Goal: Task Accomplishment & Management: Manage account settings

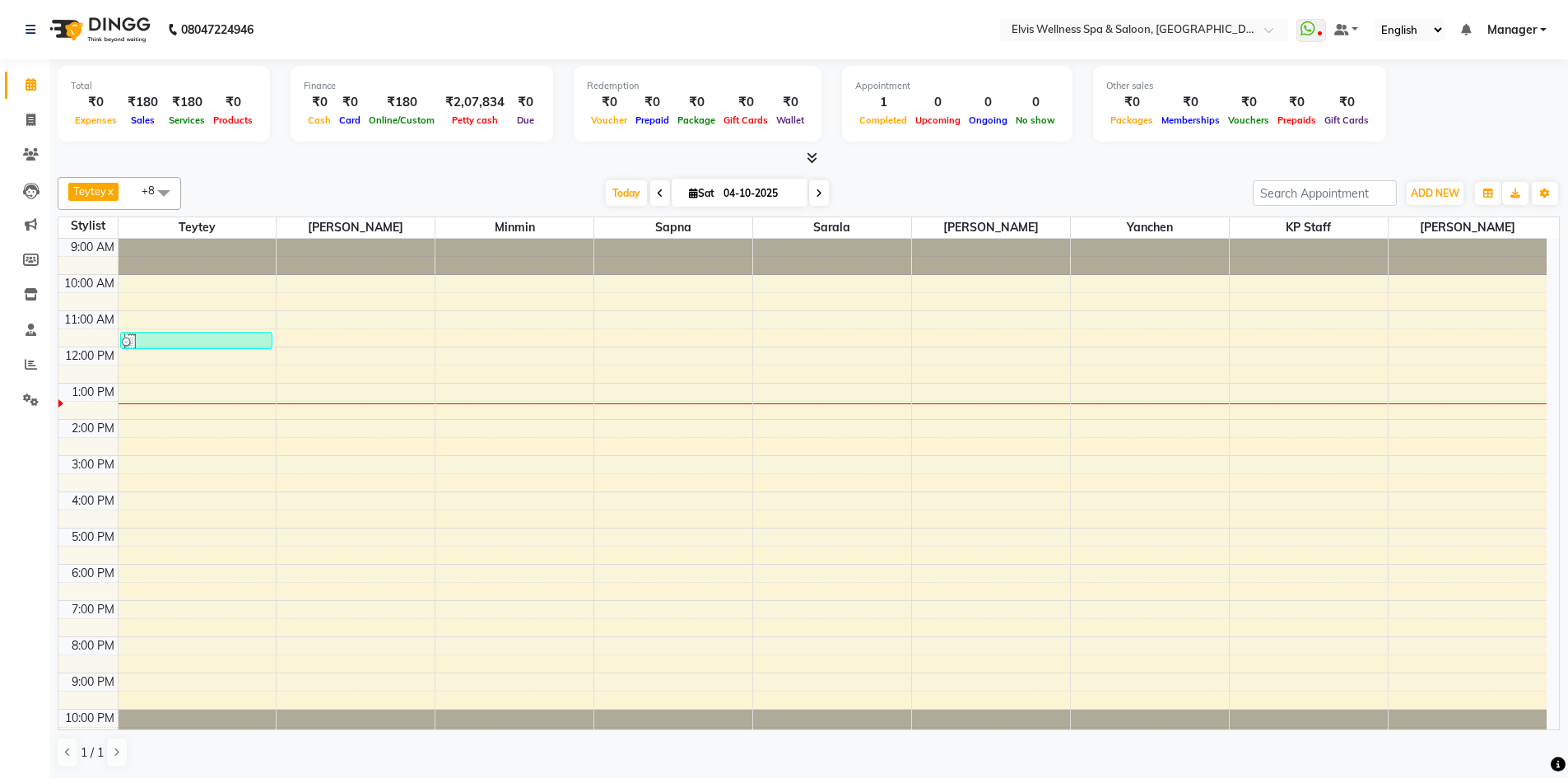
click at [811, 163] on icon at bounding box center [812, 158] width 11 height 12
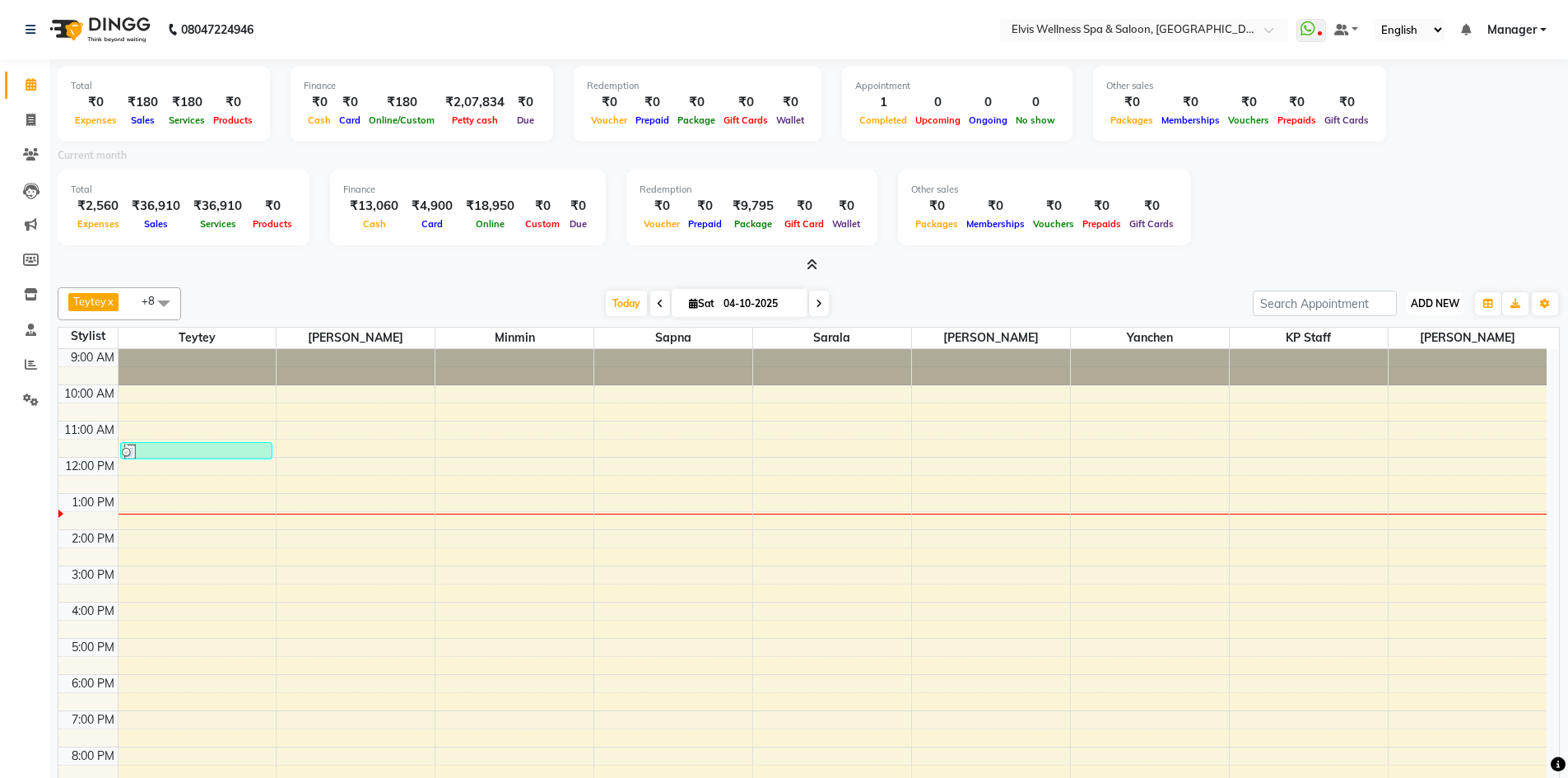
click at [1440, 306] on span "ADD NEW" at bounding box center [1435, 303] width 49 height 12
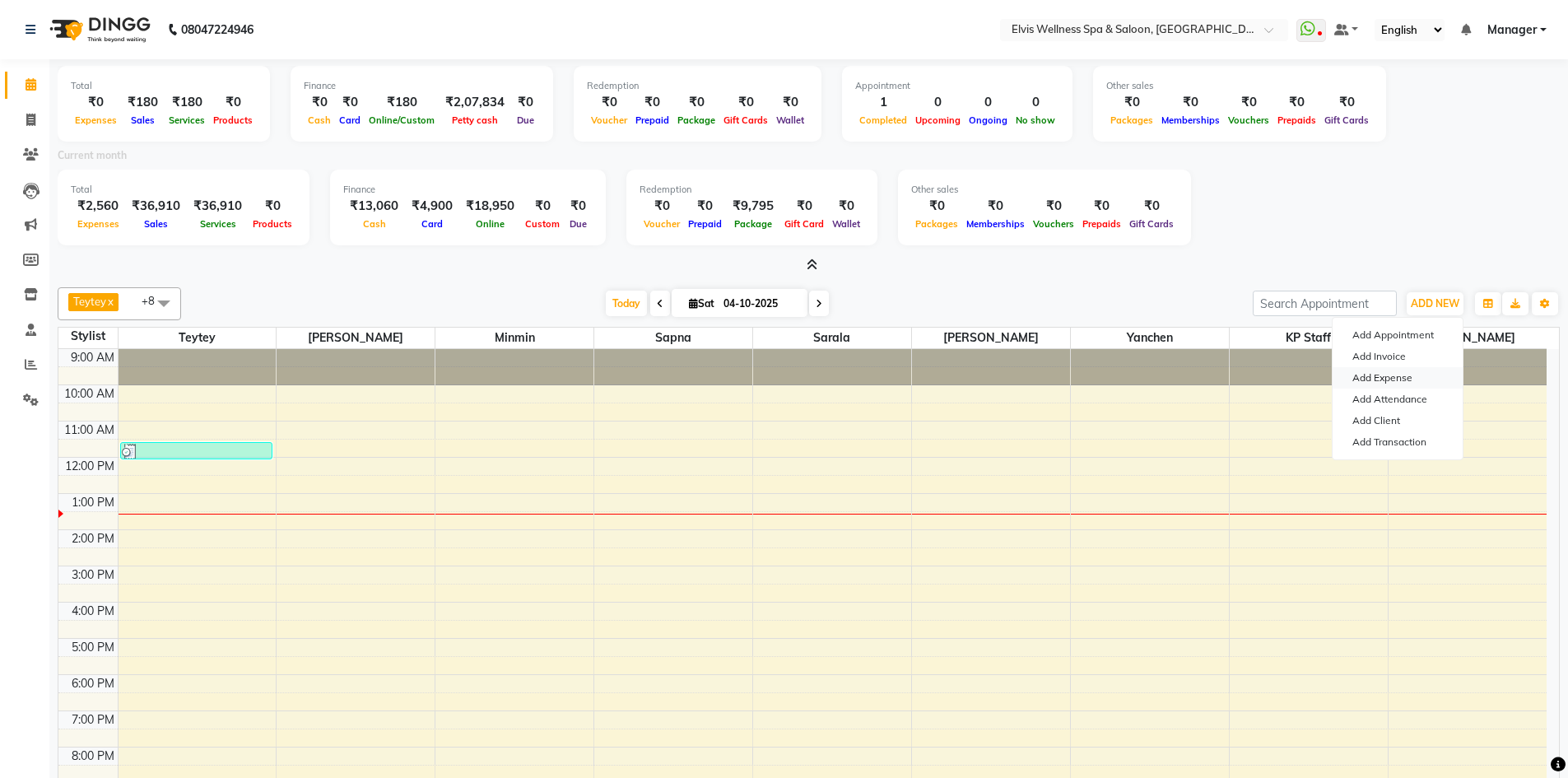
click at [1392, 382] on link "Add Expense" at bounding box center [1398, 377] width 130 height 21
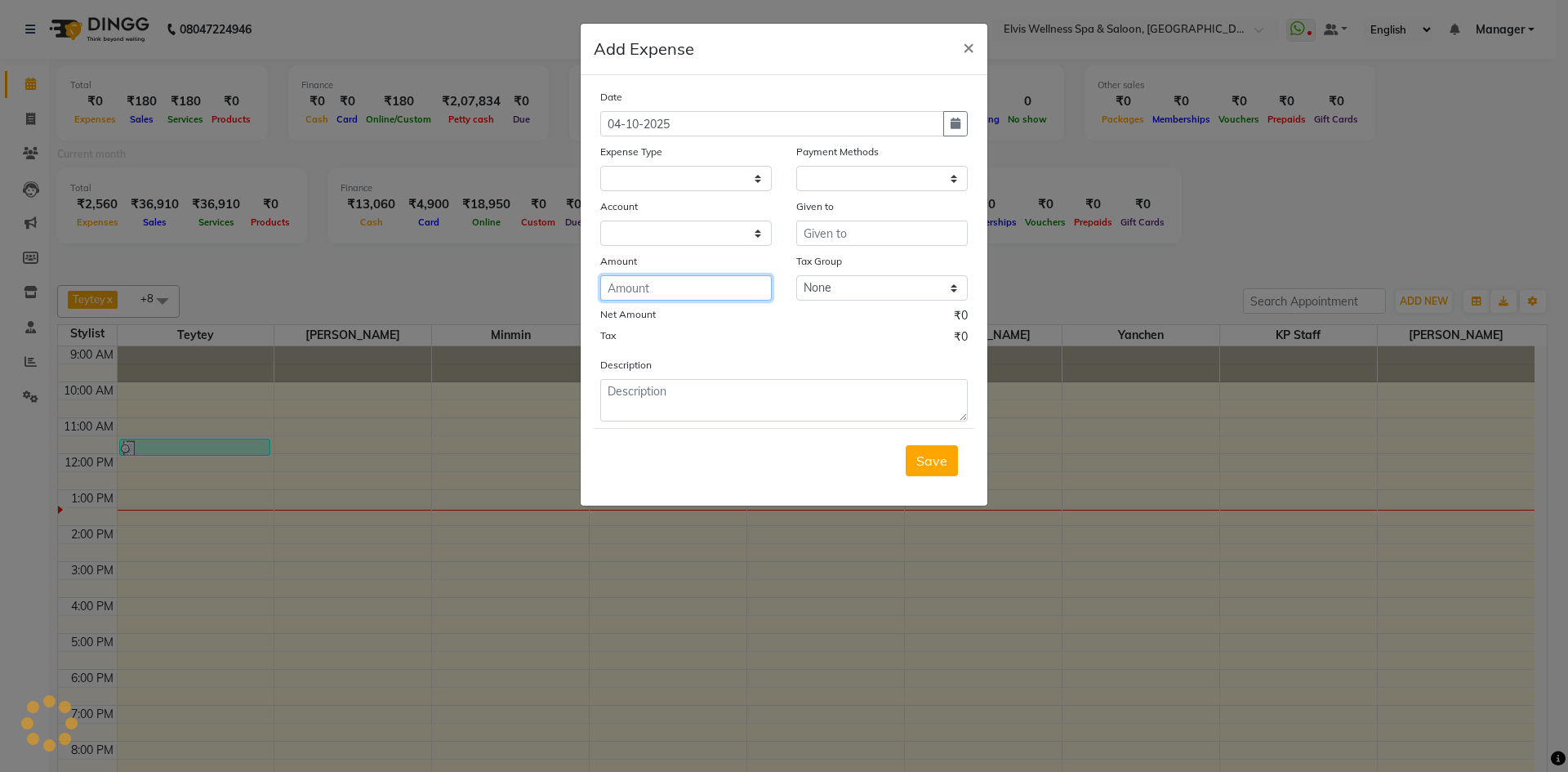
click at [658, 291] on input "number" at bounding box center [686, 288] width 171 height 25
select select "1"
select select "5263"
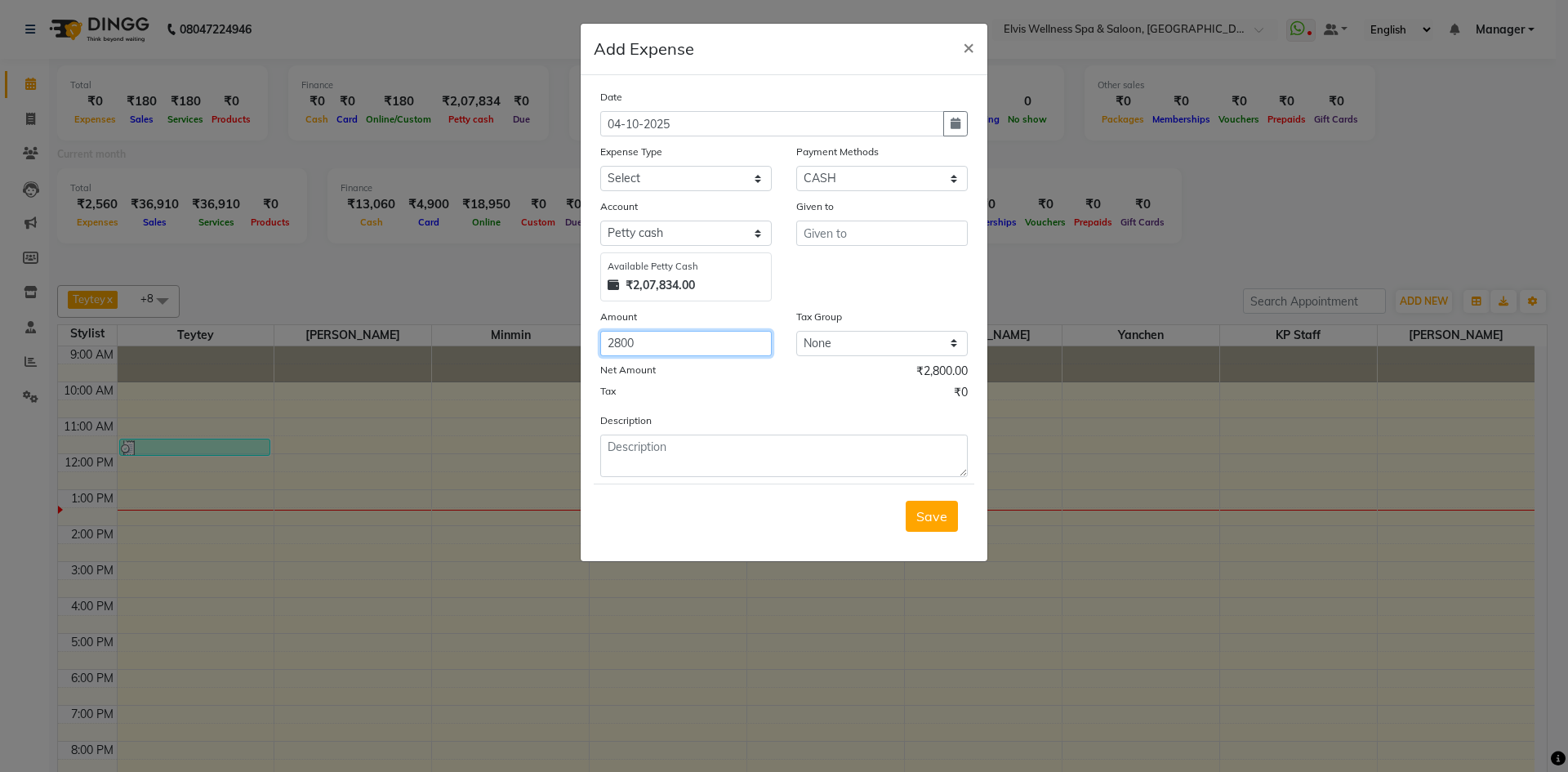
type input "2800"
click at [653, 477] on form "Date 04-10-2025 Expense Type Select Advance Salary Amandeep Carpainter Amma Bun…" at bounding box center [784, 317] width 381 height 460
click at [653, 466] on textarea at bounding box center [784, 455] width 367 height 42
type textarea "paid airtel billing of company phone"
click at [653, 343] on input "2800" at bounding box center [686, 343] width 171 height 25
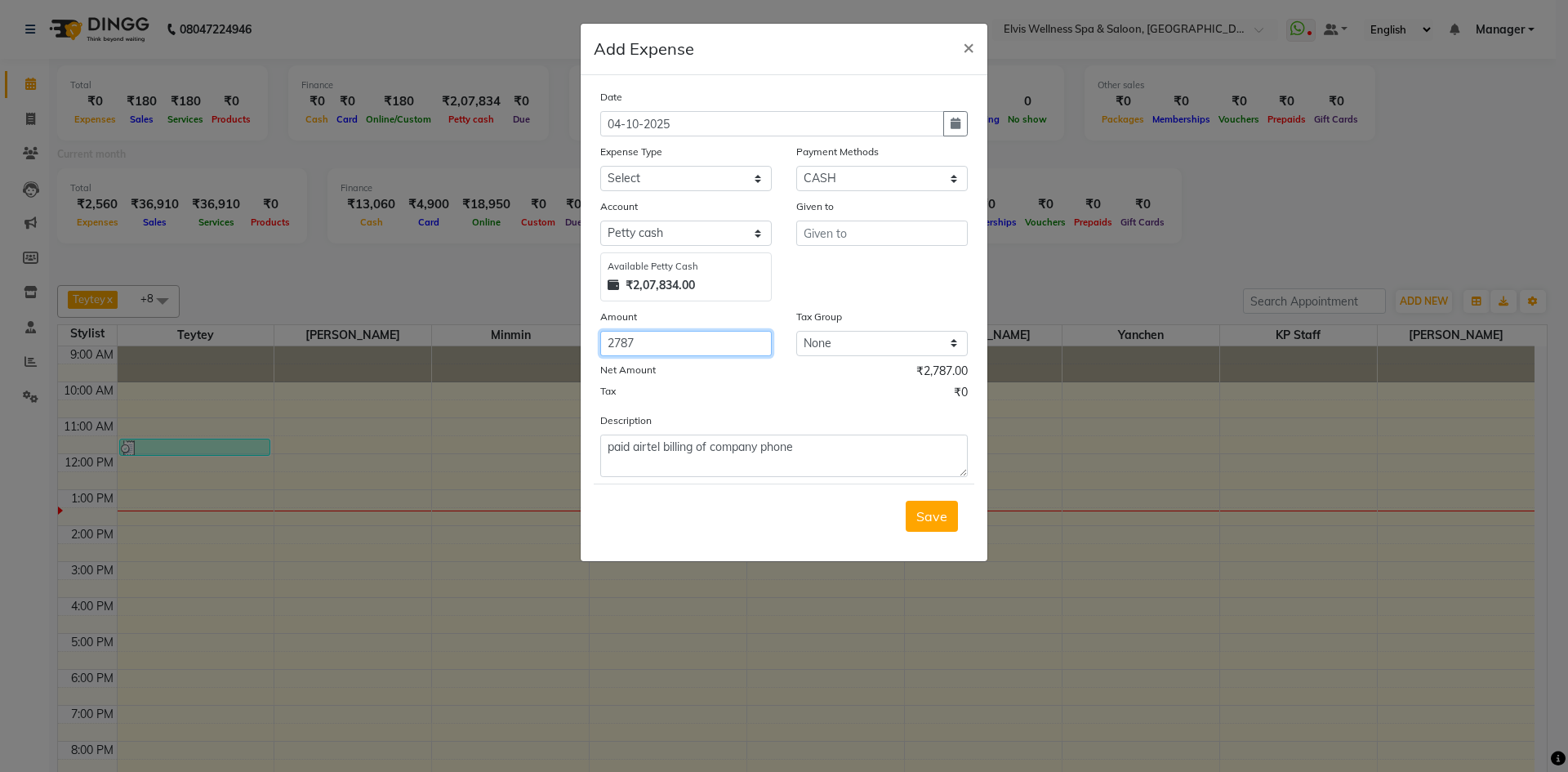
type input "2787"
click at [843, 218] on div "Given to" at bounding box center [882, 209] width 171 height 23
click at [841, 229] on input "text" at bounding box center [882, 233] width 171 height 25
type input "airtel company"
click at [622, 154] on label "Expense Type" at bounding box center [631, 151] width 62 height 15
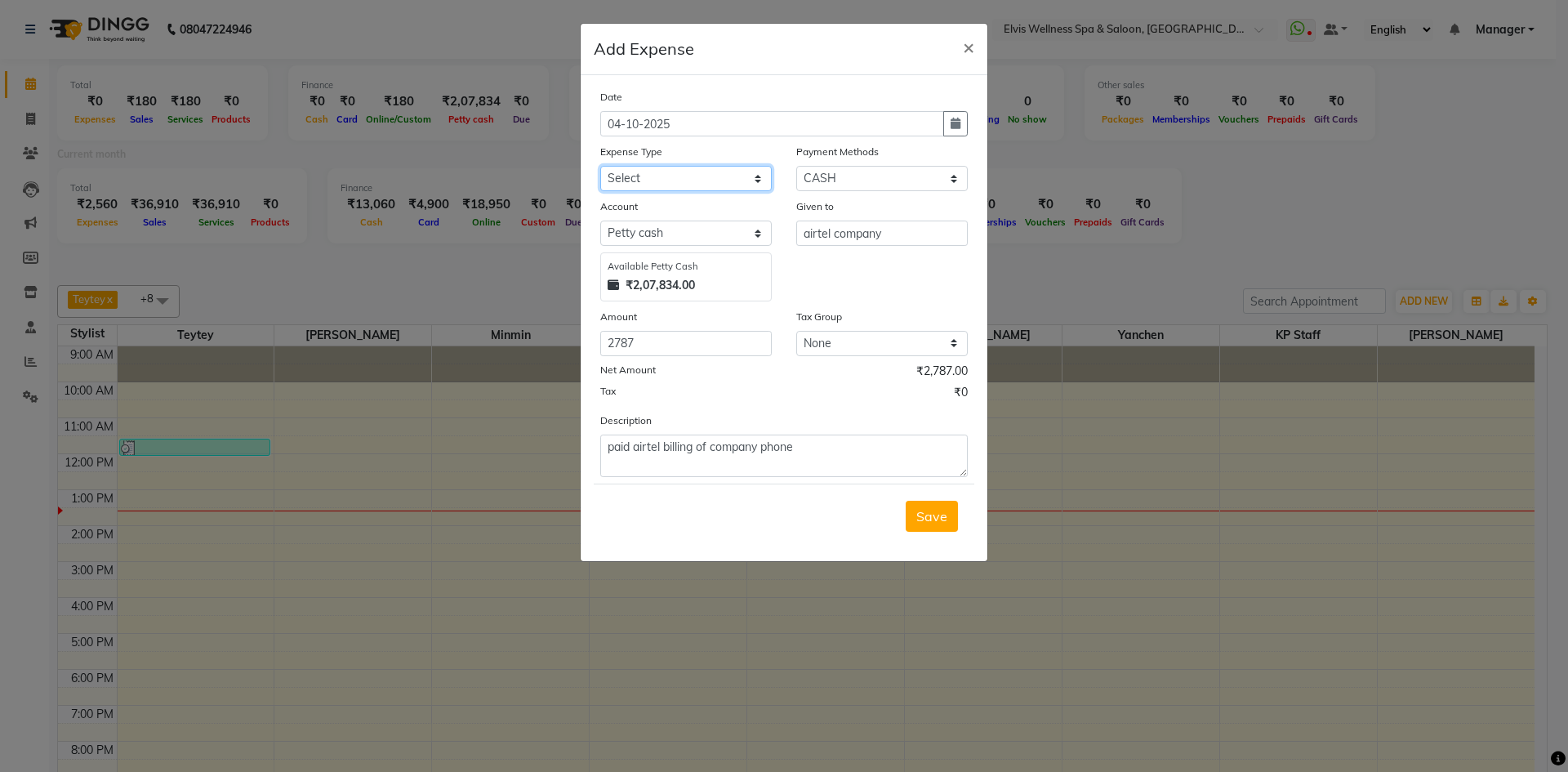
click at [628, 177] on select "Select Advance Salary Amandeep Carpainter Amma Bungalow Rent Cash Deposited to …" at bounding box center [686, 178] width 171 height 25
select select "13608"
click at [600, 166] on select "Select Advance Salary Amandeep Carpainter Amma Bungalow Rent Cash Deposited to …" at bounding box center [686, 178] width 171 height 25
click at [918, 516] on span "Save" at bounding box center [932, 516] width 31 height 17
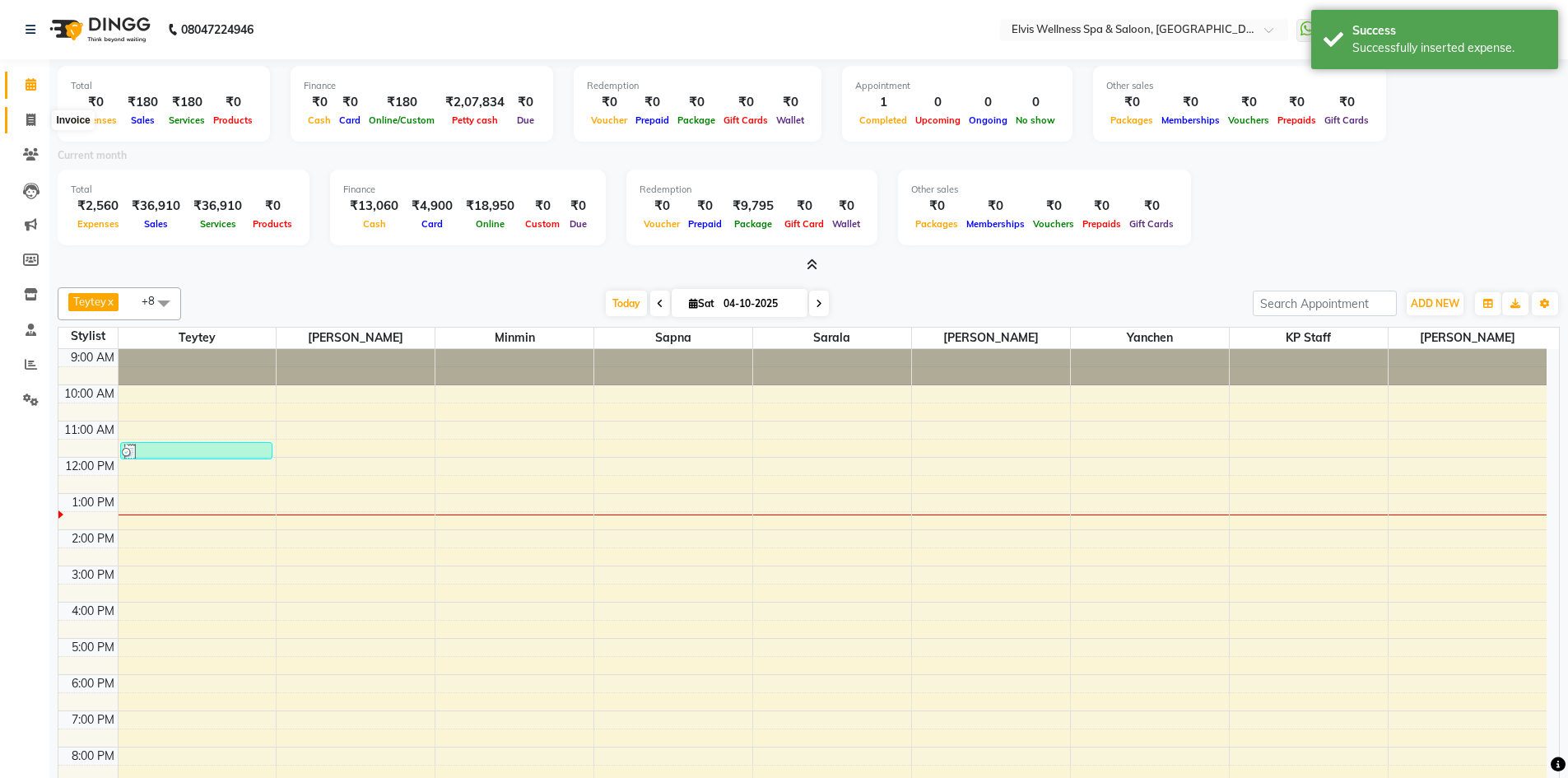
click at [30, 116] on icon at bounding box center [31, 120] width 9 height 12
select select "service"
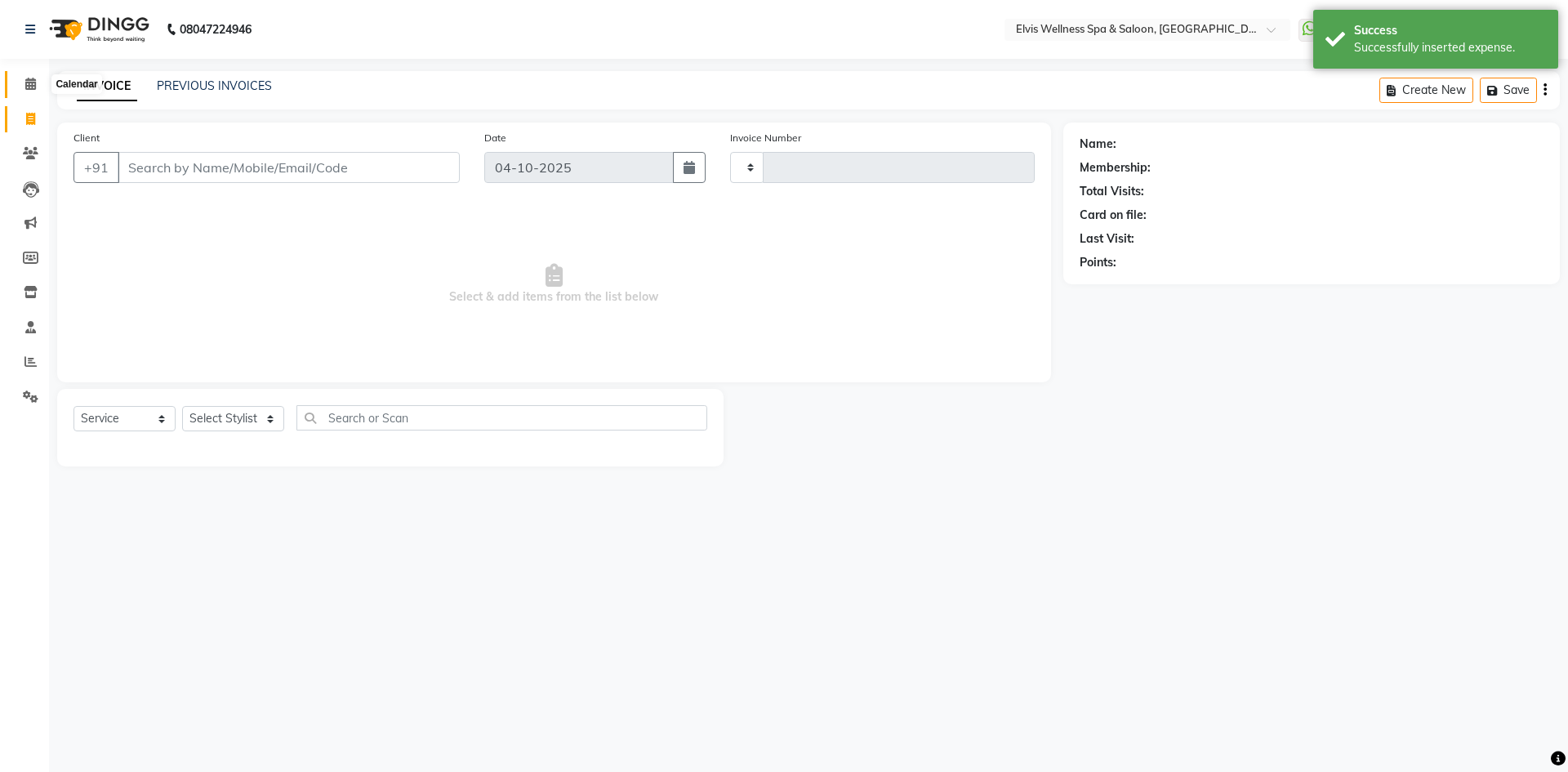
click at [43, 85] on span at bounding box center [31, 84] width 29 height 18
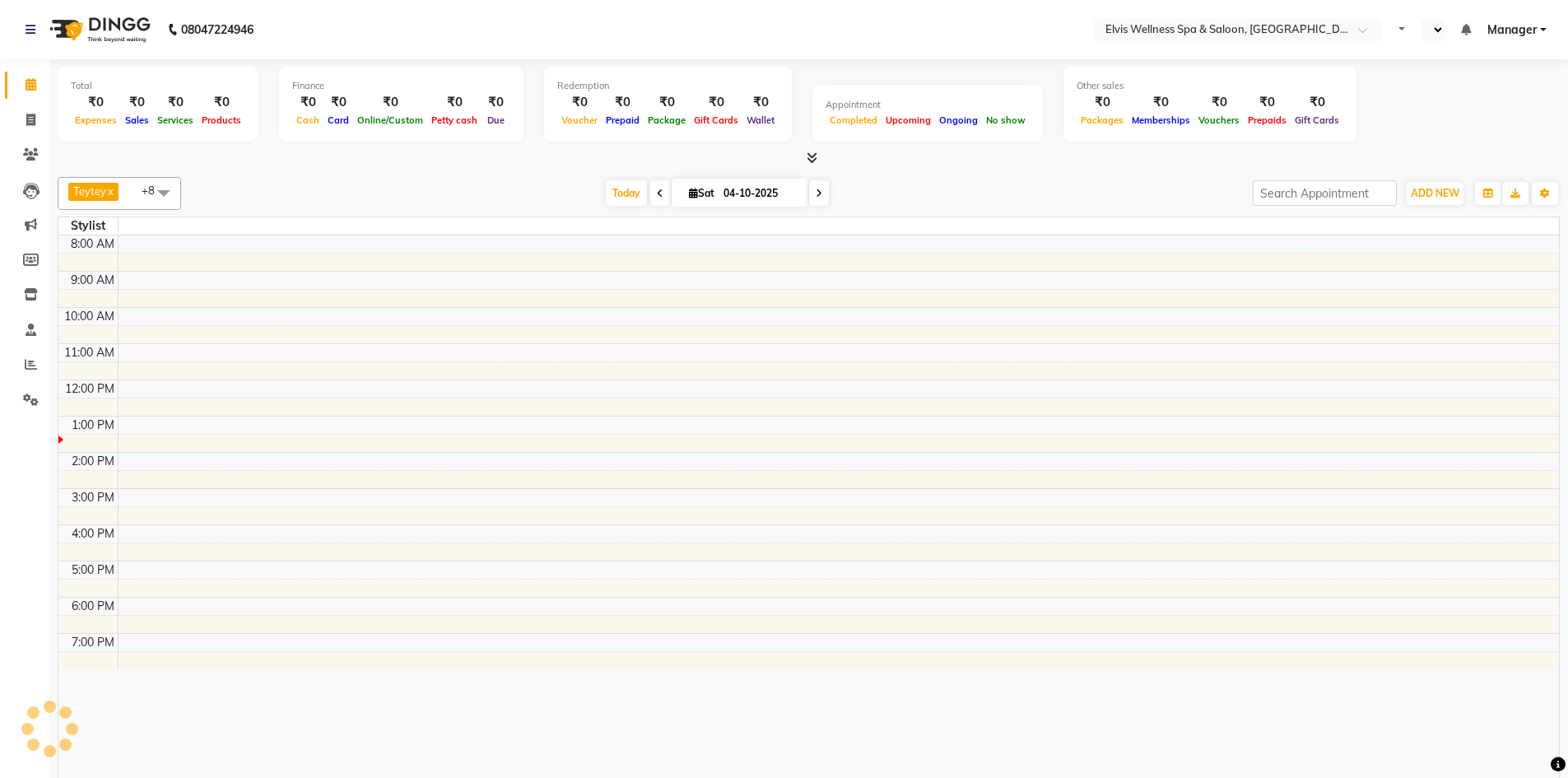
select select "en"
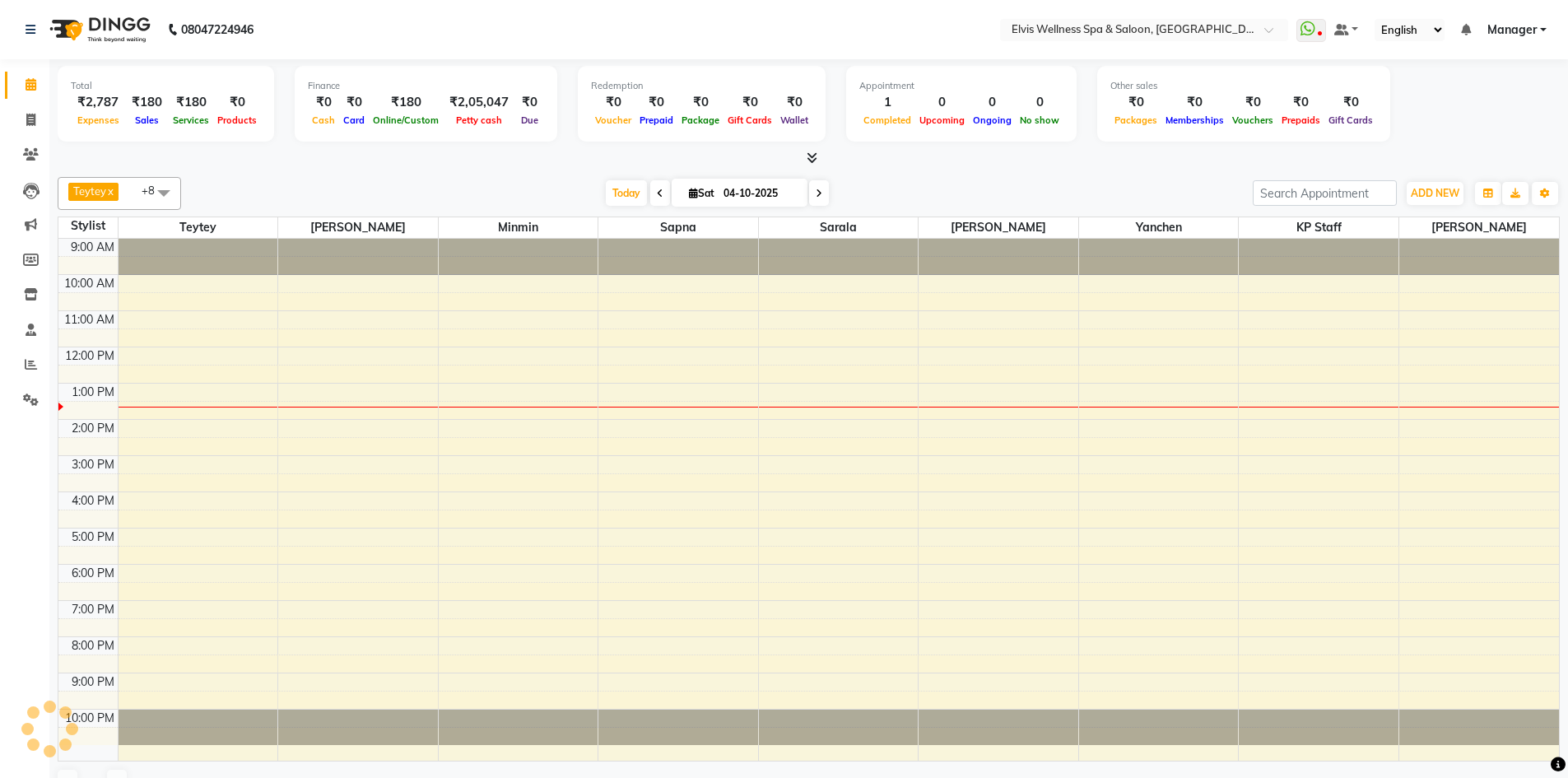
click at [113, 191] on link "x" at bounding box center [110, 191] width 7 height 13
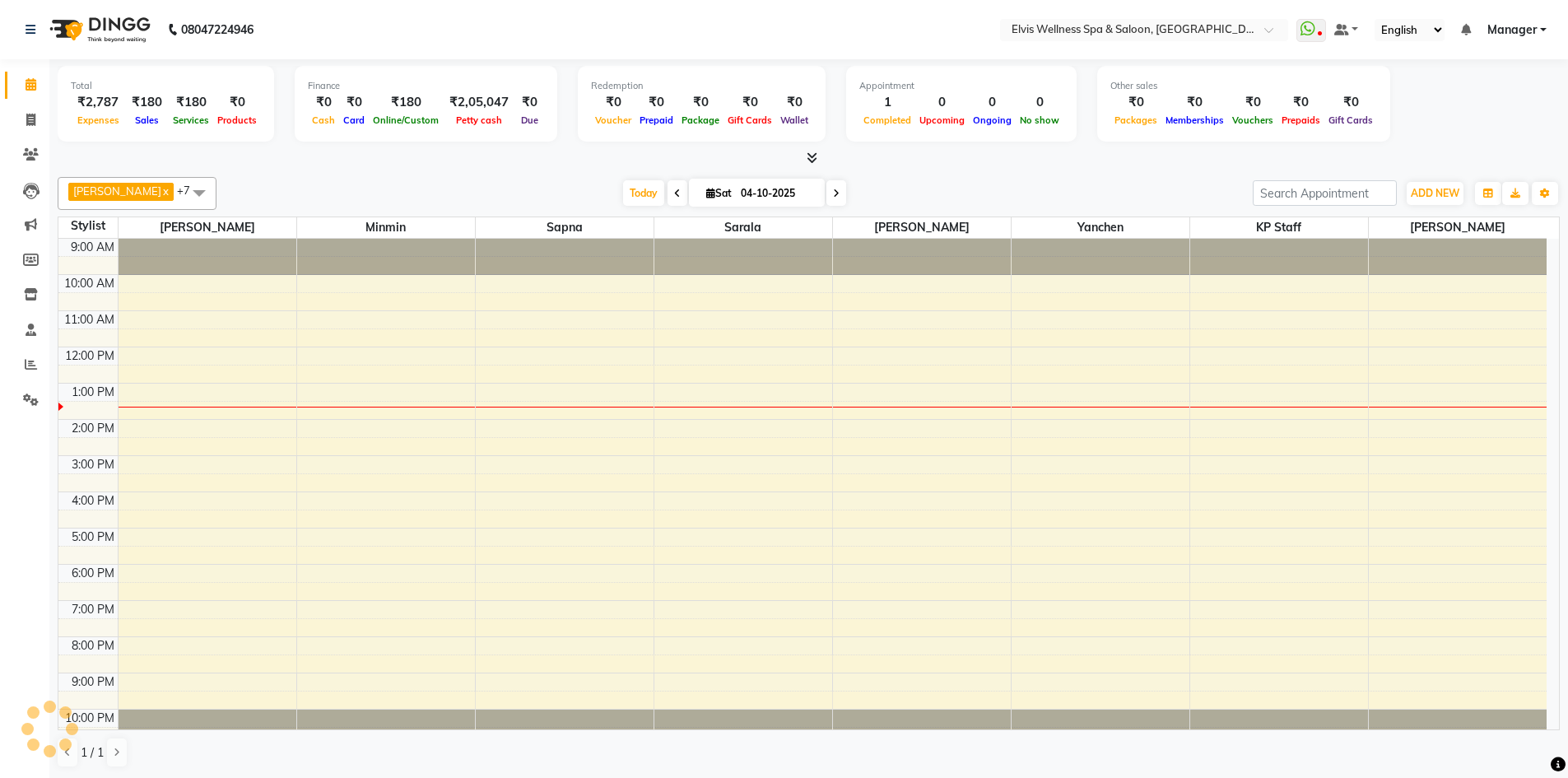
click at [114, 192] on span "[PERSON_NAME]" at bounding box center [117, 191] width 88 height 13
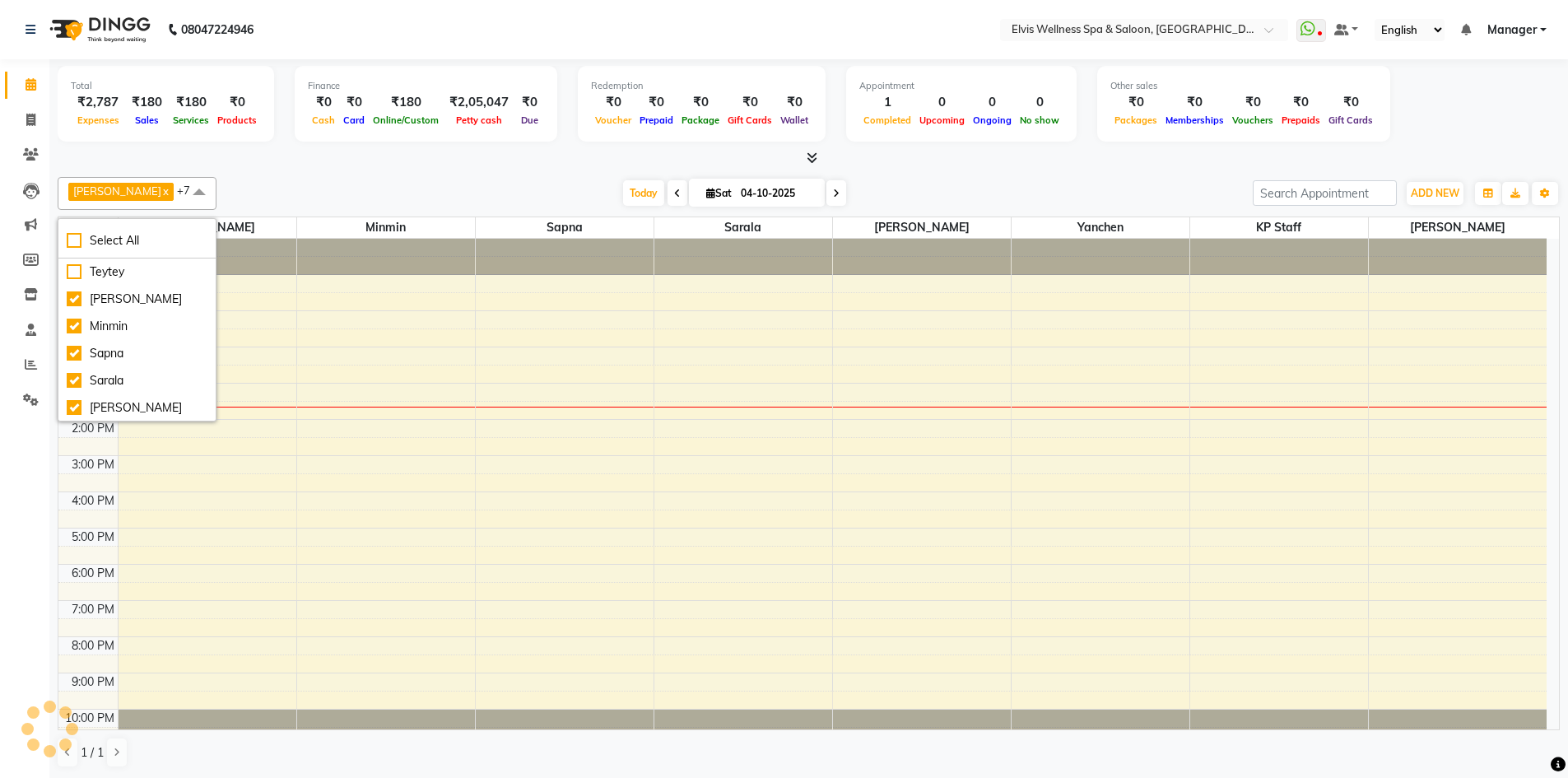
click at [161, 192] on link "x" at bounding box center [165, 191] width 7 height 13
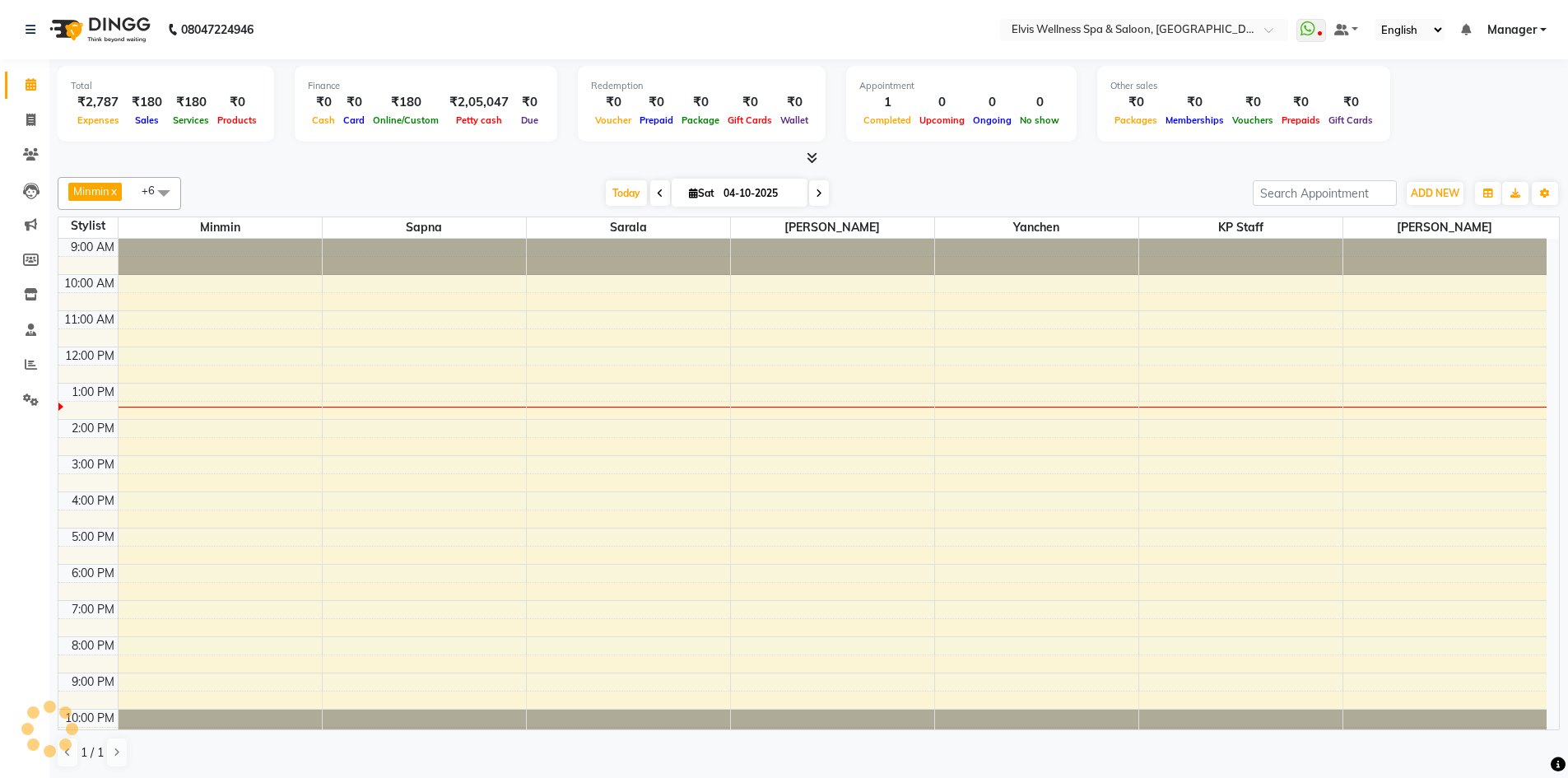
click at [117, 192] on link "x" at bounding box center [113, 191] width 7 height 13
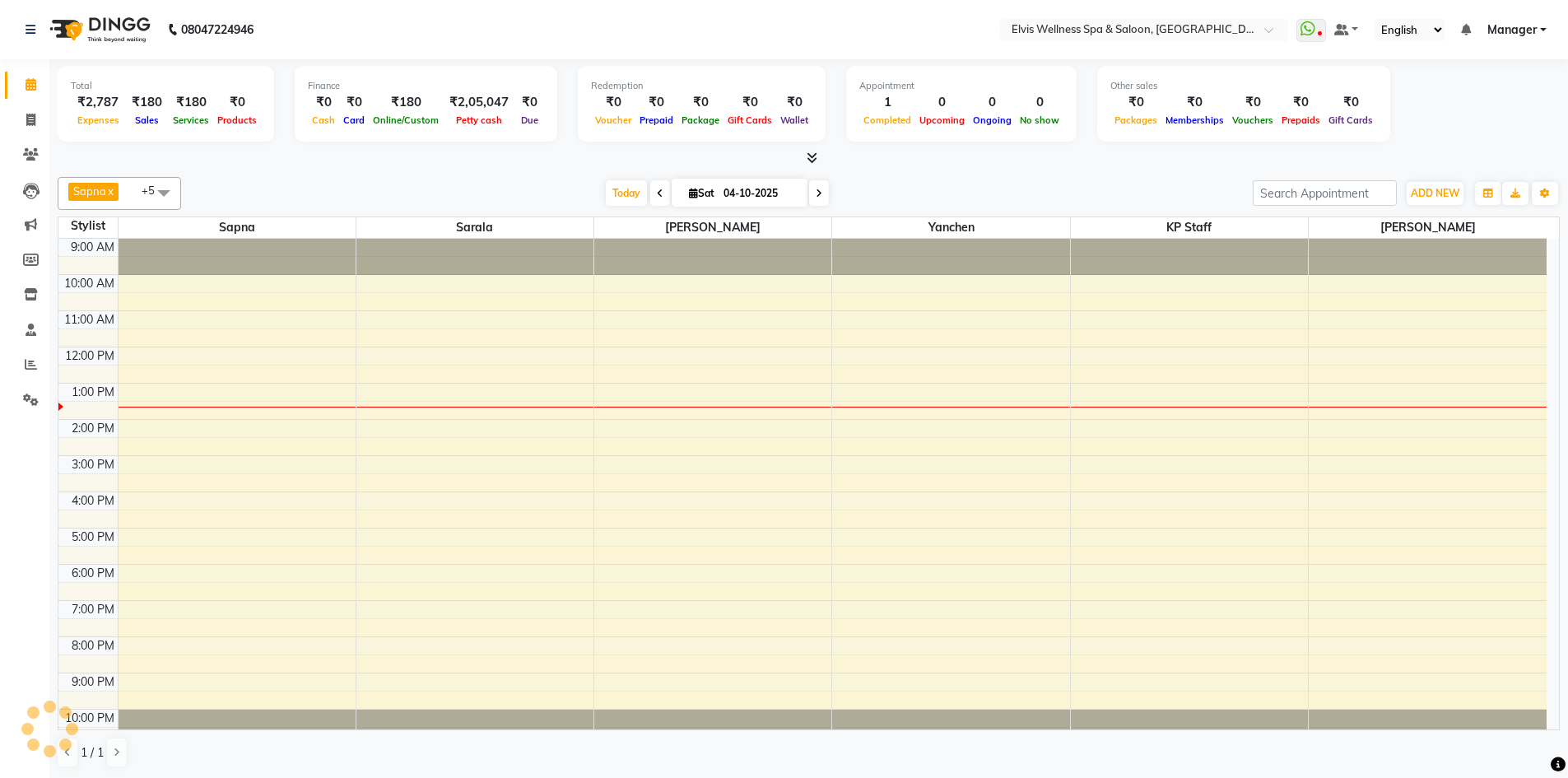
click at [113, 192] on link "x" at bounding box center [110, 191] width 7 height 13
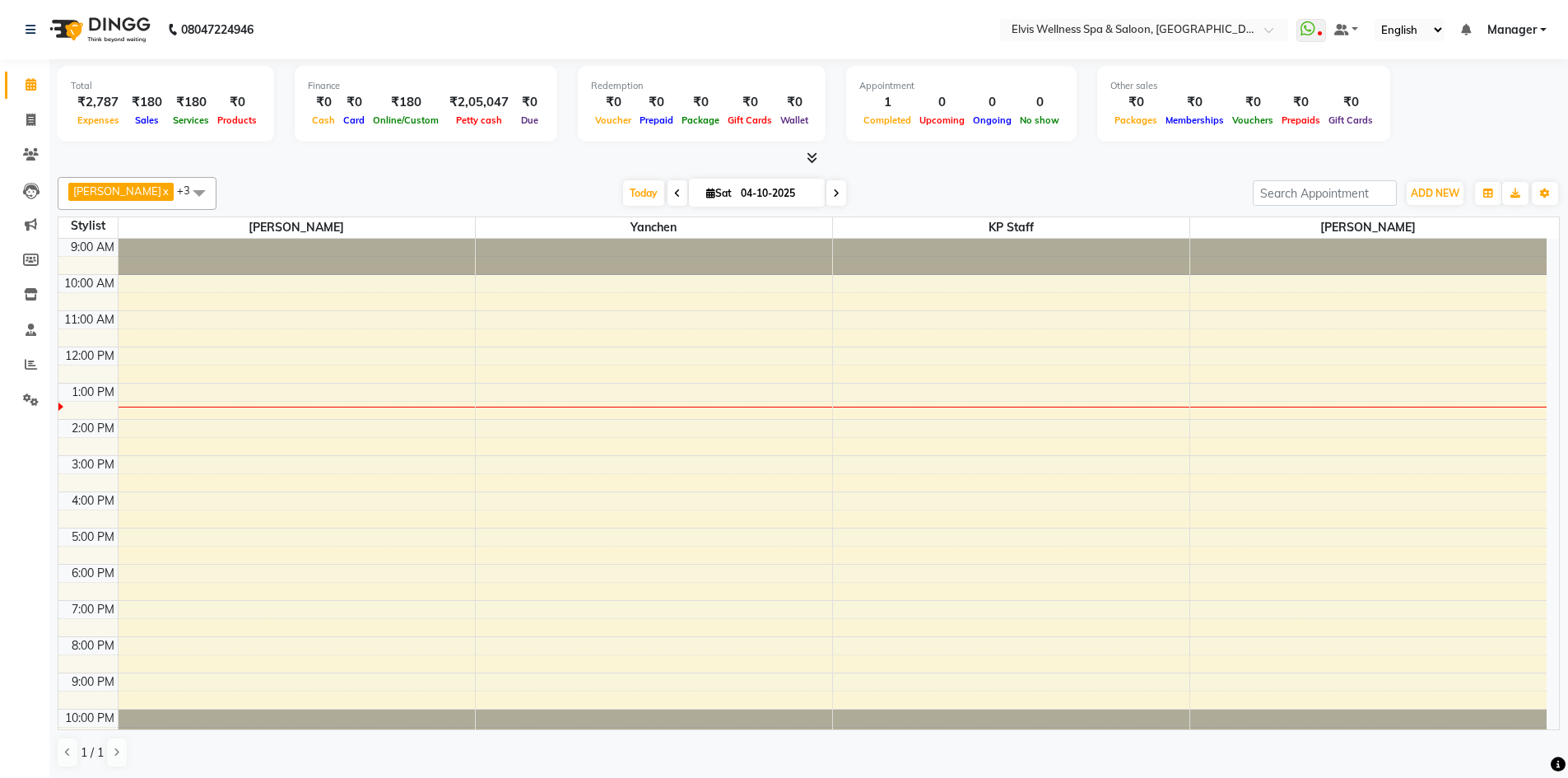
click at [161, 192] on link "x" at bounding box center [165, 191] width 7 height 13
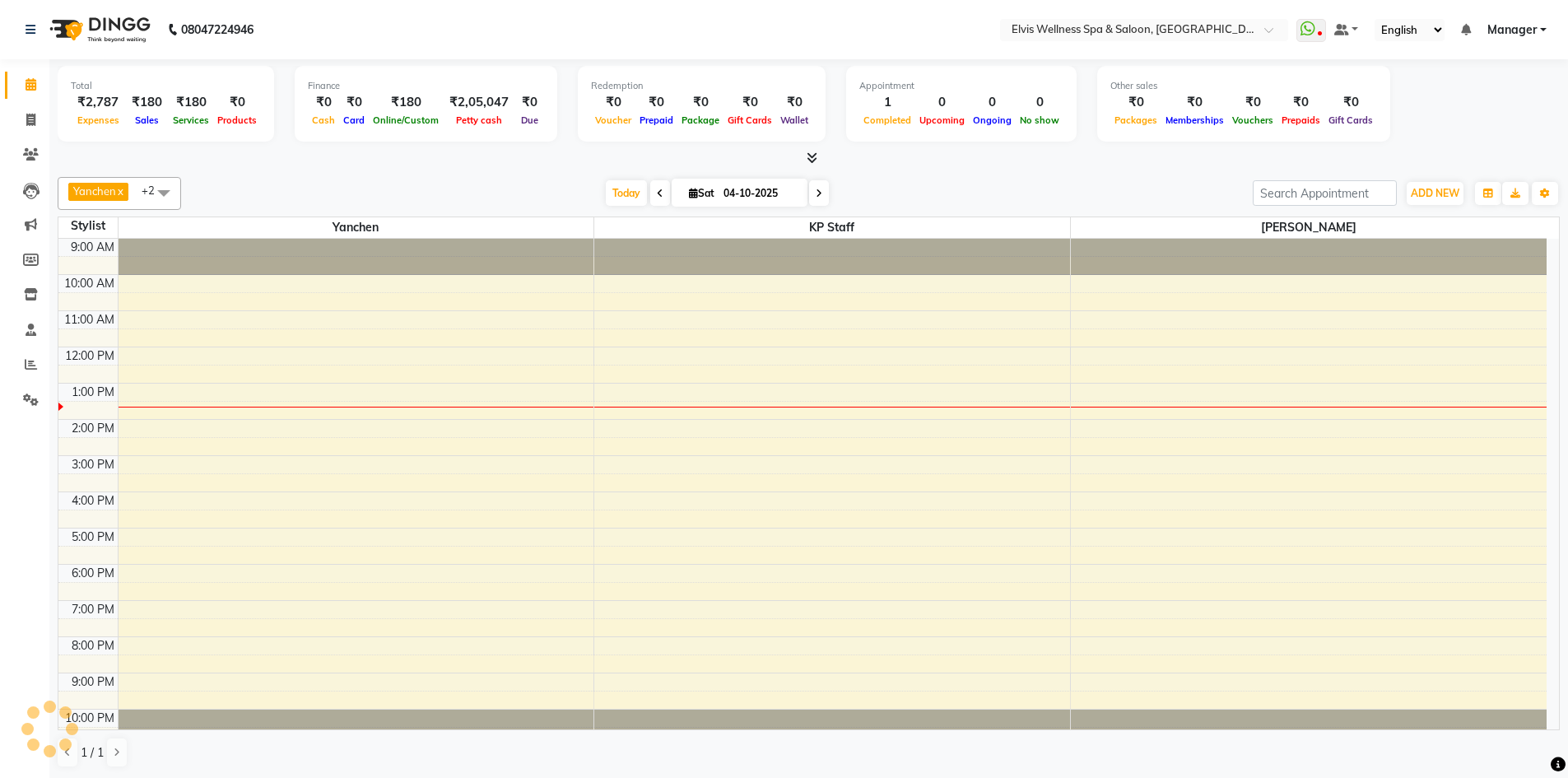
click at [127, 191] on span "Yanchen x" at bounding box center [98, 191] width 60 height 18
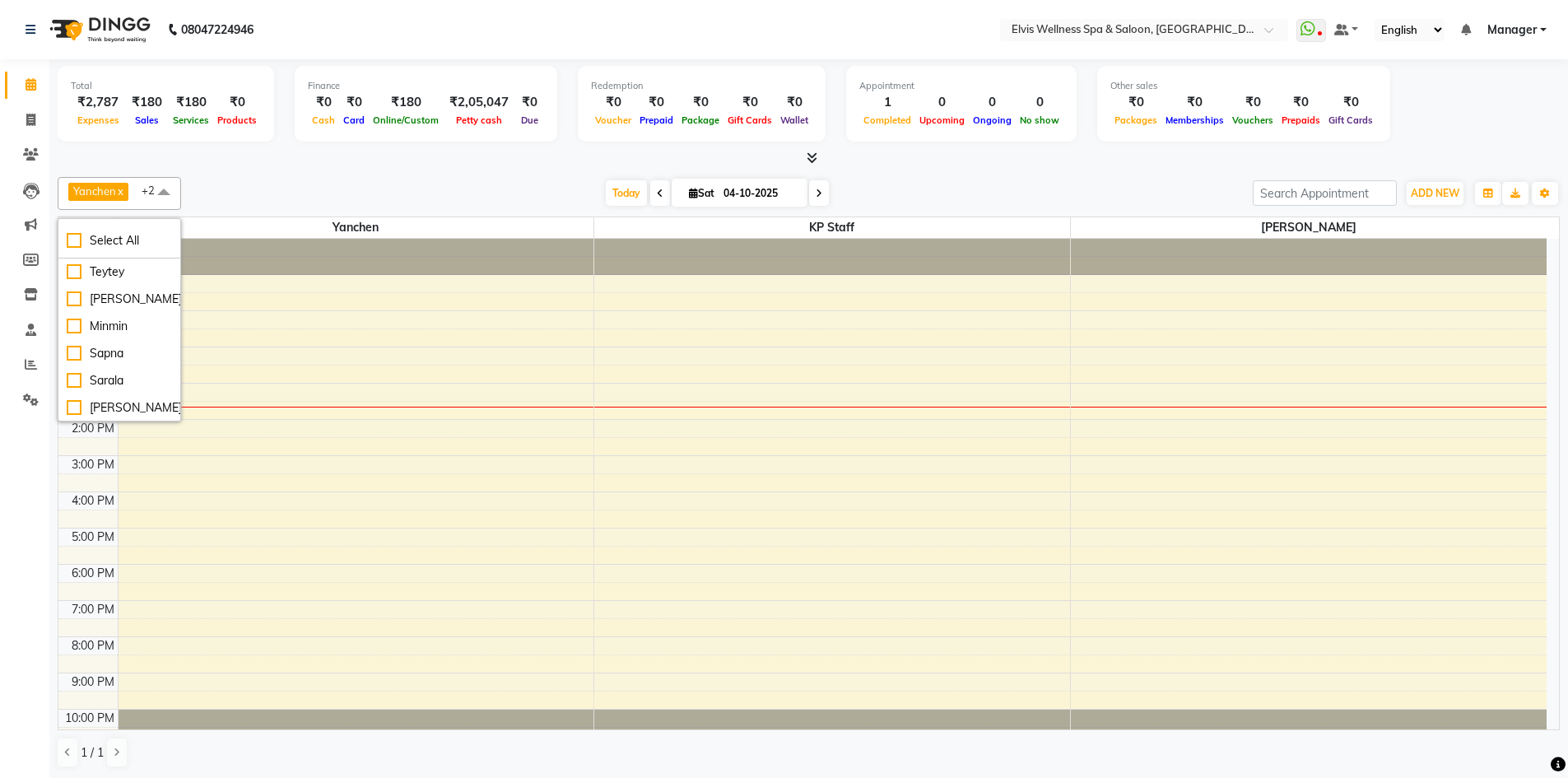
click at [122, 191] on link "x" at bounding box center [120, 191] width 7 height 13
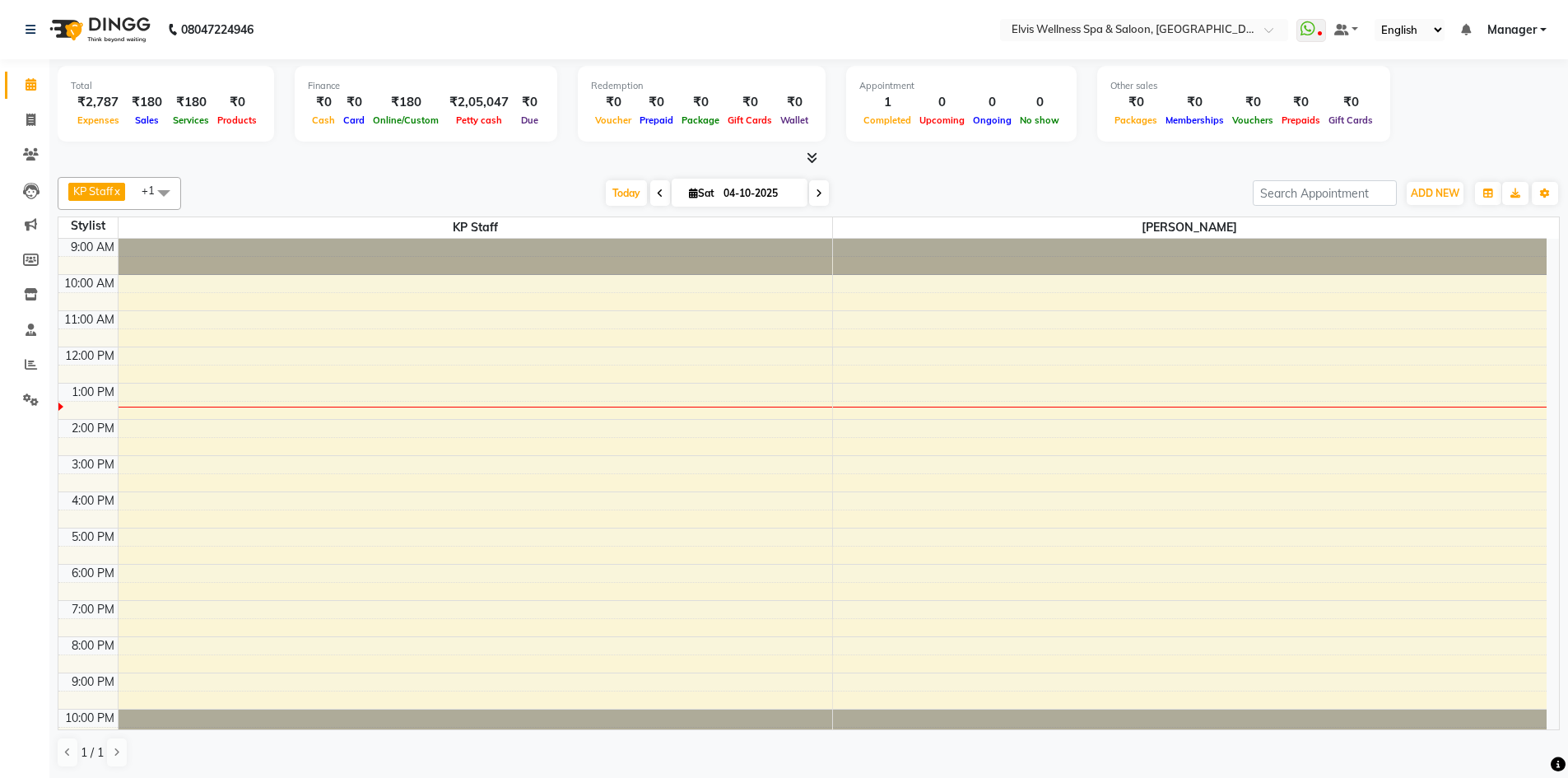
click at [120, 192] on link "x" at bounding box center [116, 191] width 7 height 13
click at [161, 192] on link "x" at bounding box center [165, 191] width 7 height 13
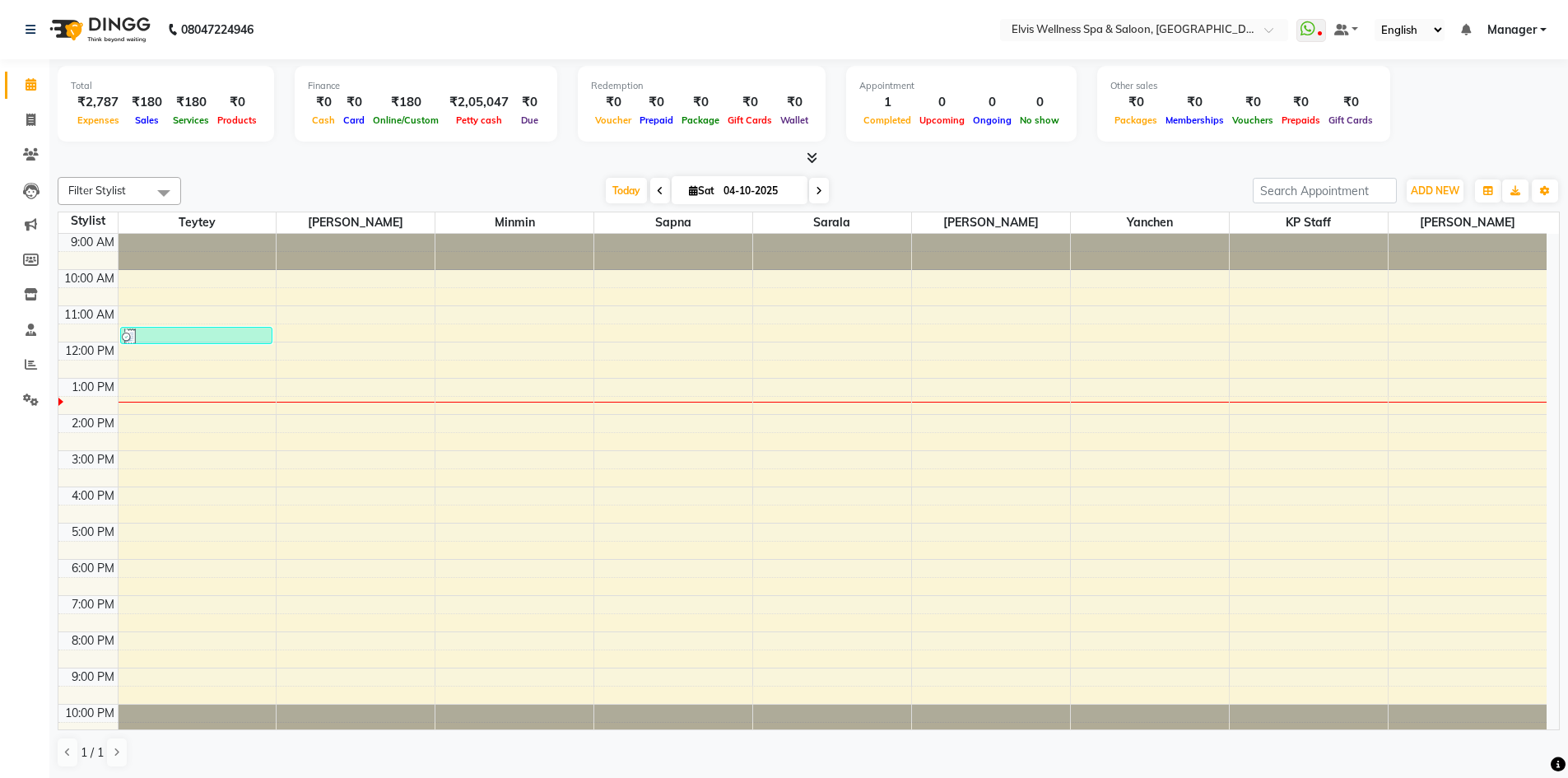
click at [379, 165] on div at bounding box center [809, 159] width 1502 height 18
click at [818, 153] on icon at bounding box center [812, 158] width 11 height 12
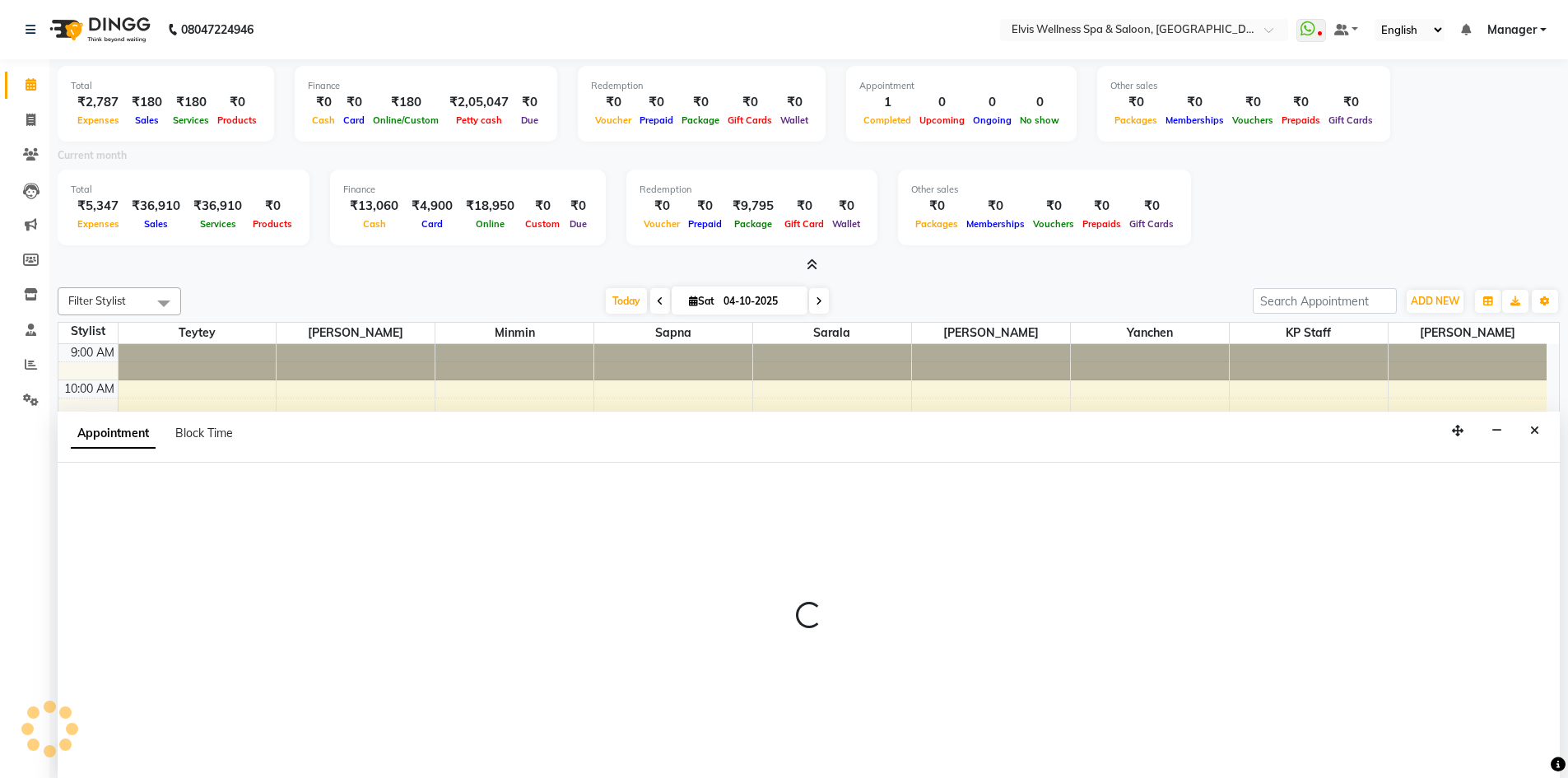
scroll to position [4, 0]
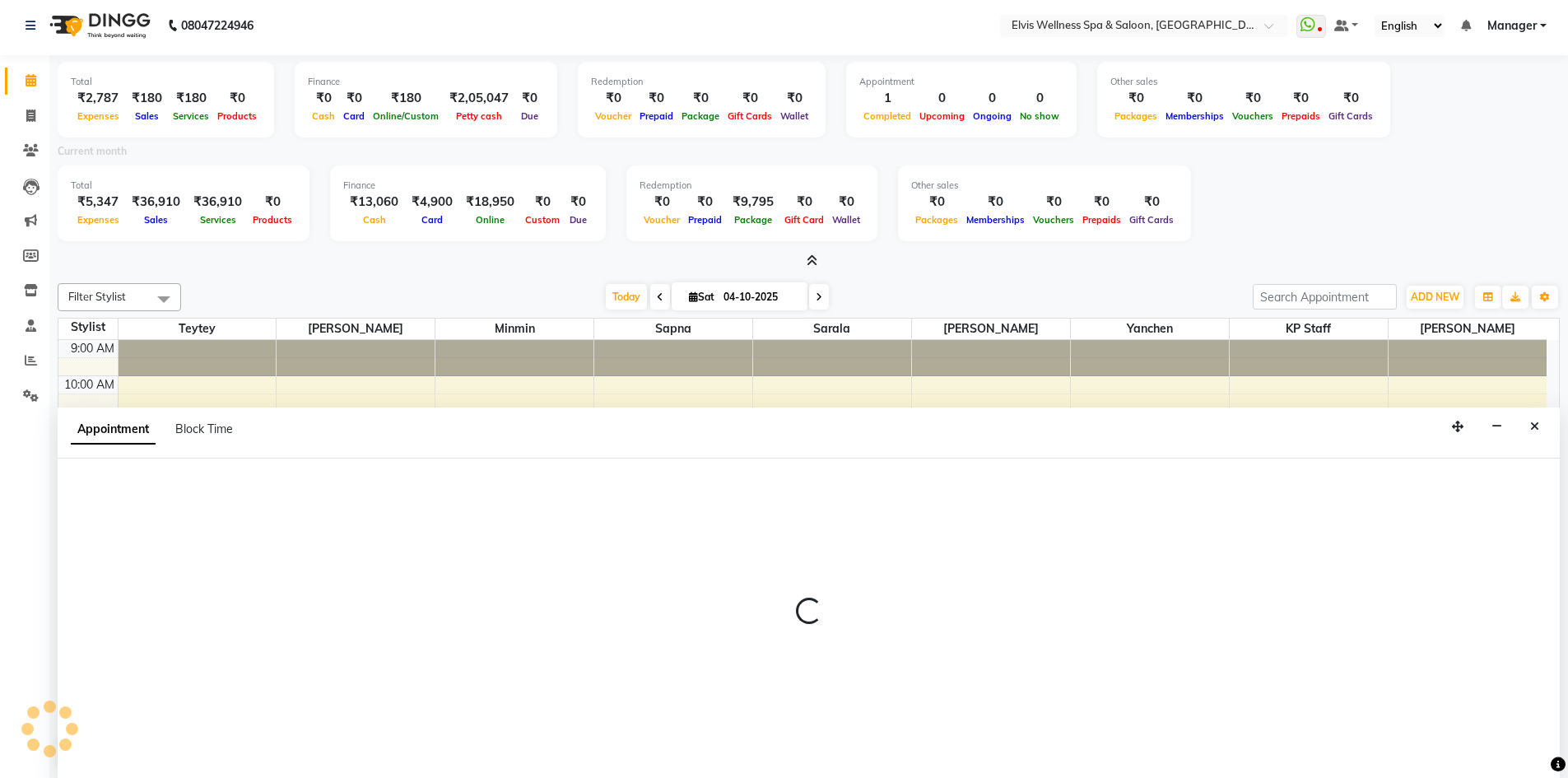
select select "70667"
select select "960"
select select "tentative"
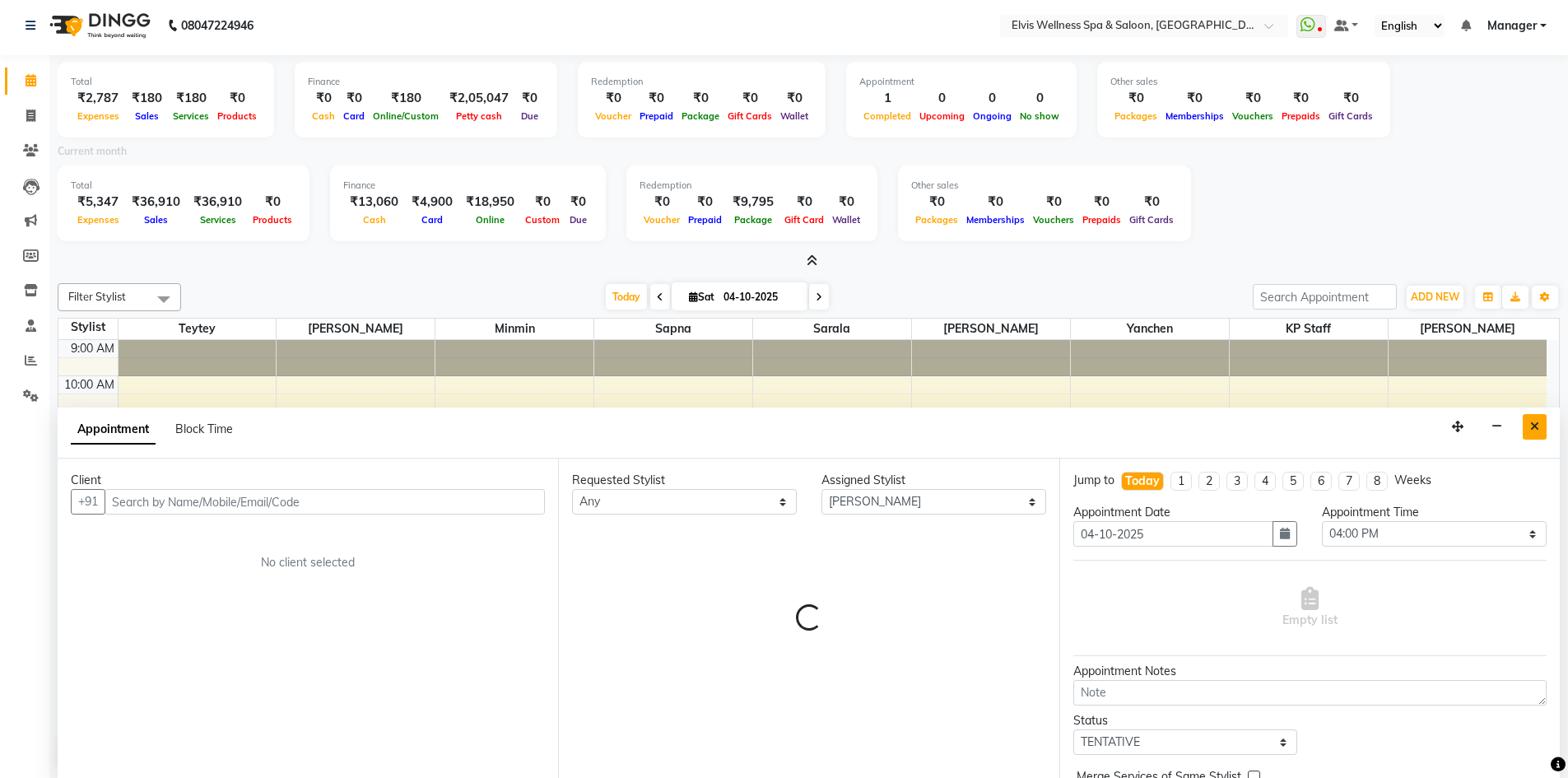
click at [1536, 422] on icon "Close" at bounding box center [1535, 426] width 9 height 12
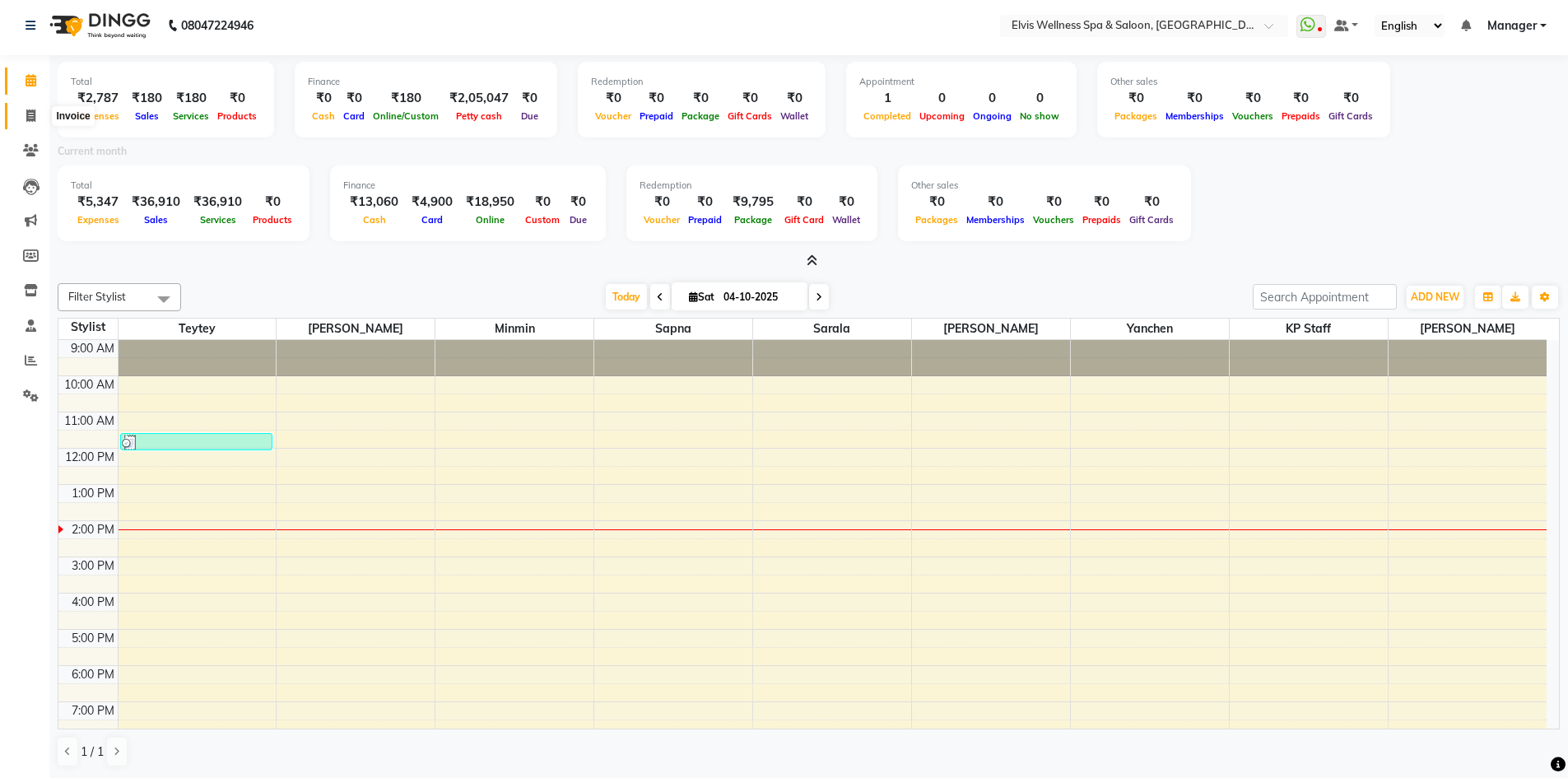
click at [41, 111] on span at bounding box center [31, 116] width 29 height 19
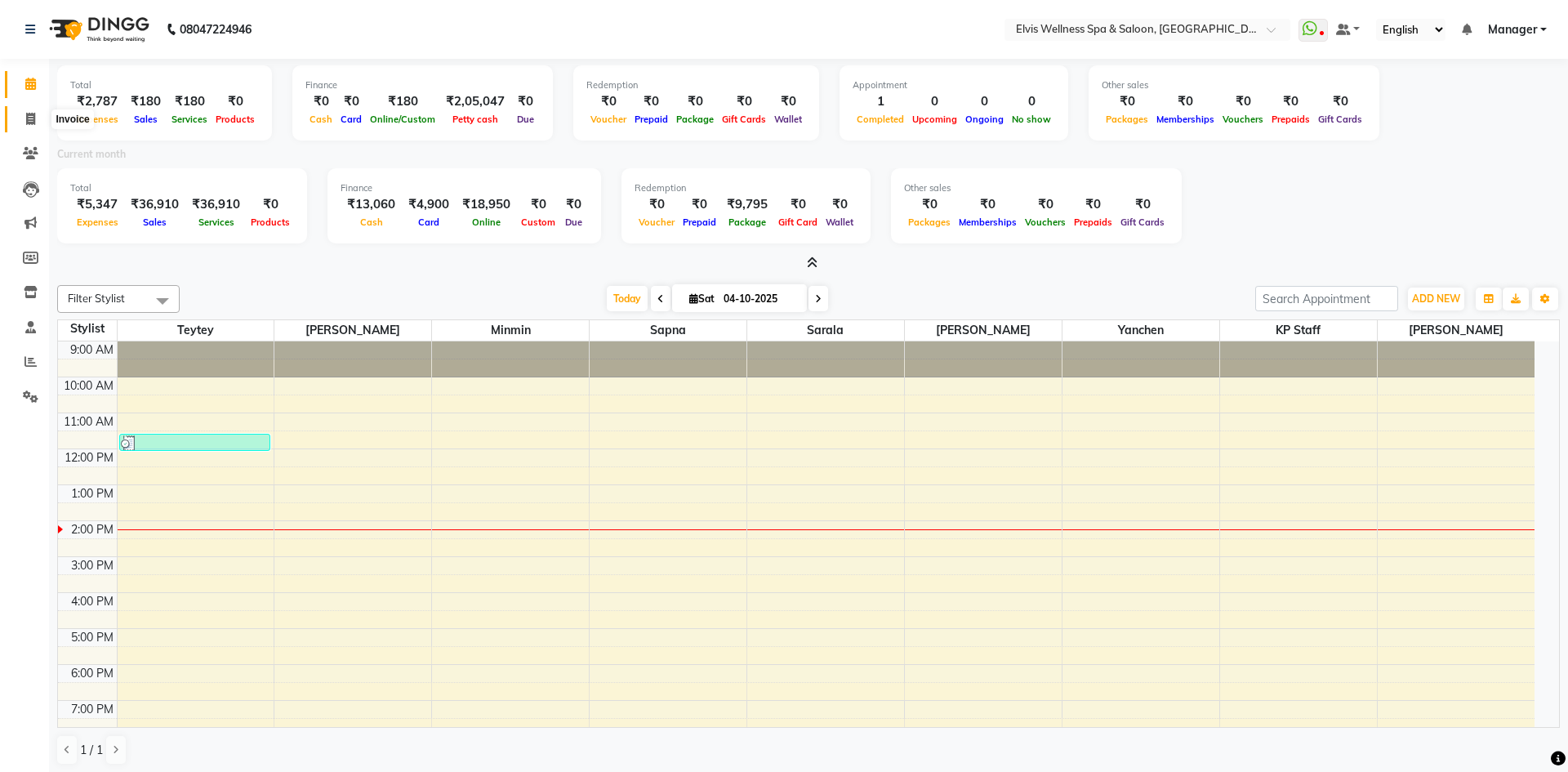
select select "service"
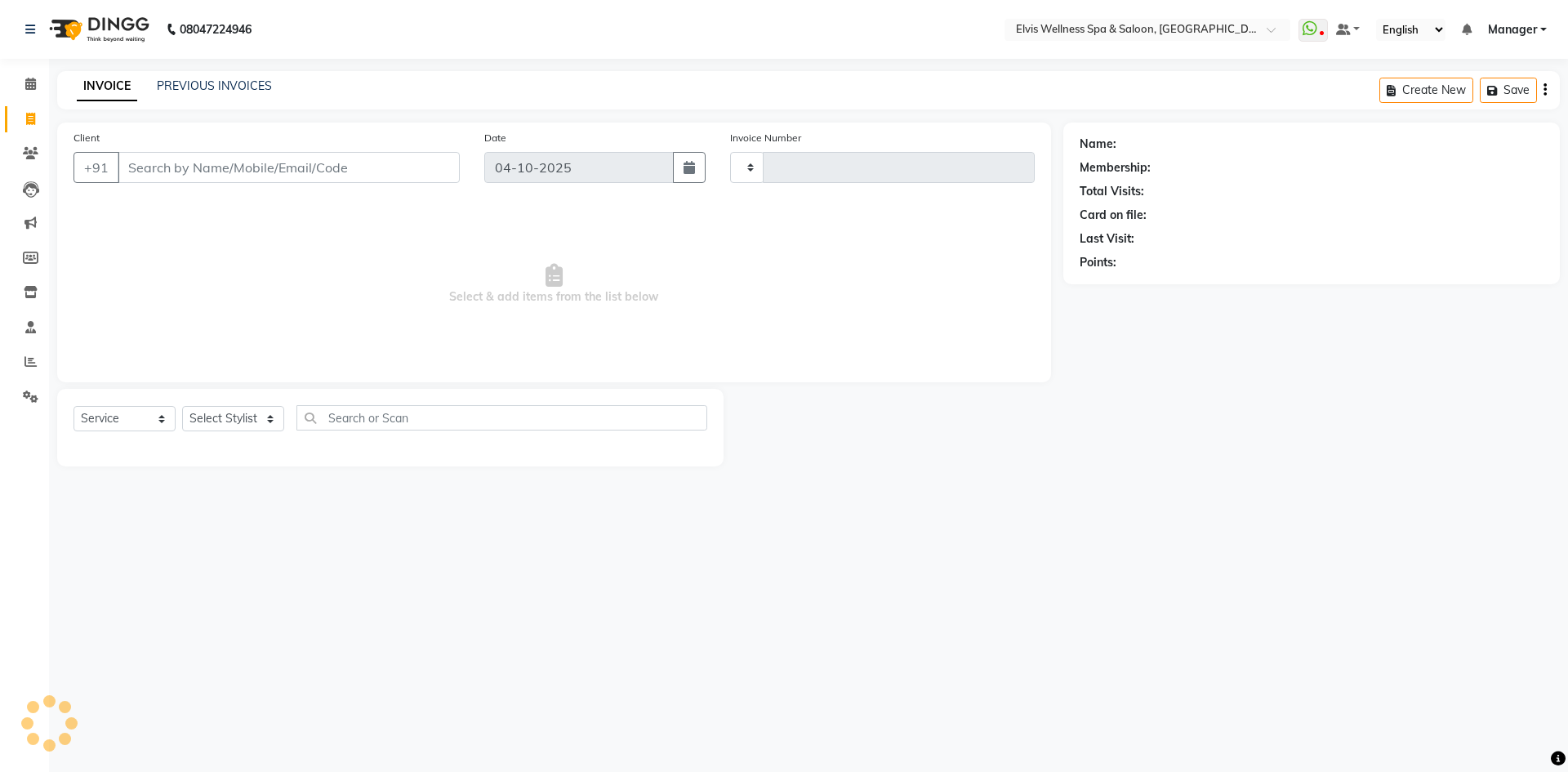
type input "1906"
select select "6269"
click at [218, 170] on input "Client" at bounding box center [288, 167] width 342 height 31
click at [181, 156] on input "Client" at bounding box center [288, 167] width 342 height 31
click at [194, 168] on input "Client" at bounding box center [288, 167] width 342 height 31
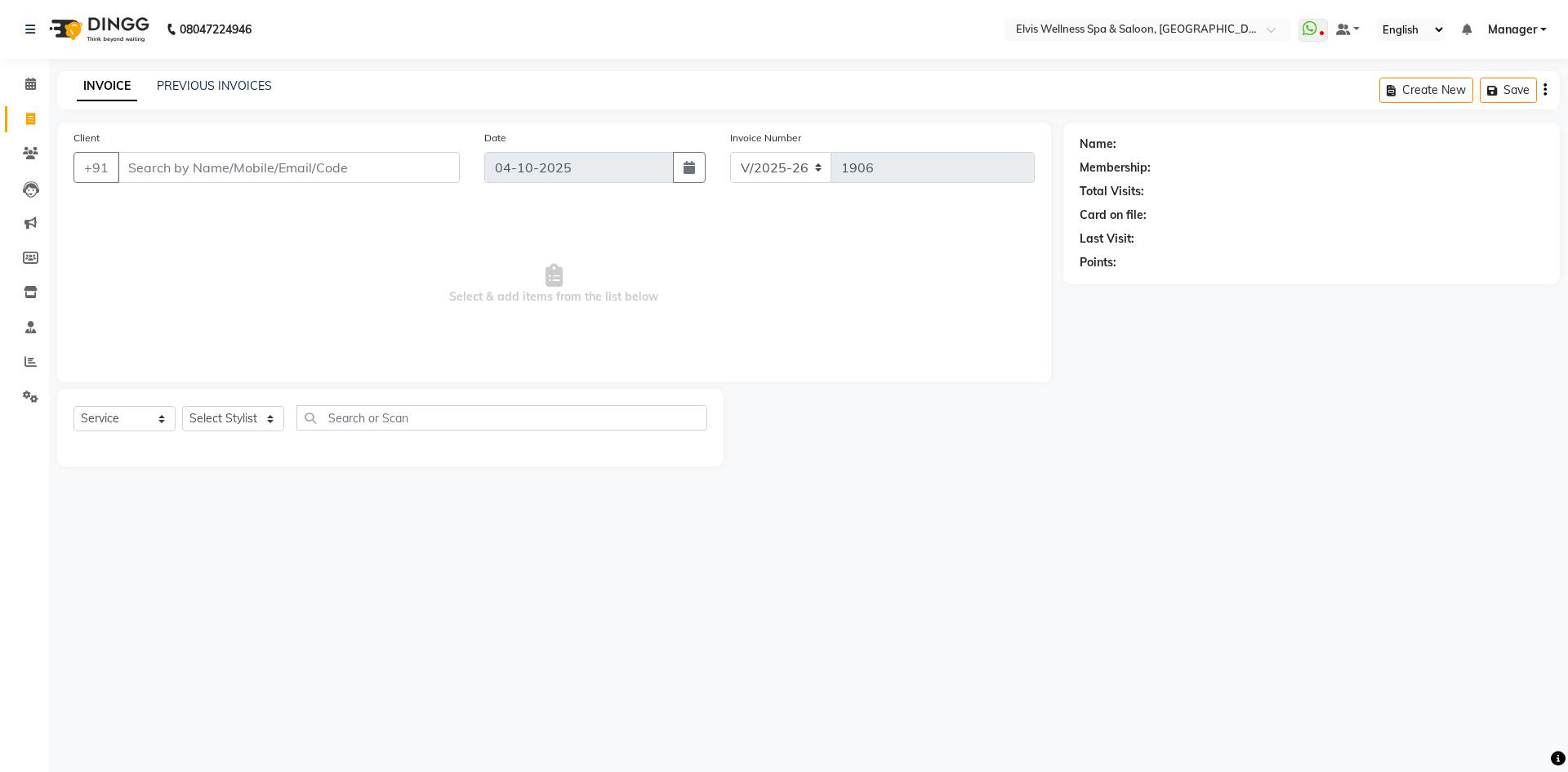
click at [194, 168] on input "Client" at bounding box center [288, 167] width 342 height 31
type input "9764248929"
click at [454, 161] on button "Add Client" at bounding box center [417, 167] width 84 height 31
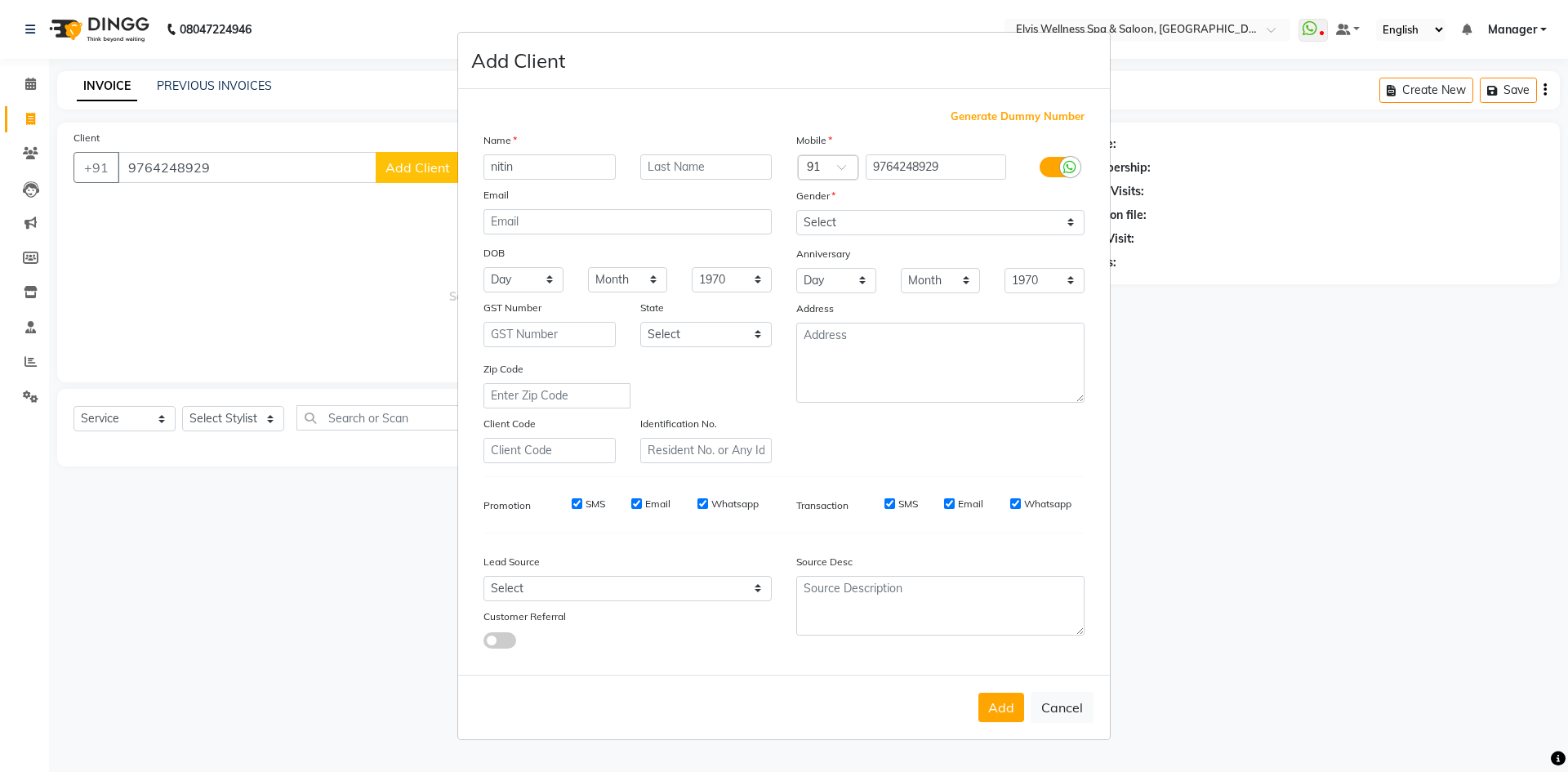
type input "nitin"
click at [685, 162] on input "text" at bounding box center [707, 167] width 133 height 25
type input "mawale"
click at [838, 225] on select "Select Male Female Other Prefer Not To Say" at bounding box center [940, 222] width 288 height 25
select select "male"
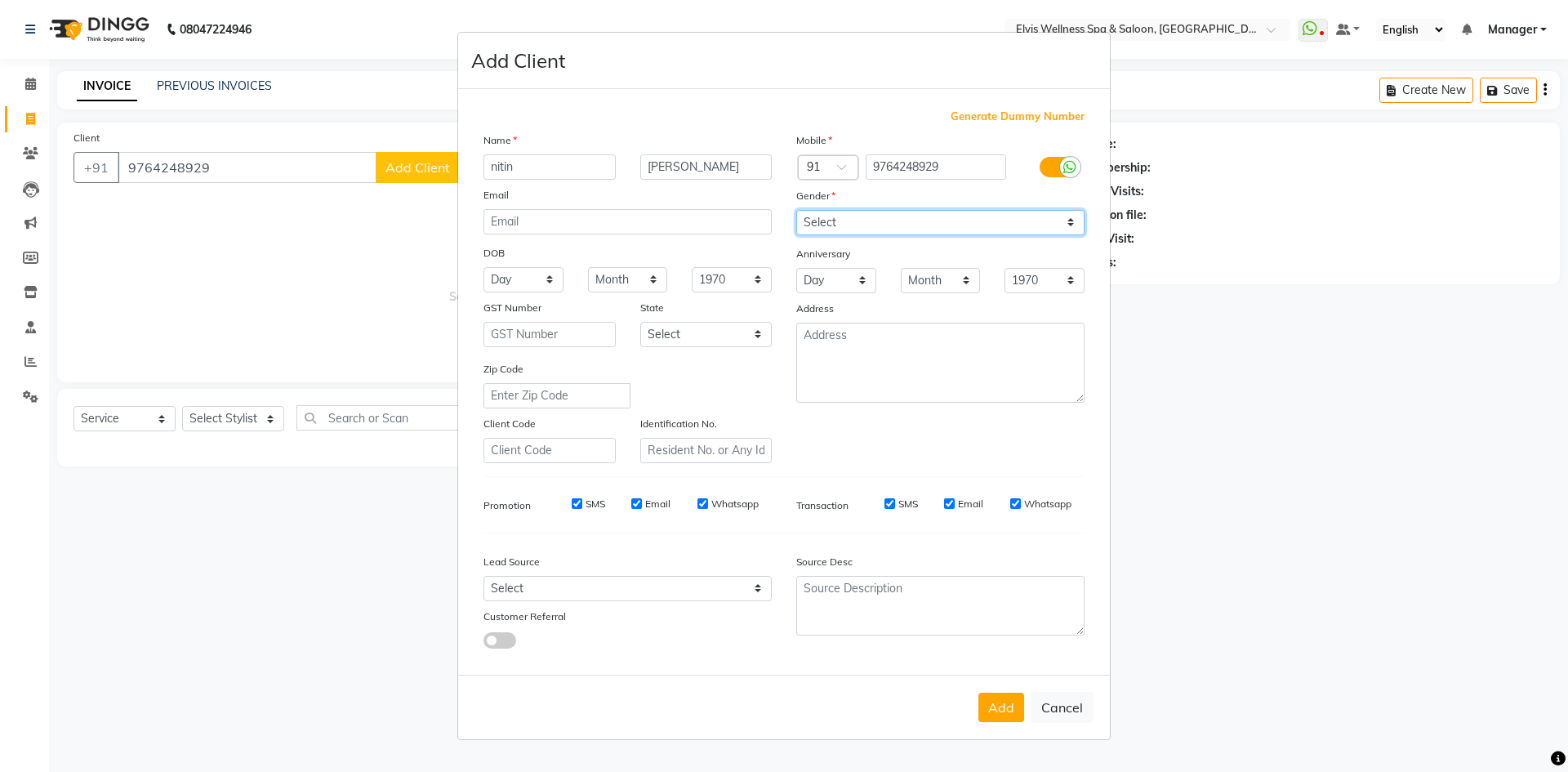
click at [796, 210] on select "Select Male Female Other Prefer Not To Say" at bounding box center [940, 222] width 288 height 25
click at [1005, 704] on button "Add" at bounding box center [1001, 707] width 46 height 29
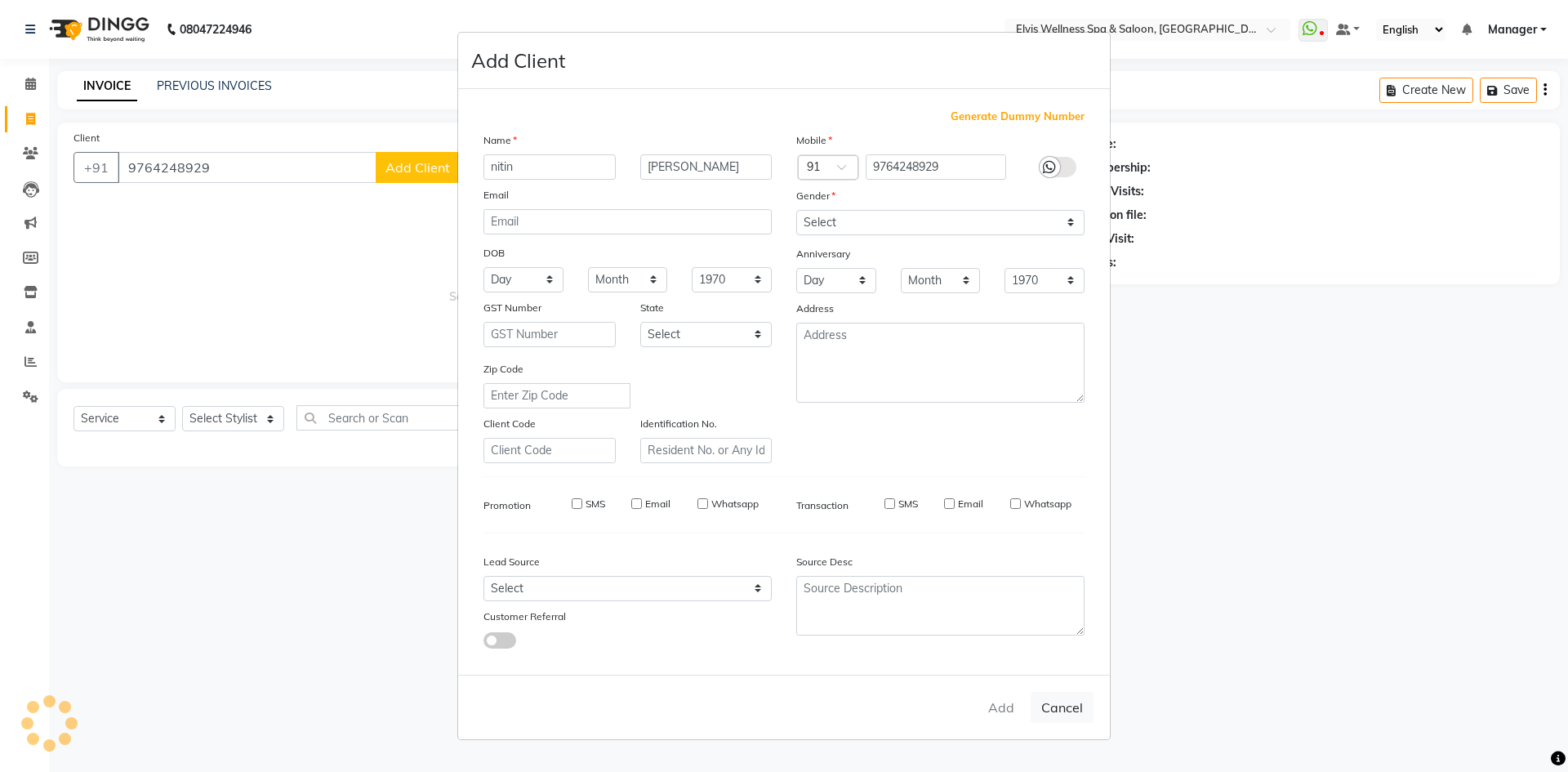
select select
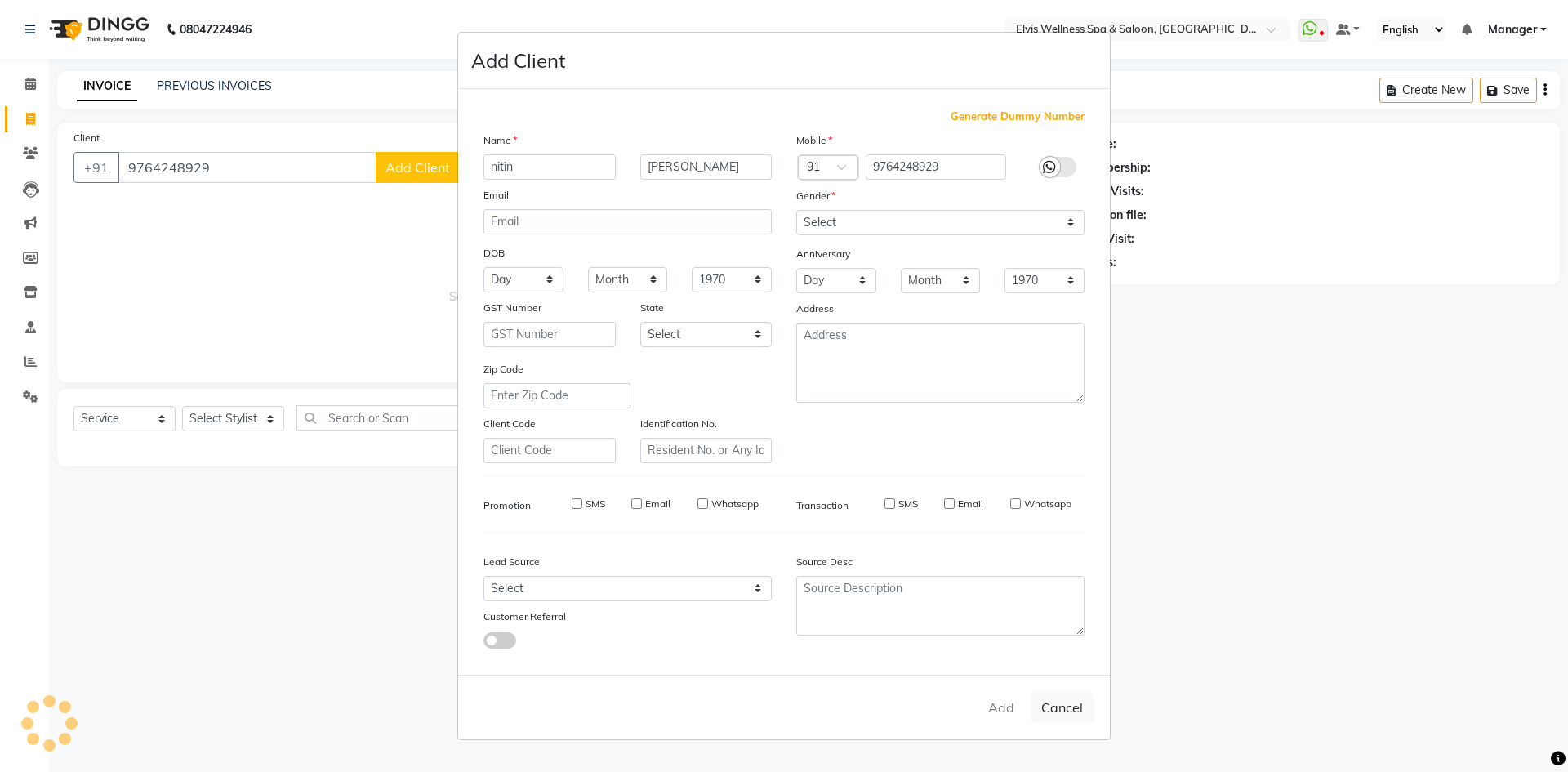
select select
checkbox input "false"
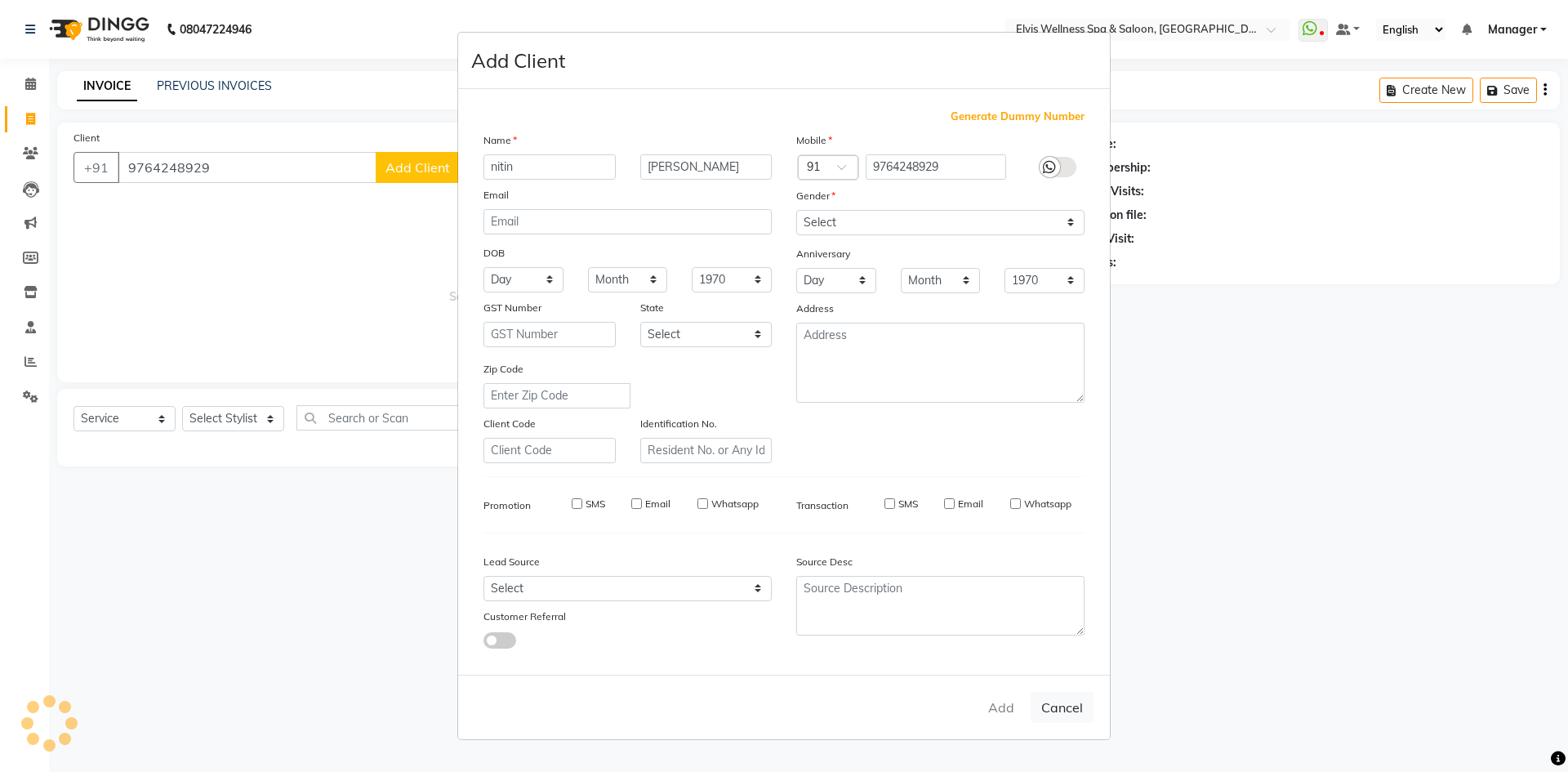
checkbox input "false"
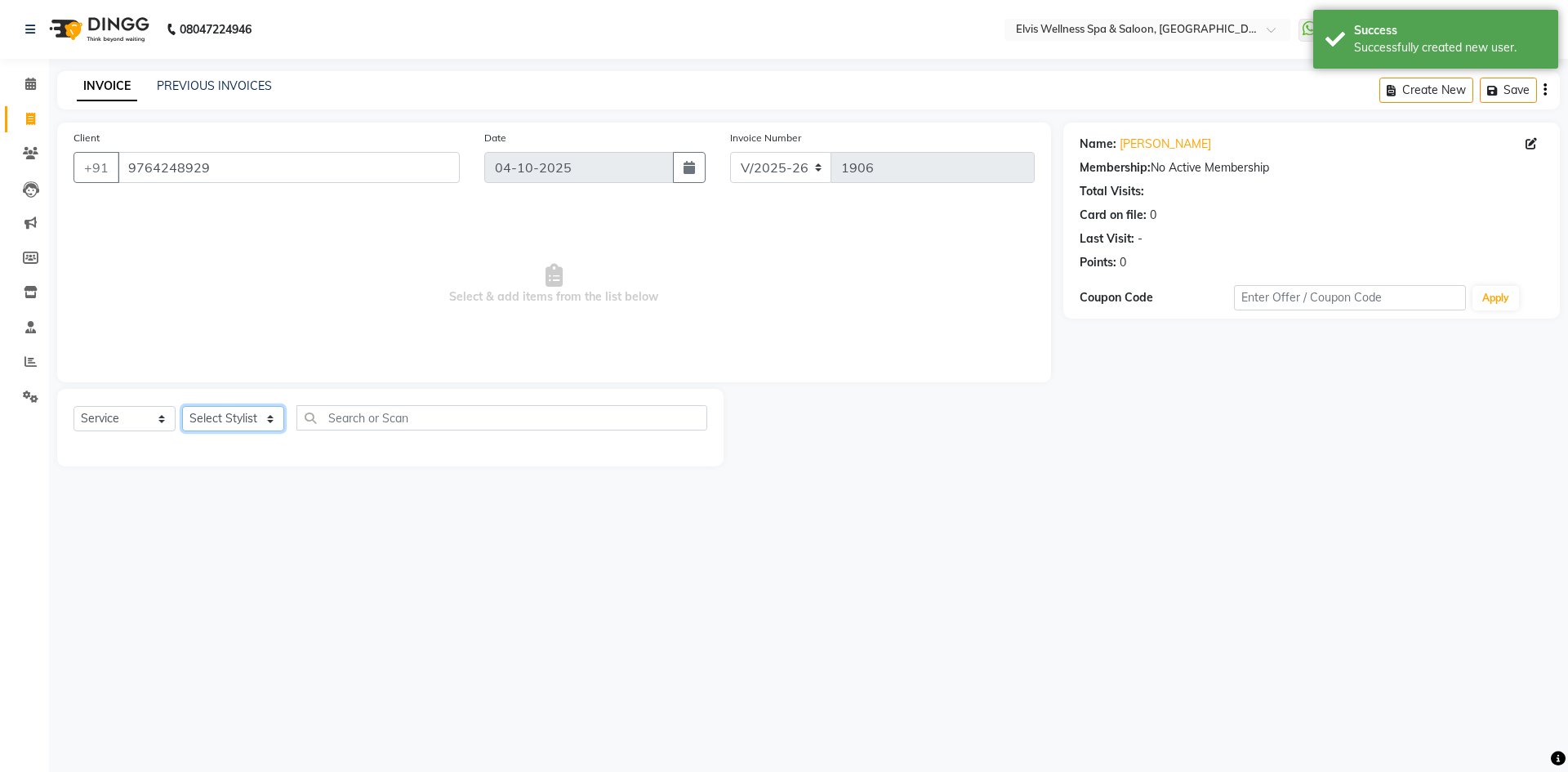
click at [244, 422] on select "Select Stylist Jitendra Bhandari Kalyani Staff KP Staff Manager Minmin Nora Rus…" at bounding box center [233, 419] width 102 height 25
select select "71671"
click at [182, 406] on select "Select Stylist Jitendra Bhandari Kalyani Staff KP Staff Manager Minmin Nora Rus…" at bounding box center [233, 419] width 102 height 25
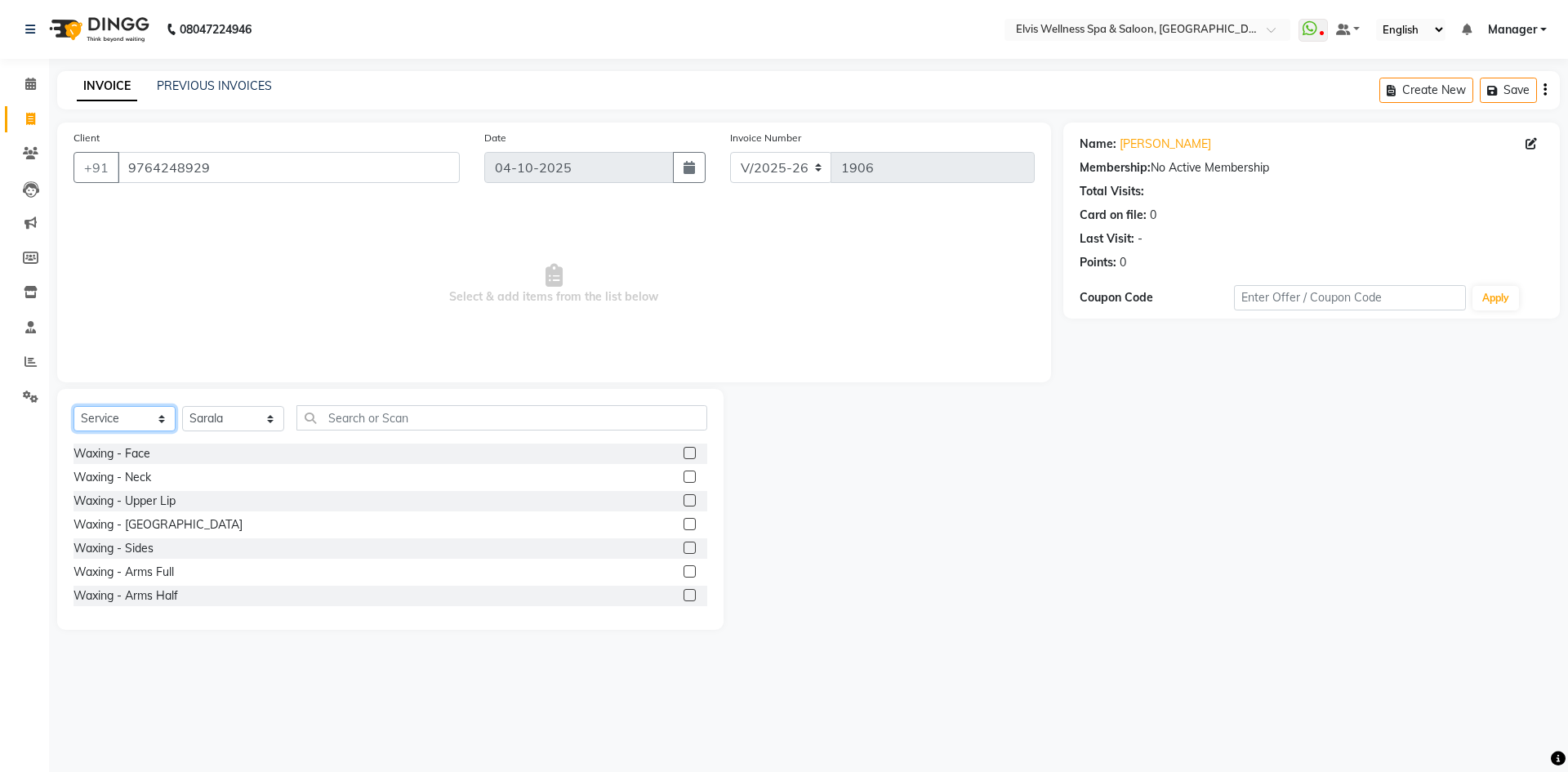
click at [139, 411] on select "Select Service Product Membership Package Voucher Prepaid Gift Card" at bounding box center [125, 419] width 102 height 25
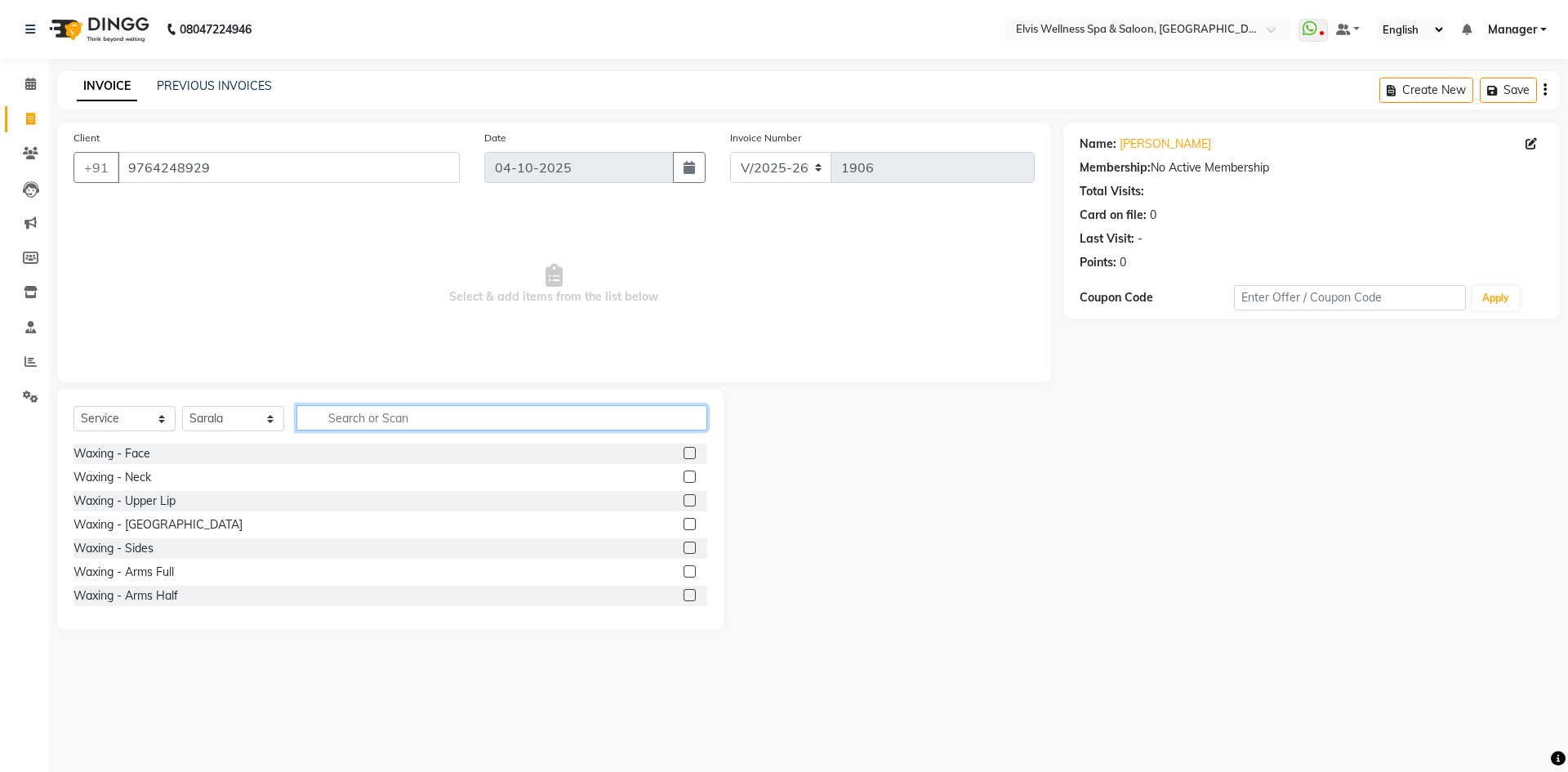
click at [341, 411] on input "text" at bounding box center [501, 418] width 410 height 25
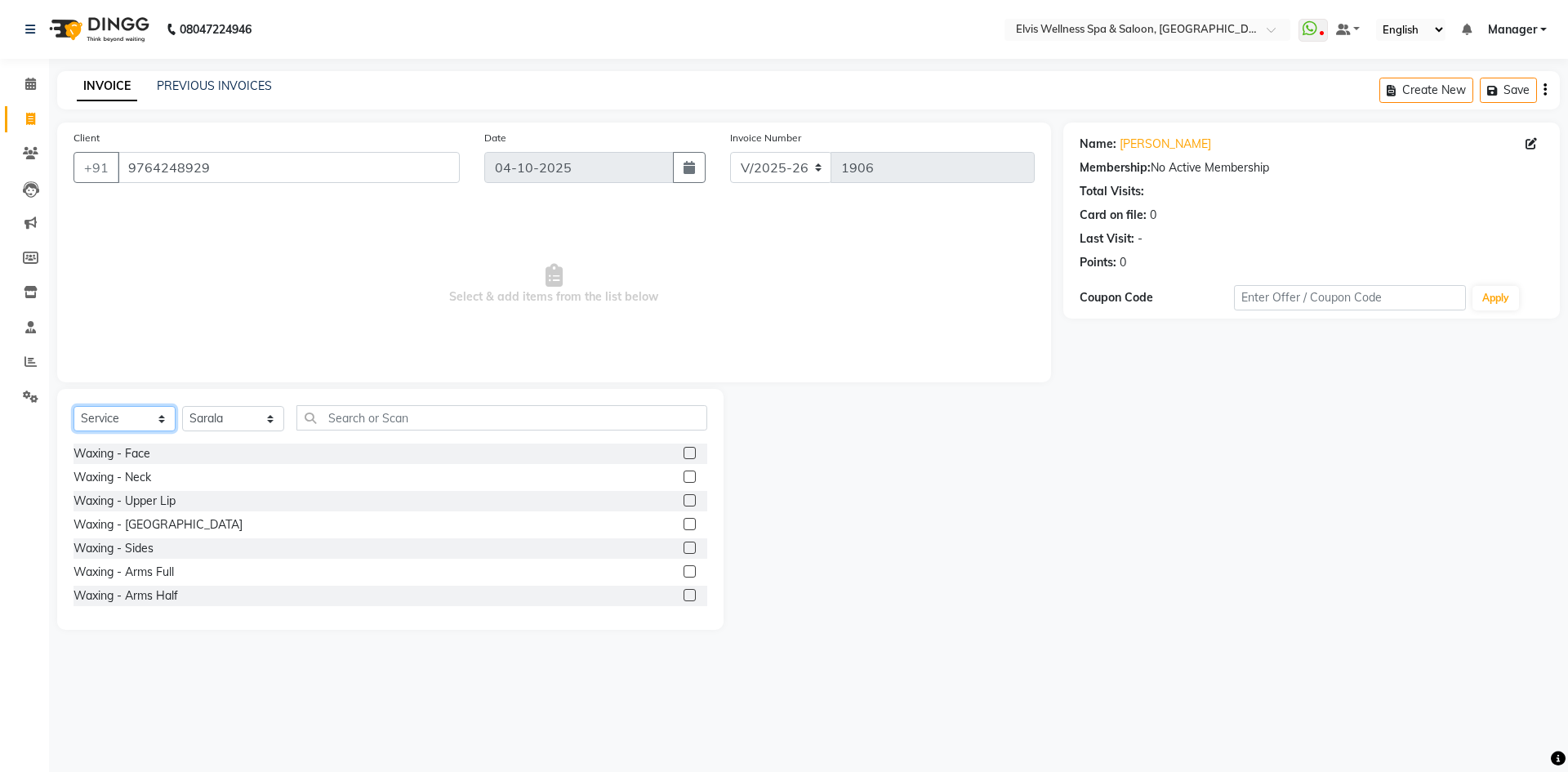
click at [74, 417] on select "Select Service Product Membership Package Voucher Prepaid Gift Card" at bounding box center [125, 419] width 102 height 25
select select "package"
click at [74, 406] on select "Select Service Product Membership Package Voucher Prepaid Gift Card" at bounding box center [125, 419] width 102 height 25
click at [684, 448] on label at bounding box center [690, 453] width 12 height 12
click at [684, 448] on input "checkbox" at bounding box center [689, 454] width 11 height 11
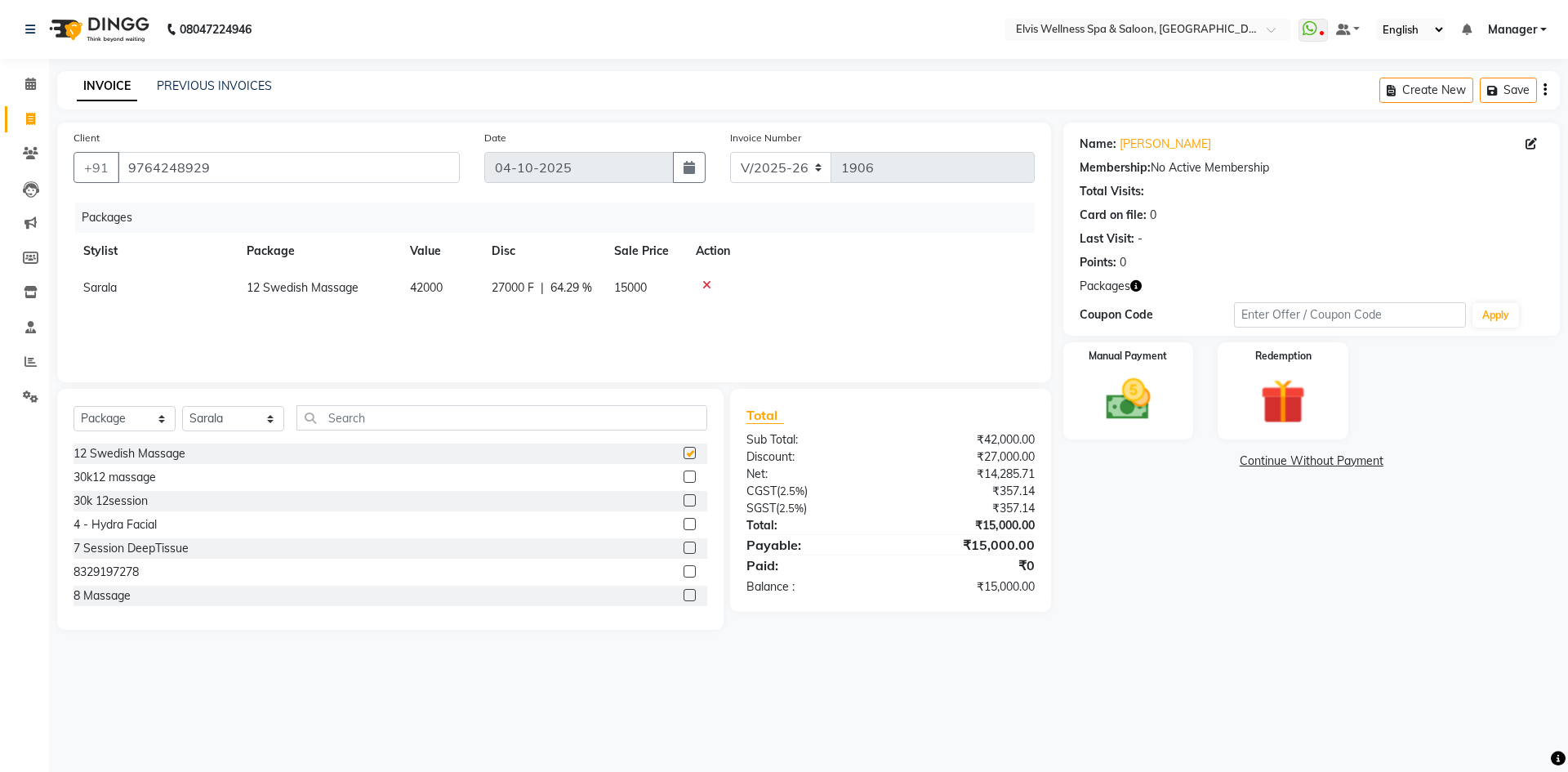
checkbox input "false"
click at [710, 285] on icon at bounding box center [707, 285] width 9 height 11
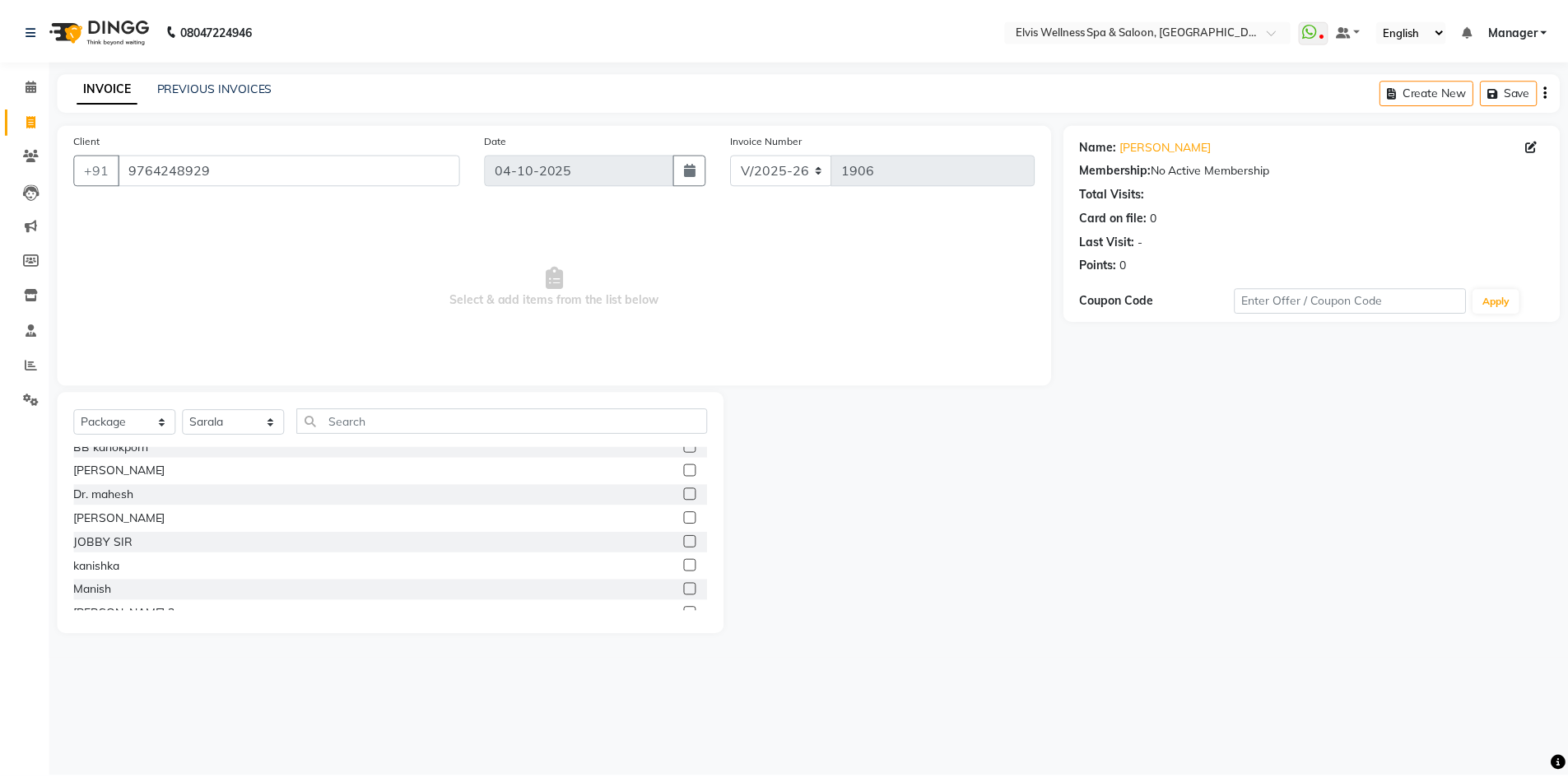
scroll to position [330, 0]
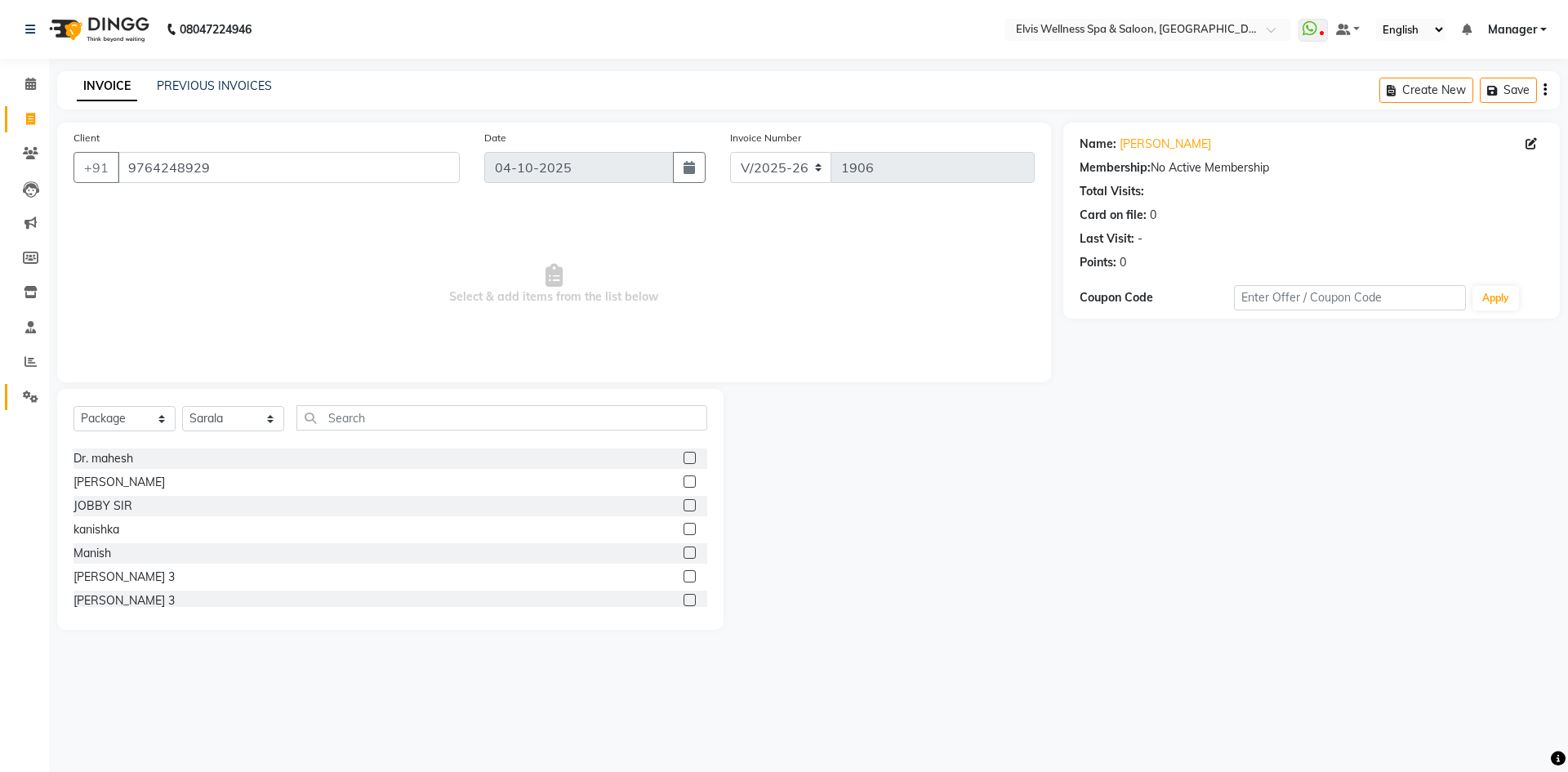
click at [33, 394] on icon at bounding box center [31, 397] width 16 height 12
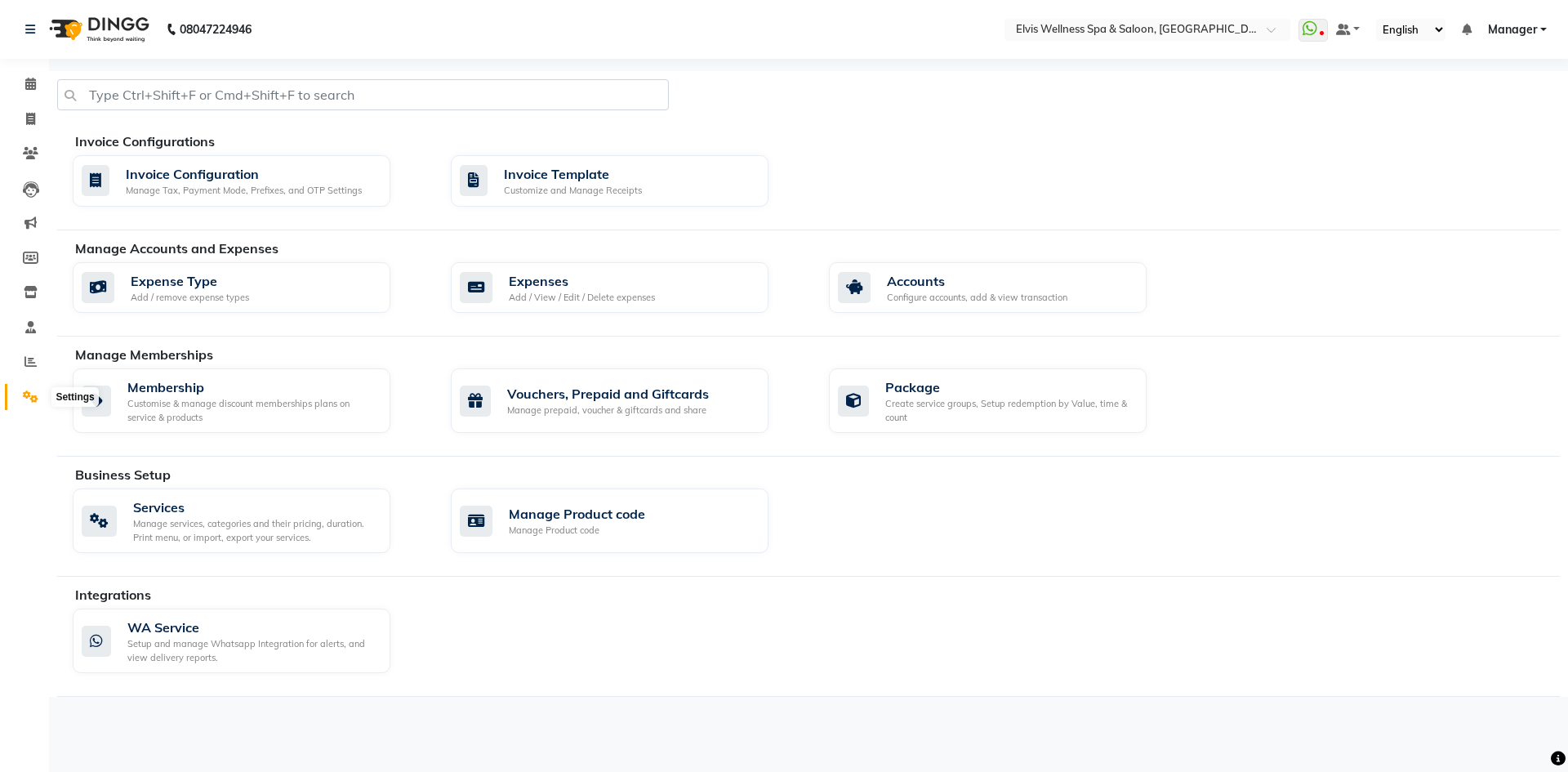
click at [28, 390] on icon at bounding box center [31, 397] width 16 height 12
click at [624, 391] on div "Vouchers, Prepaid and Giftcards" at bounding box center [608, 394] width 202 height 19
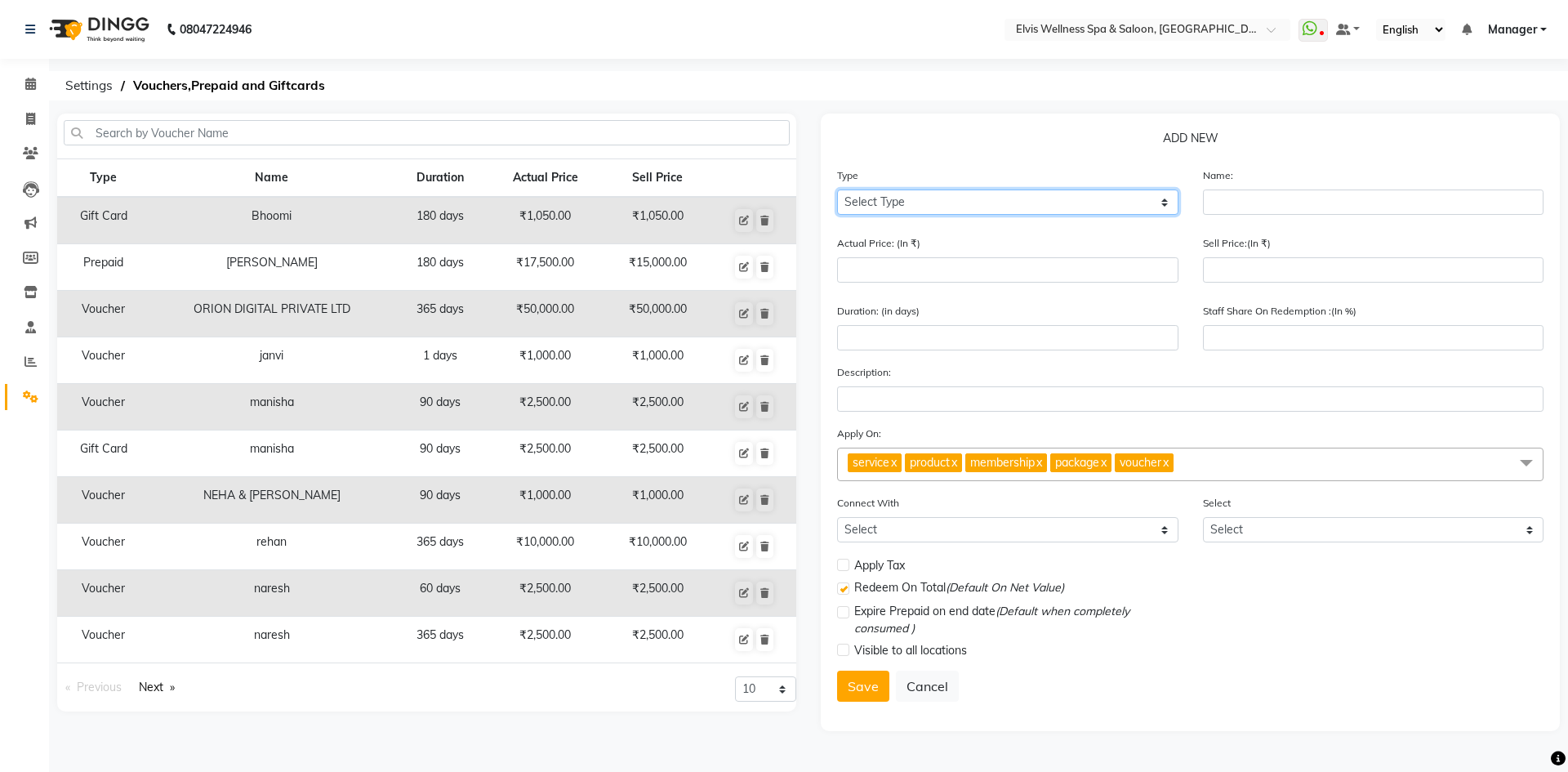
click at [882, 196] on select "Select Type Voucher Prepaid Gift Card" at bounding box center [1008, 202] width 341 height 25
click at [838, 190] on select "Select Type Voucher Prepaid Gift Card" at bounding box center [1008, 202] width 341 height 25
click at [904, 208] on select "Select Type Voucher Prepaid Gift Card" at bounding box center [1008, 202] width 341 height 25
select select "V"
click at [838, 190] on select "Select Type Voucher Prepaid Gift Card" at bounding box center [1008, 202] width 341 height 25
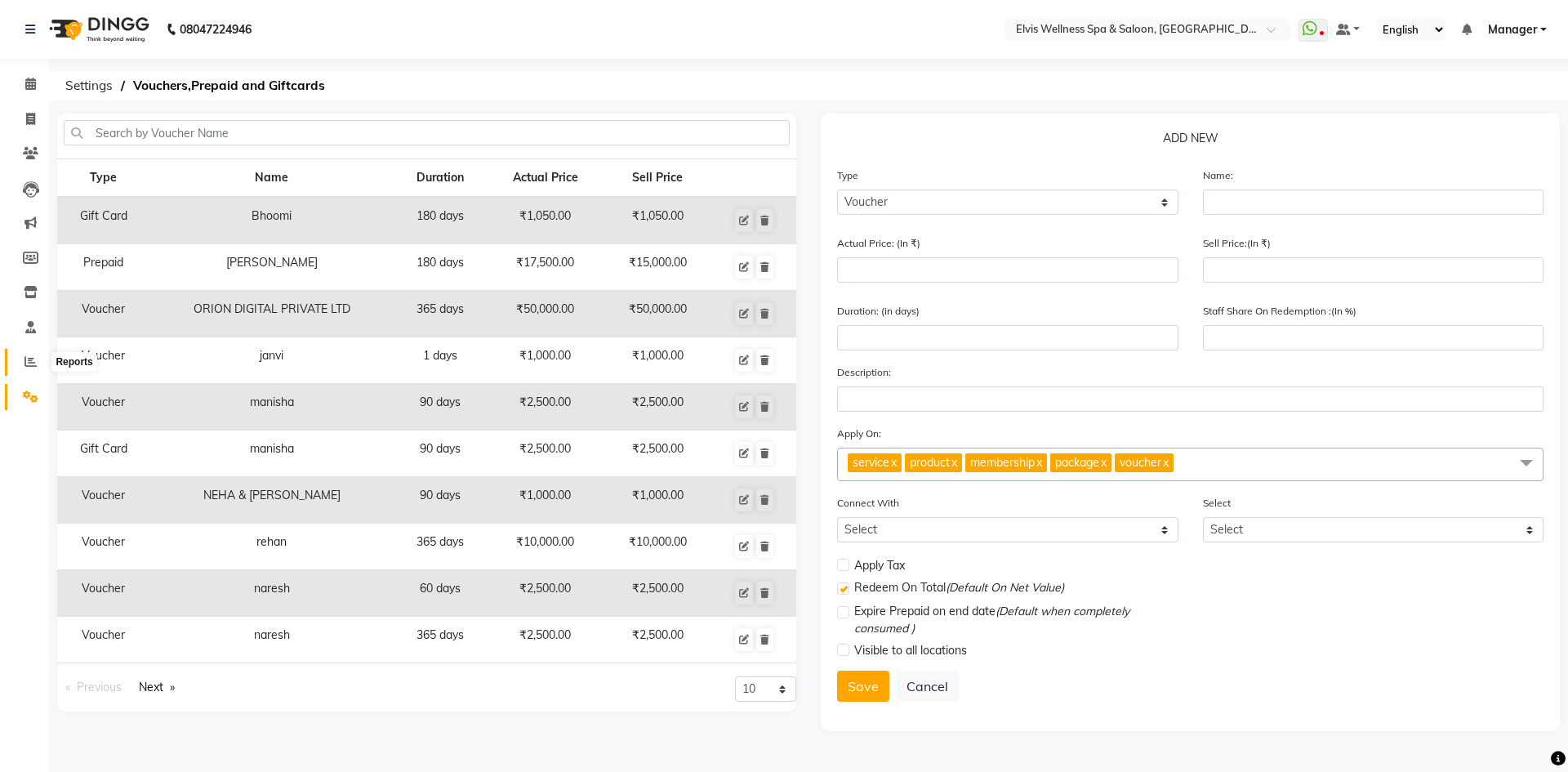
click at [34, 364] on icon at bounding box center [31, 361] width 12 height 12
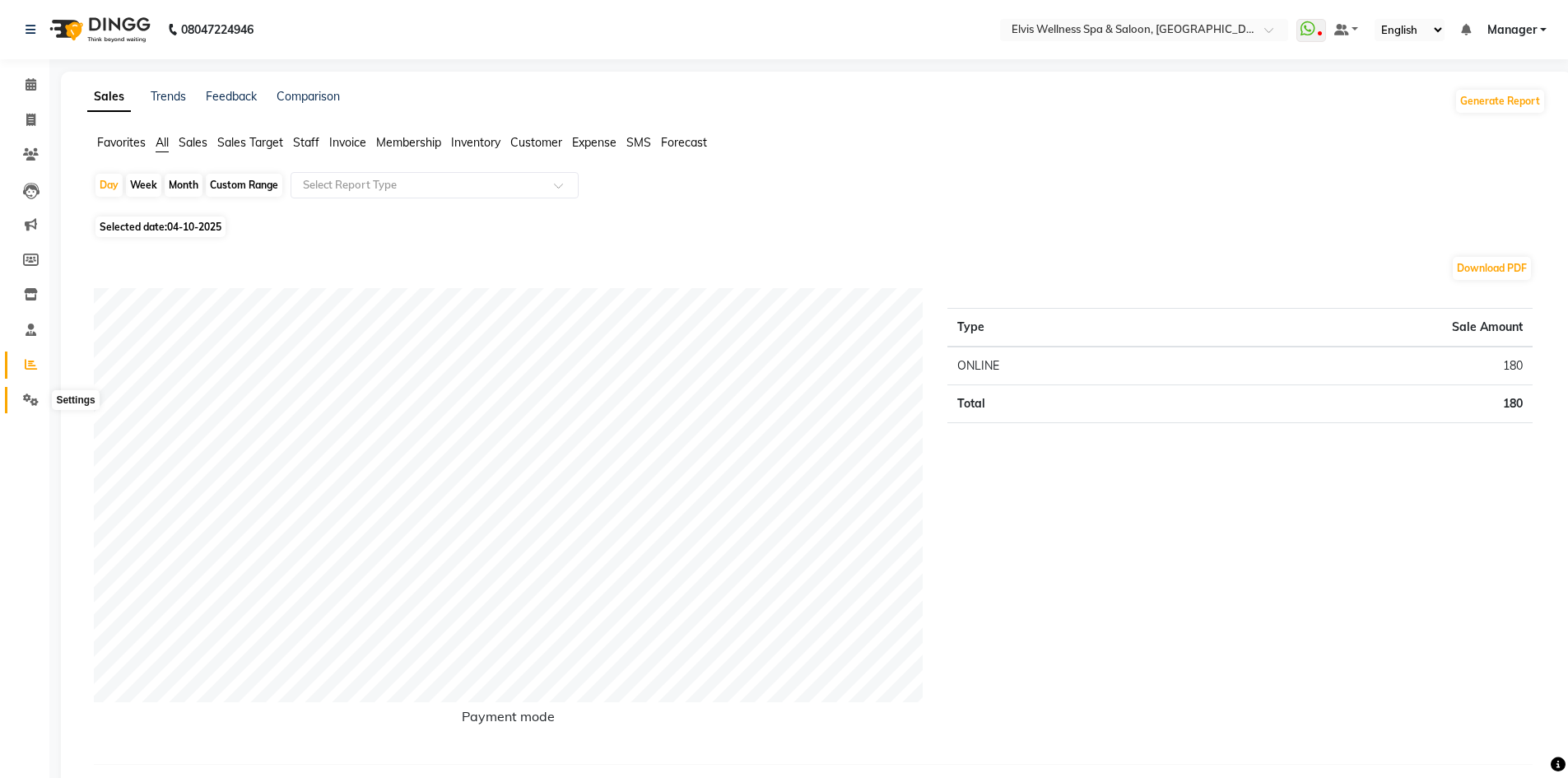
click at [28, 405] on icon at bounding box center [31, 400] width 16 height 12
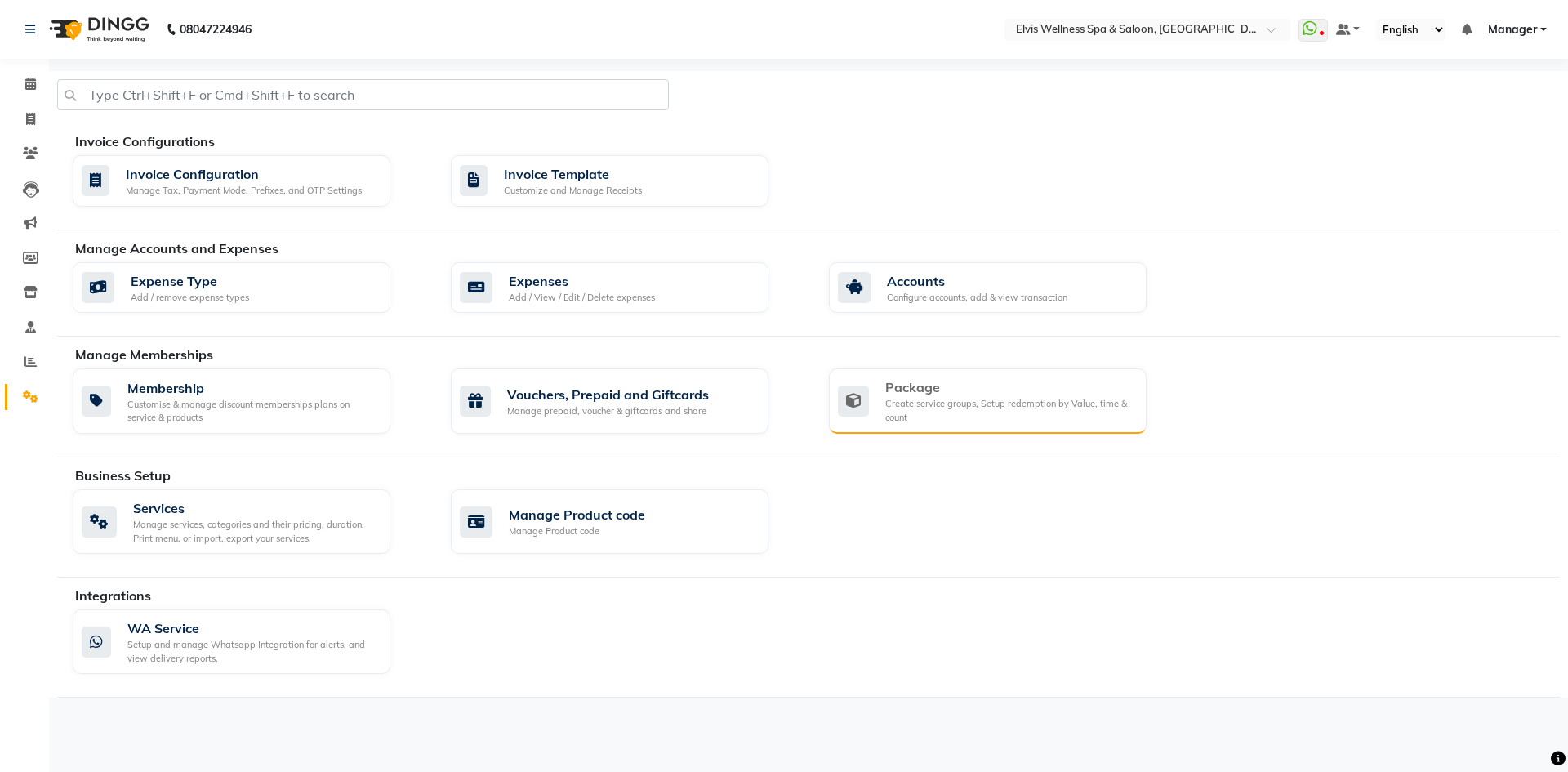
click at [894, 407] on div "Create service groups, Setup redemption by Value, time & count" at bounding box center [1009, 411] width 249 height 27
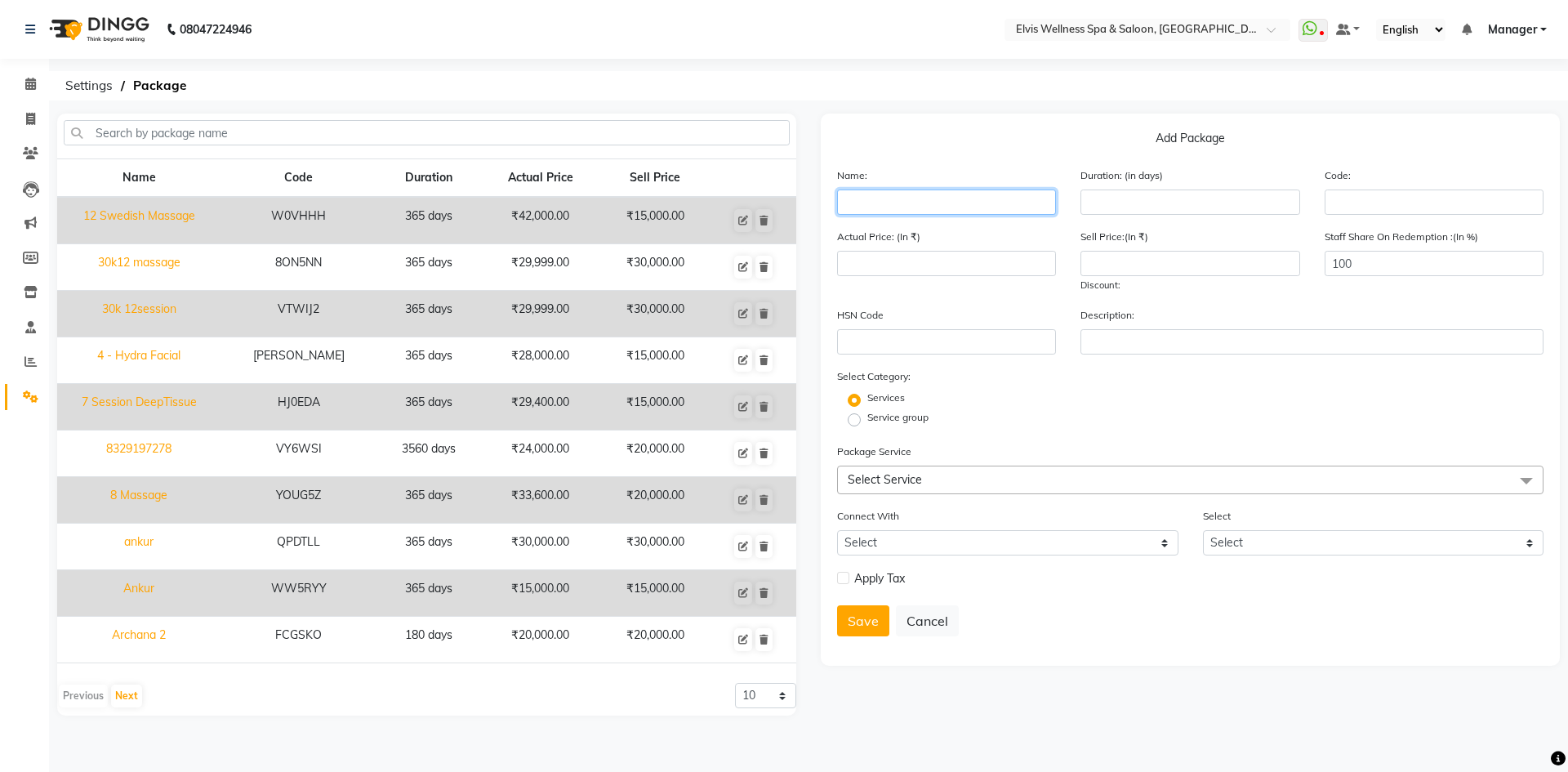
click at [883, 197] on input "text" at bounding box center [947, 202] width 219 height 25
type input "[PERSON_NAME]"
click at [1150, 199] on input "number" at bounding box center [1189, 202] width 219 height 25
type input "365"
click at [929, 270] on input "number" at bounding box center [947, 263] width 219 height 25
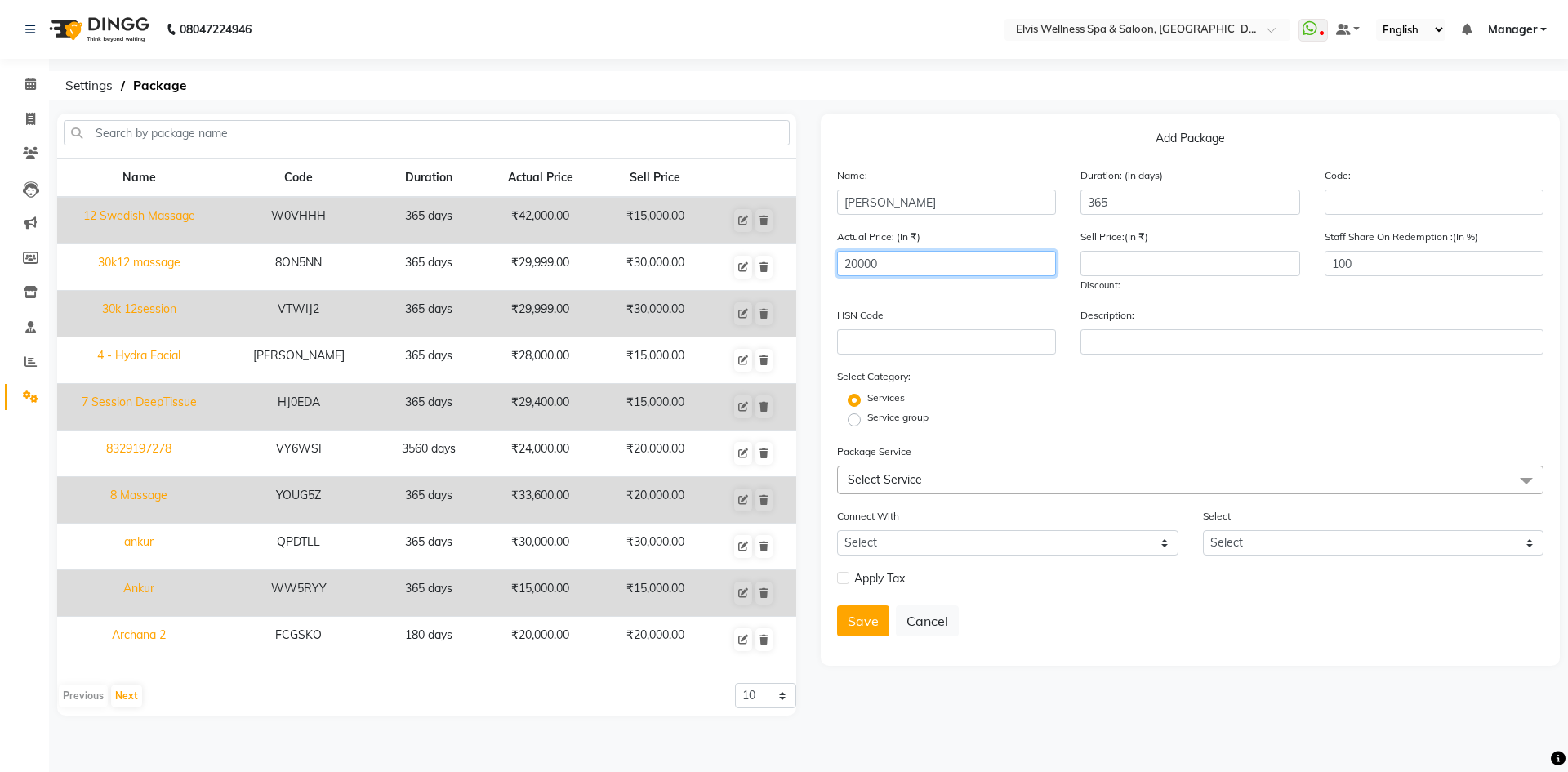
type input "20000"
click at [1088, 259] on input "number" at bounding box center [1189, 263] width 219 height 25
type input "20000"
click at [918, 346] on input "text" at bounding box center [947, 342] width 219 height 25
click at [867, 419] on label "Service group" at bounding box center [898, 418] width 62 height 15
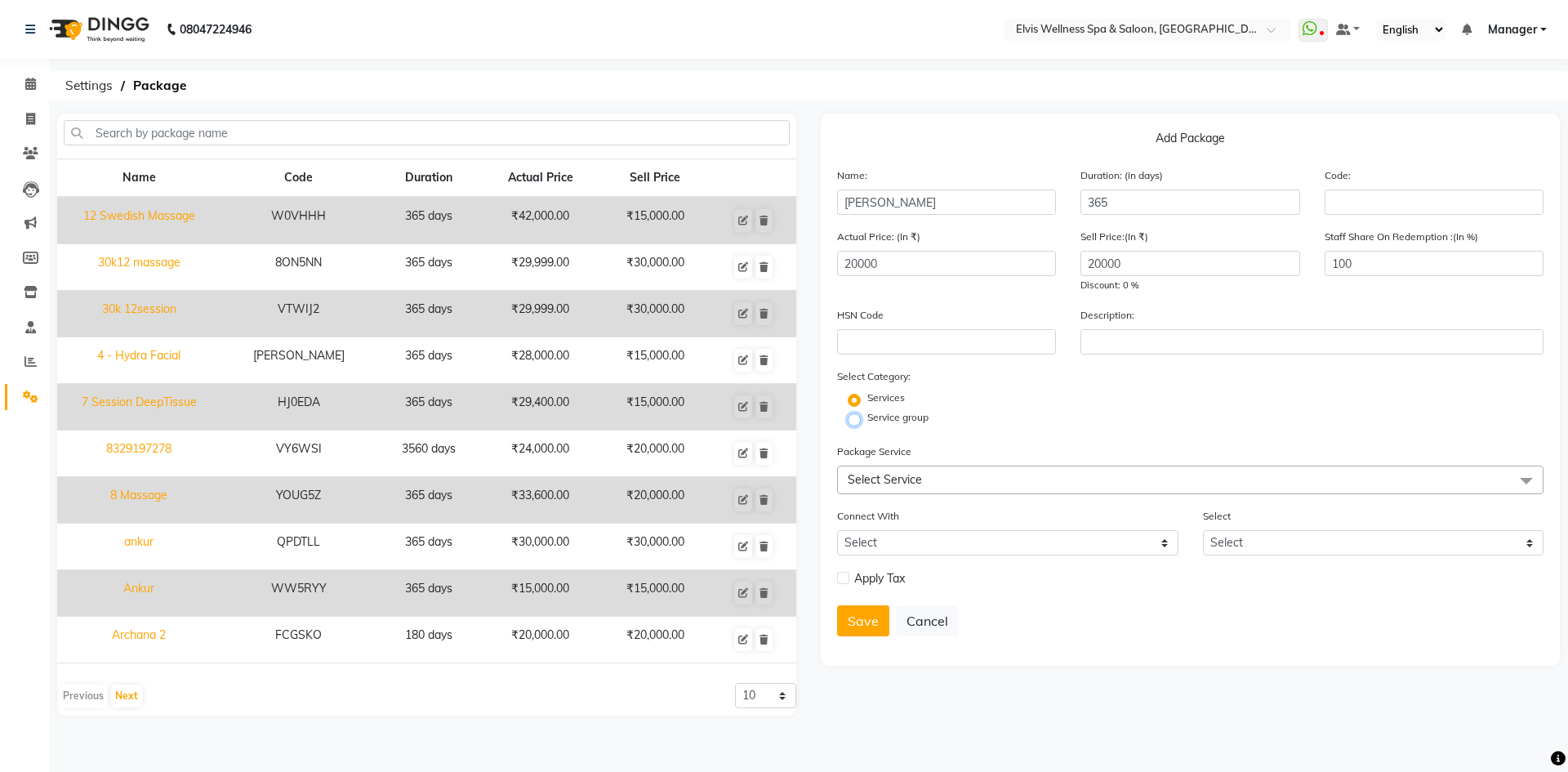
click at [860, 419] on input "Service group" at bounding box center [860, 419] width 11 height 11
radio input "true"
radio input "false"
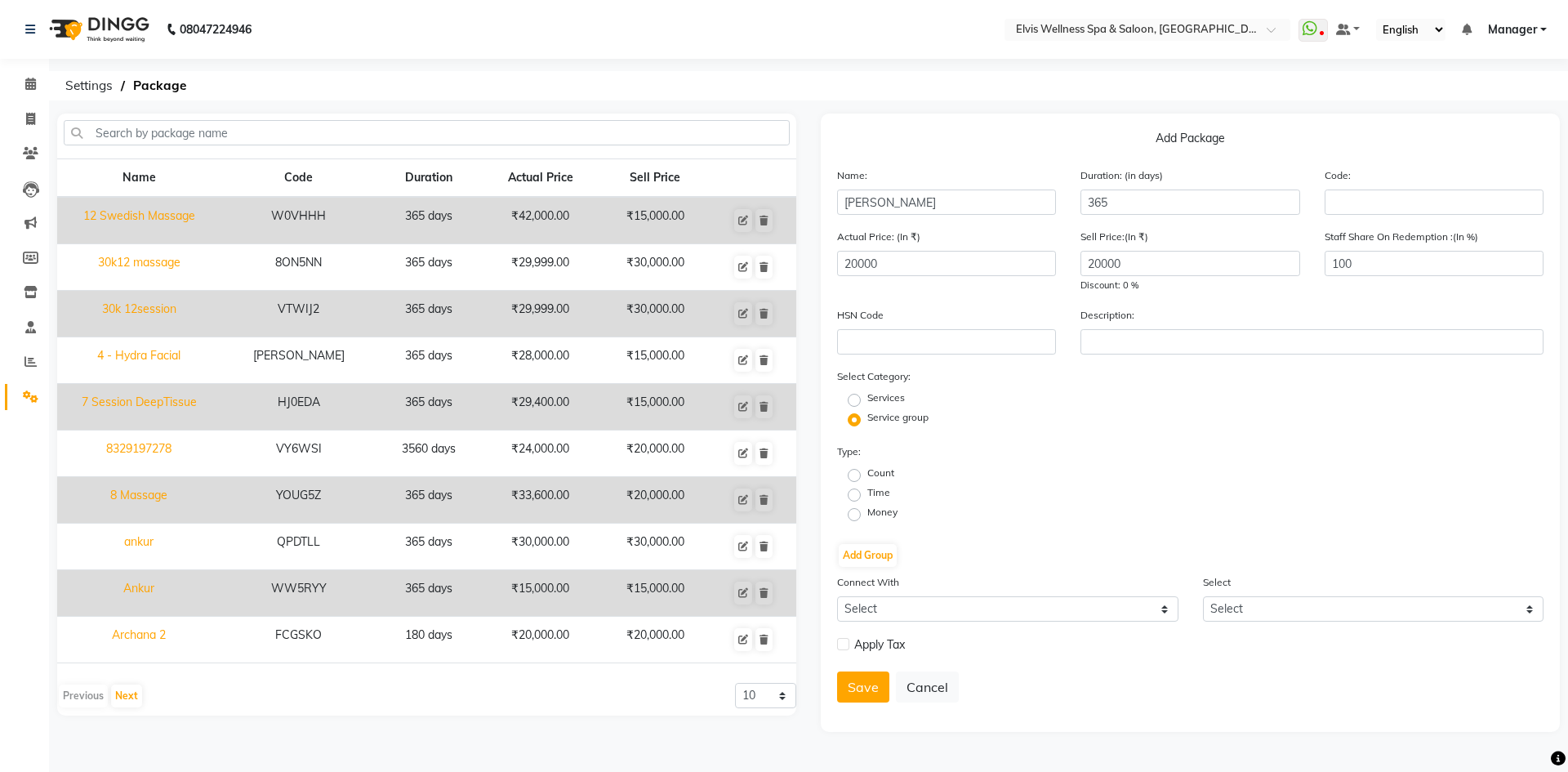
click at [867, 479] on label "Count" at bounding box center [881, 473] width 27 height 15
click at [855, 479] on input "Count" at bounding box center [860, 474] width 11 height 11
radio input "true"
click at [867, 556] on button "Add Group" at bounding box center [867, 556] width 58 height 23
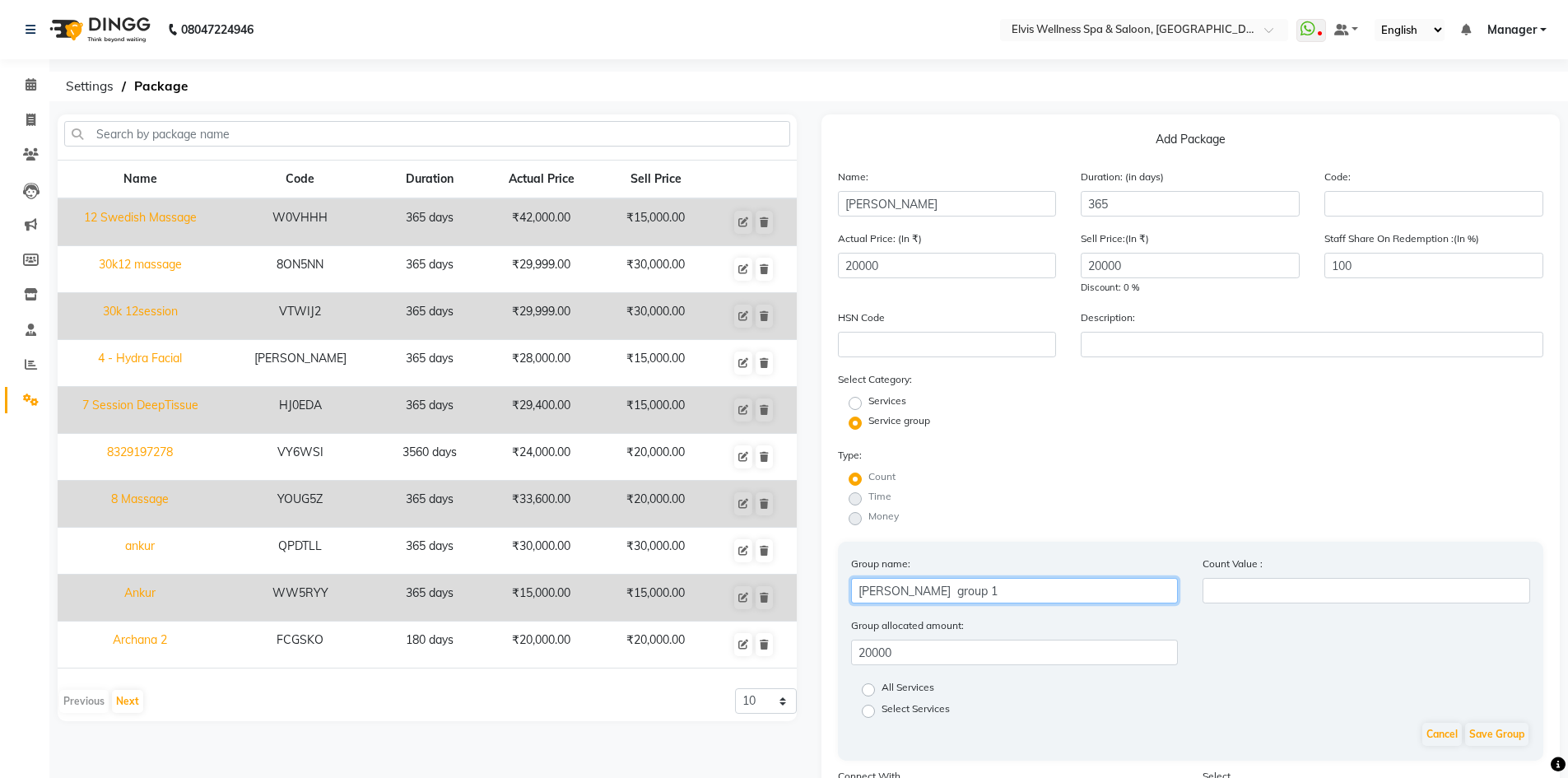
click at [1011, 587] on input "nitin mawale group 1" at bounding box center [1015, 590] width 328 height 26
type input "nitin mawale 10"
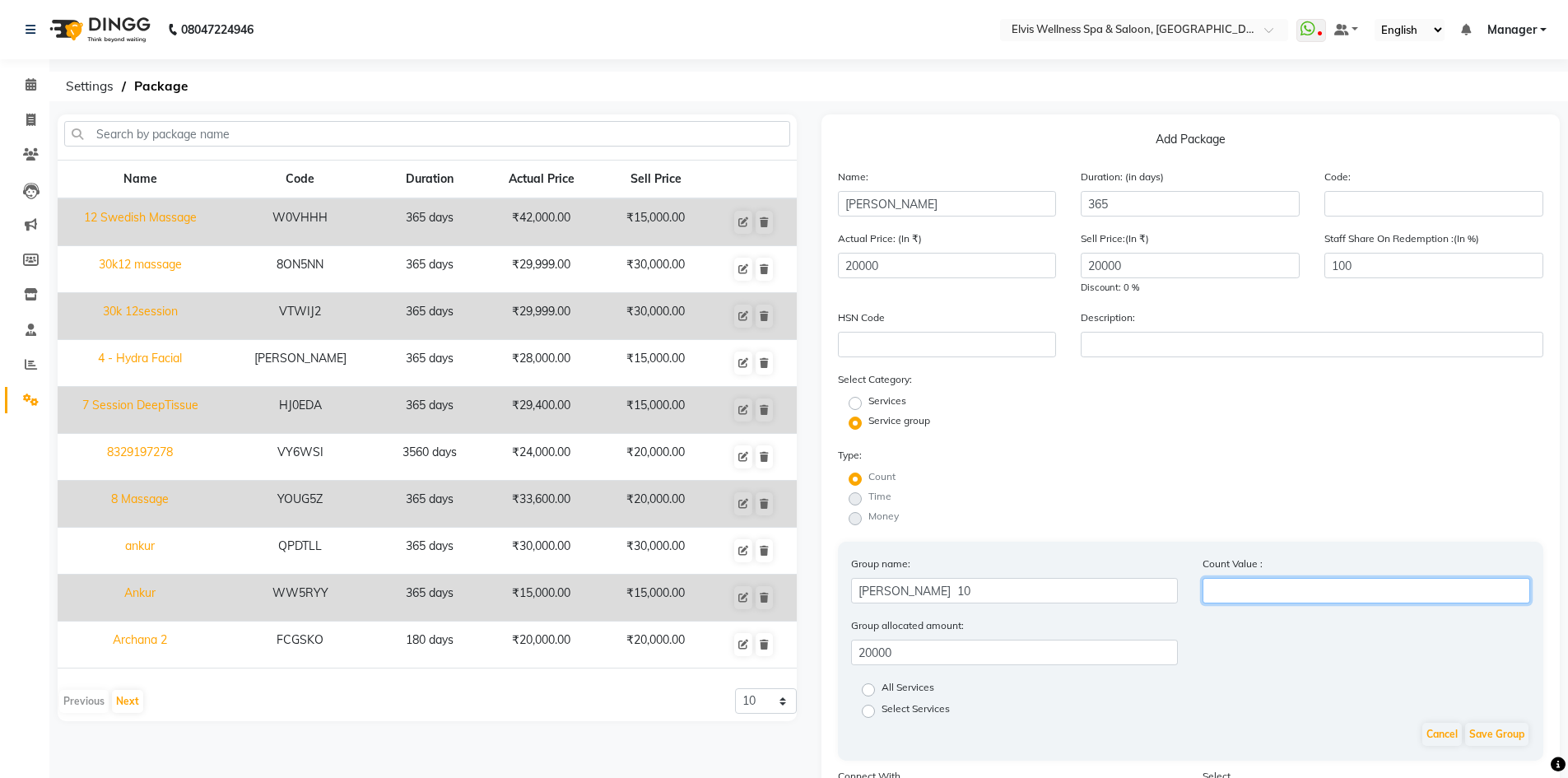
click at [1219, 595] on input "number" at bounding box center [1367, 590] width 328 height 26
type input "10"
click at [881, 686] on label "All Services" at bounding box center [907, 690] width 52 height 19
click at [870, 686] on input "All Services" at bounding box center [873, 689] width 11 height 11
radio input "true"
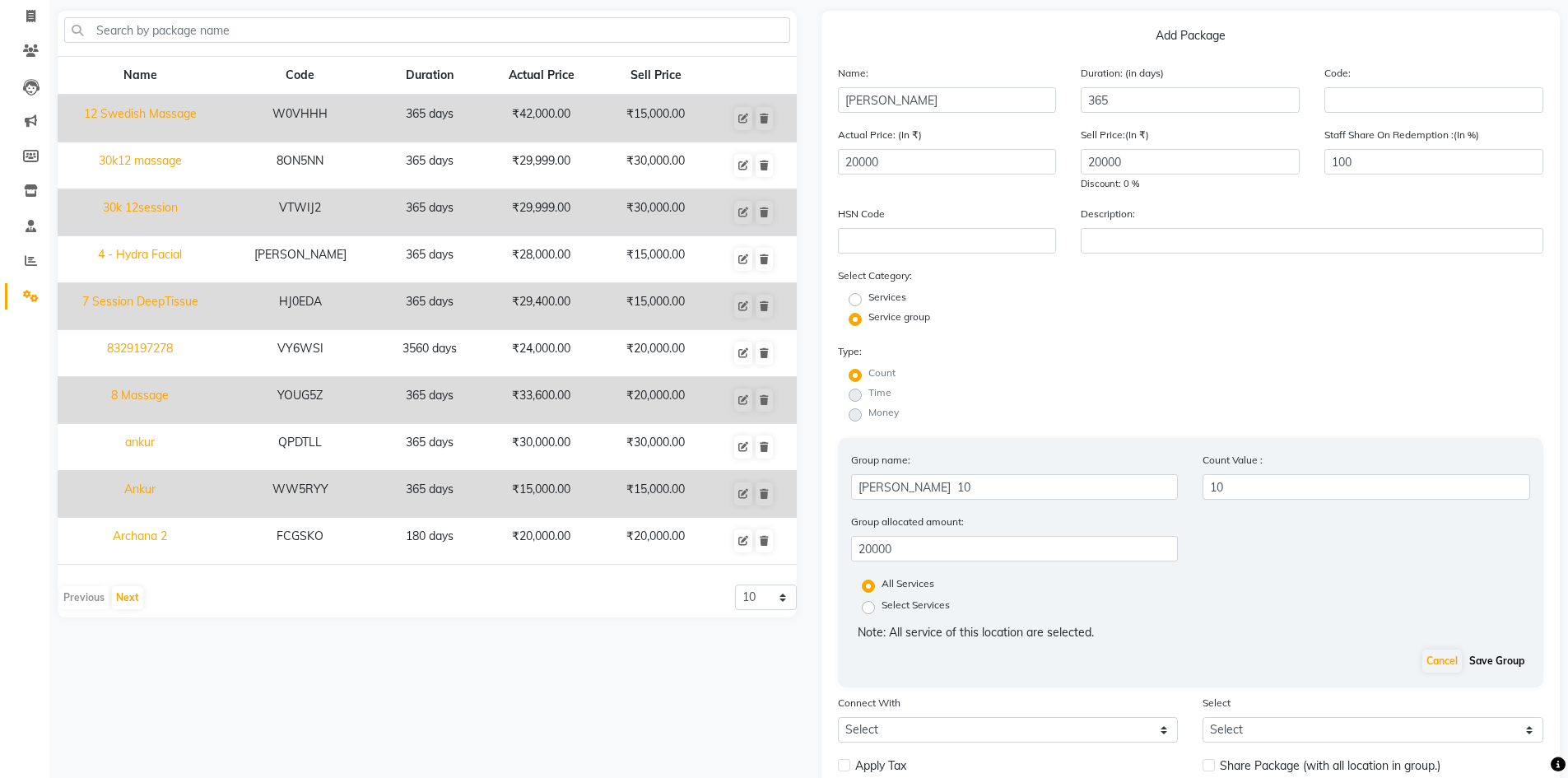
click at [1483, 658] on button "Save Group" at bounding box center [1497, 661] width 64 height 23
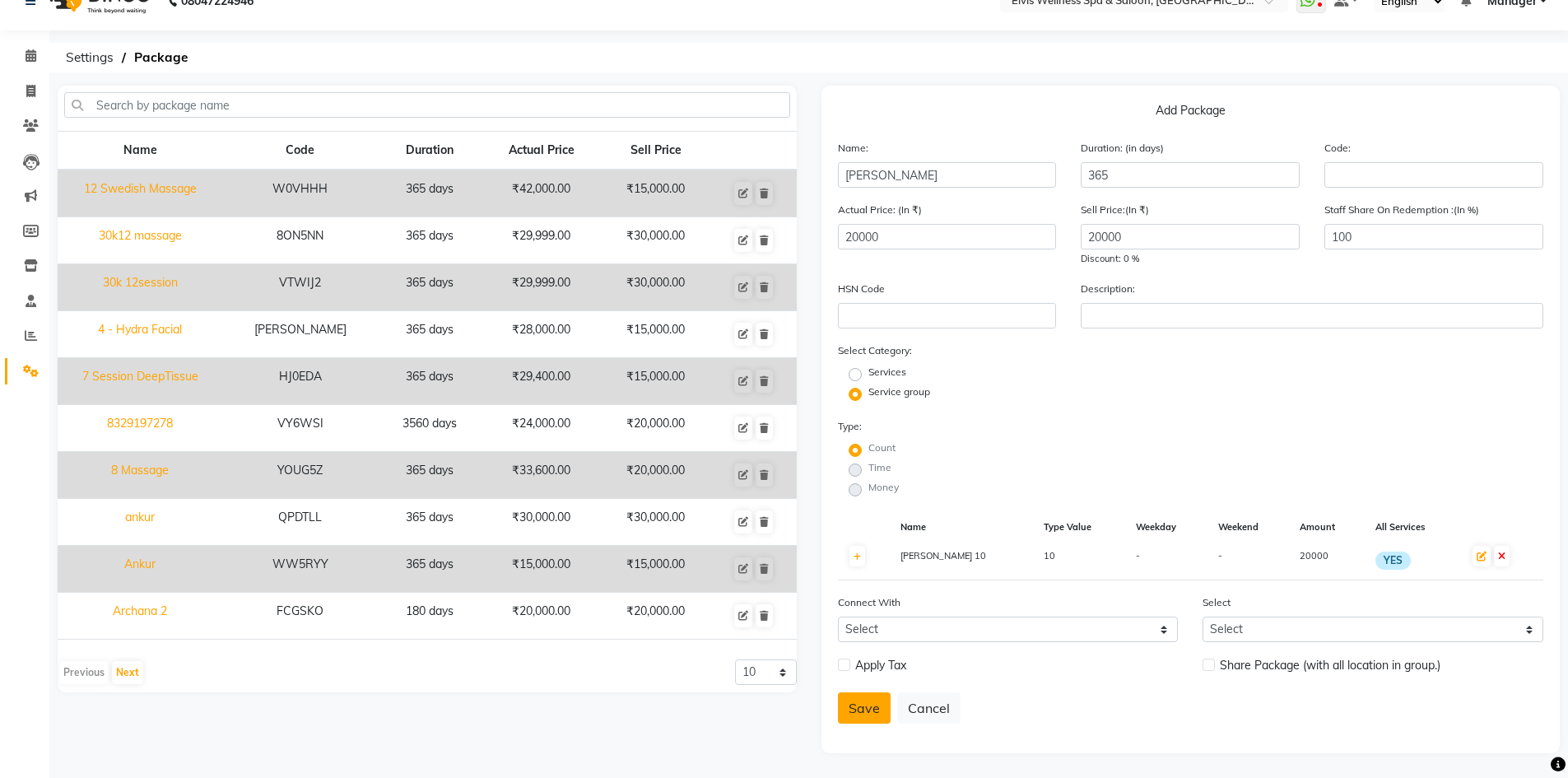
click at [861, 708] on button "Save" at bounding box center [864, 708] width 52 height 31
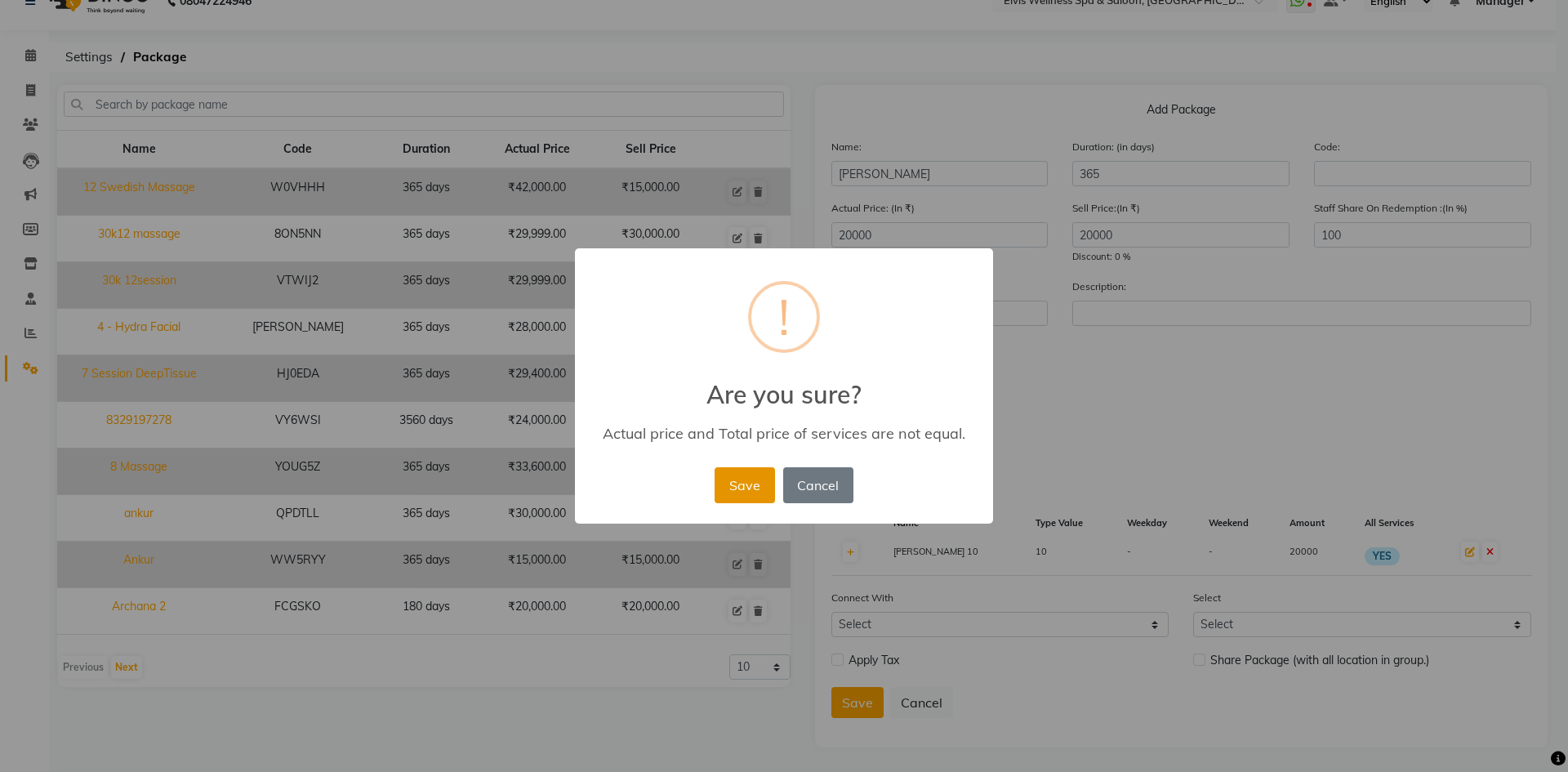
click at [732, 476] on button "Save" at bounding box center [744, 485] width 60 height 36
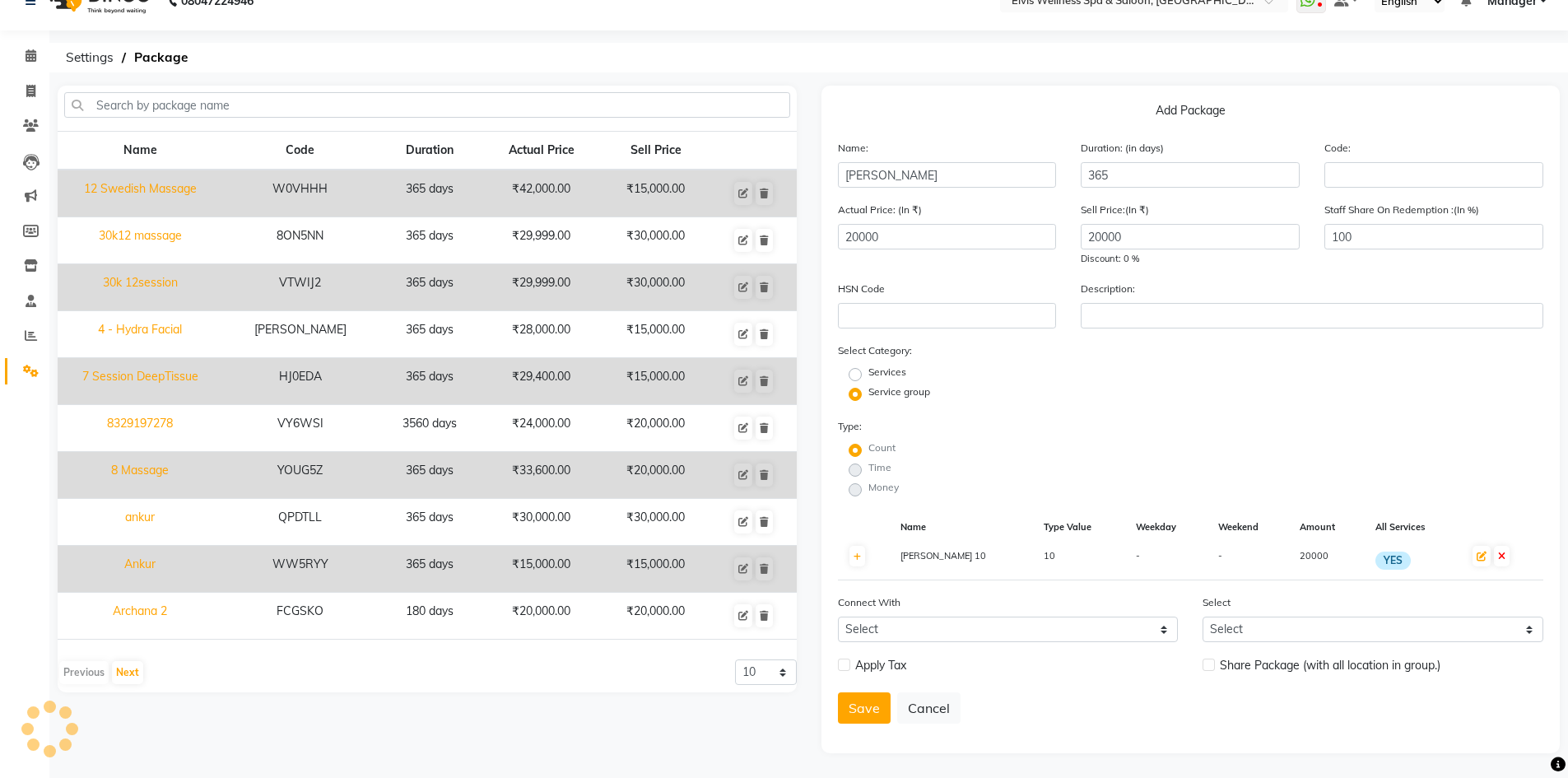
radio input "true"
radio input "false"
select select
checkbox input "false"
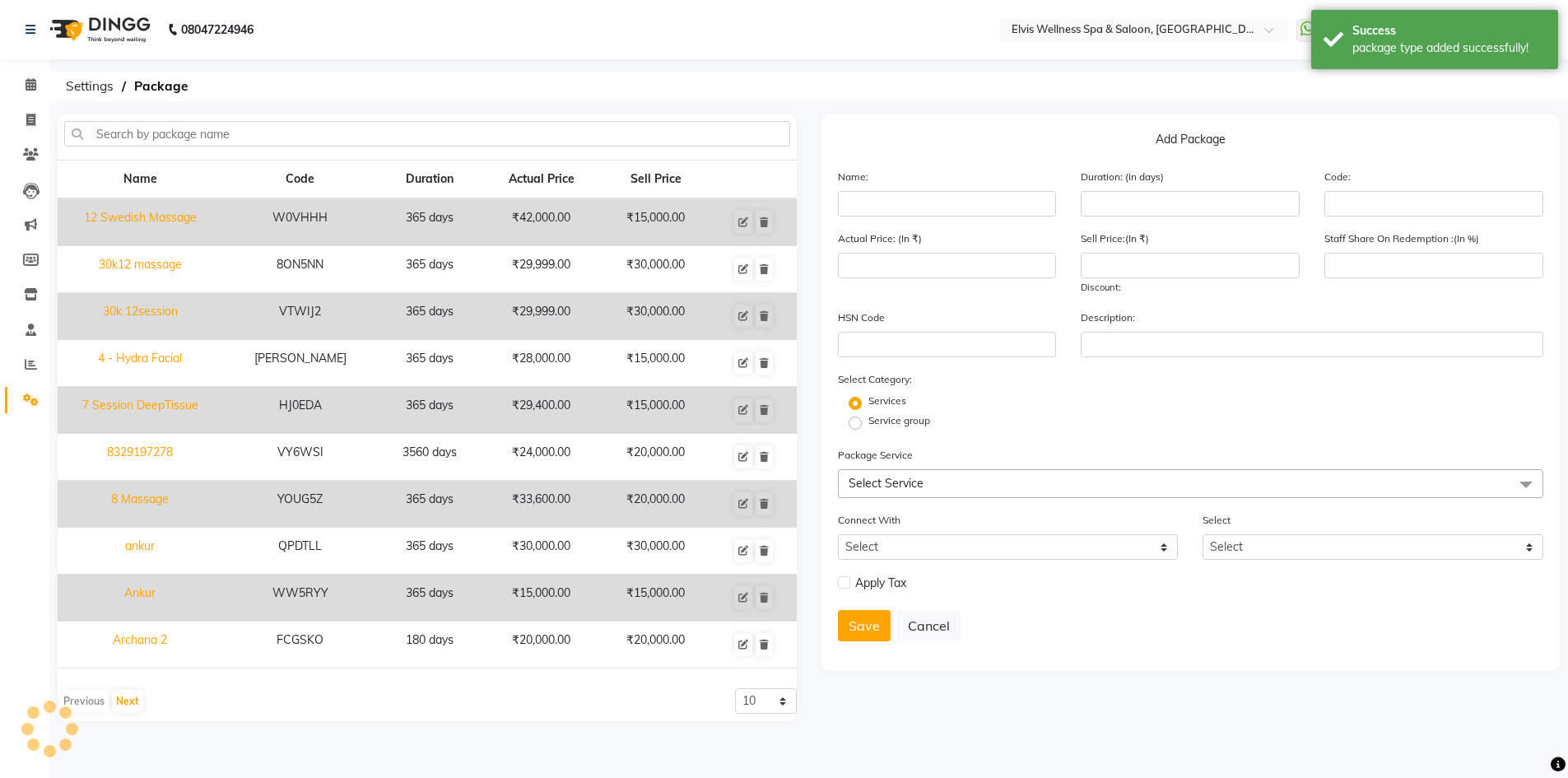
scroll to position [0, 0]
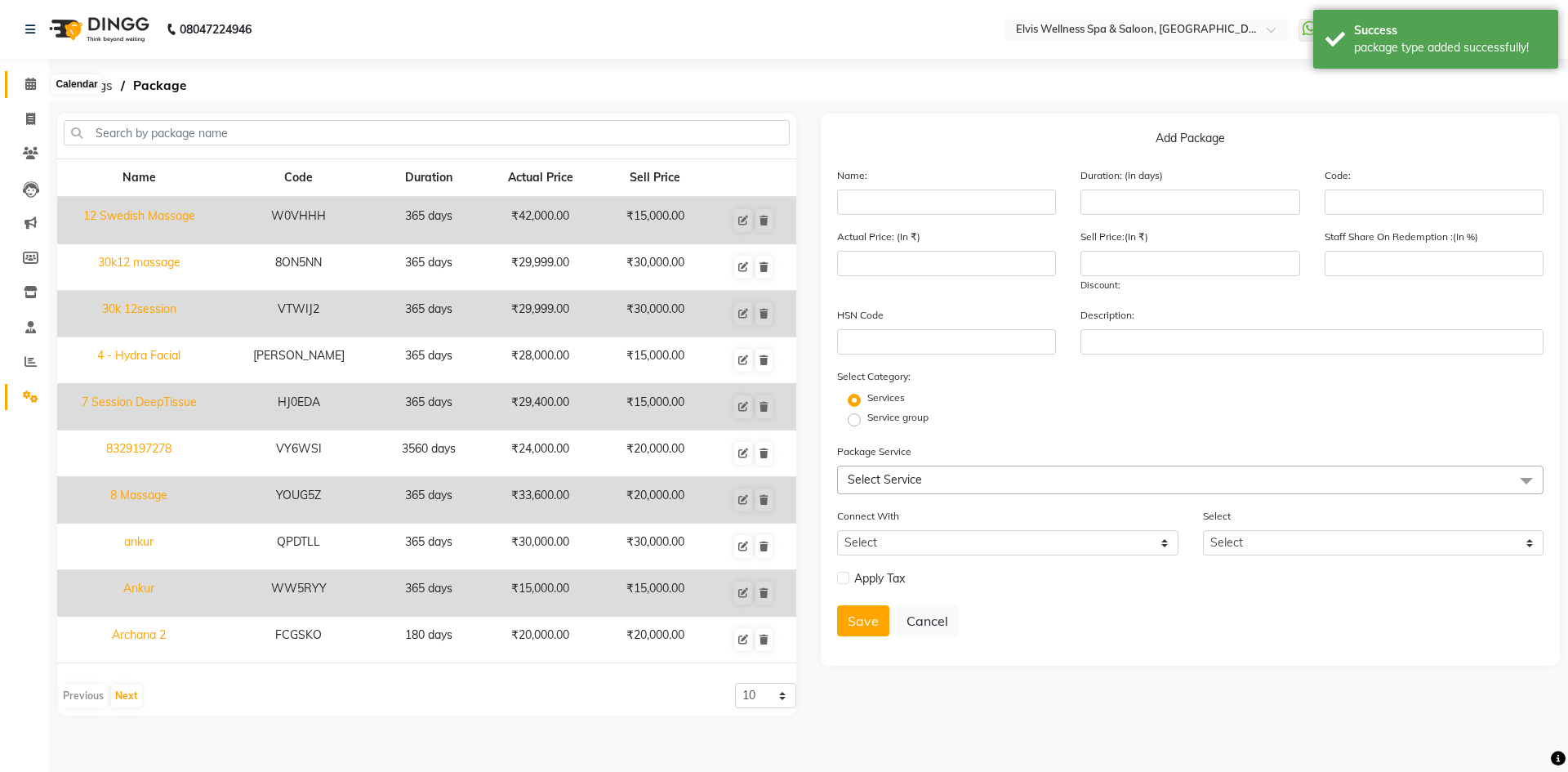
click at [39, 92] on span at bounding box center [31, 84] width 29 height 18
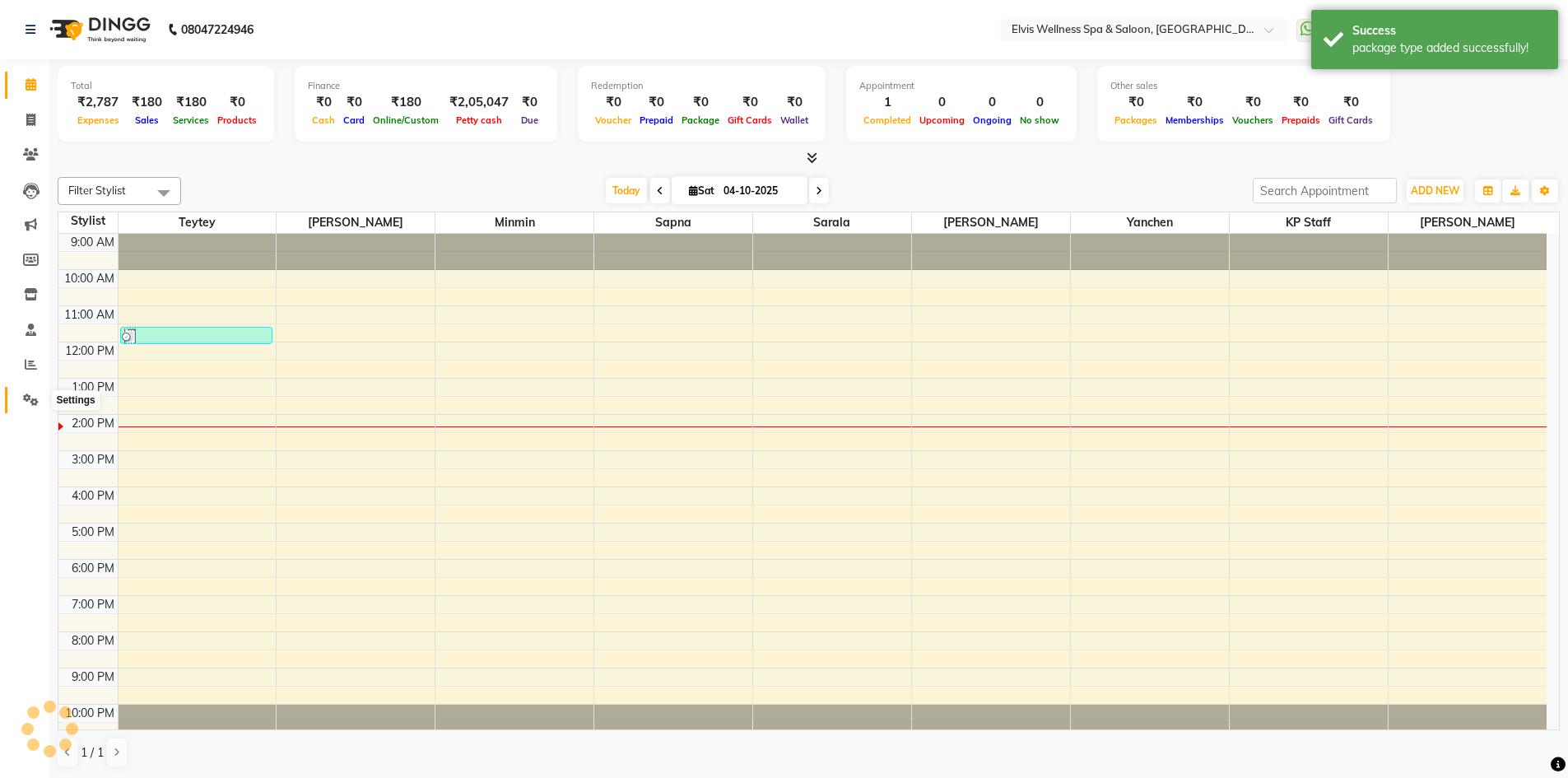
click at [28, 410] on link "Settings" at bounding box center [25, 401] width 40 height 27
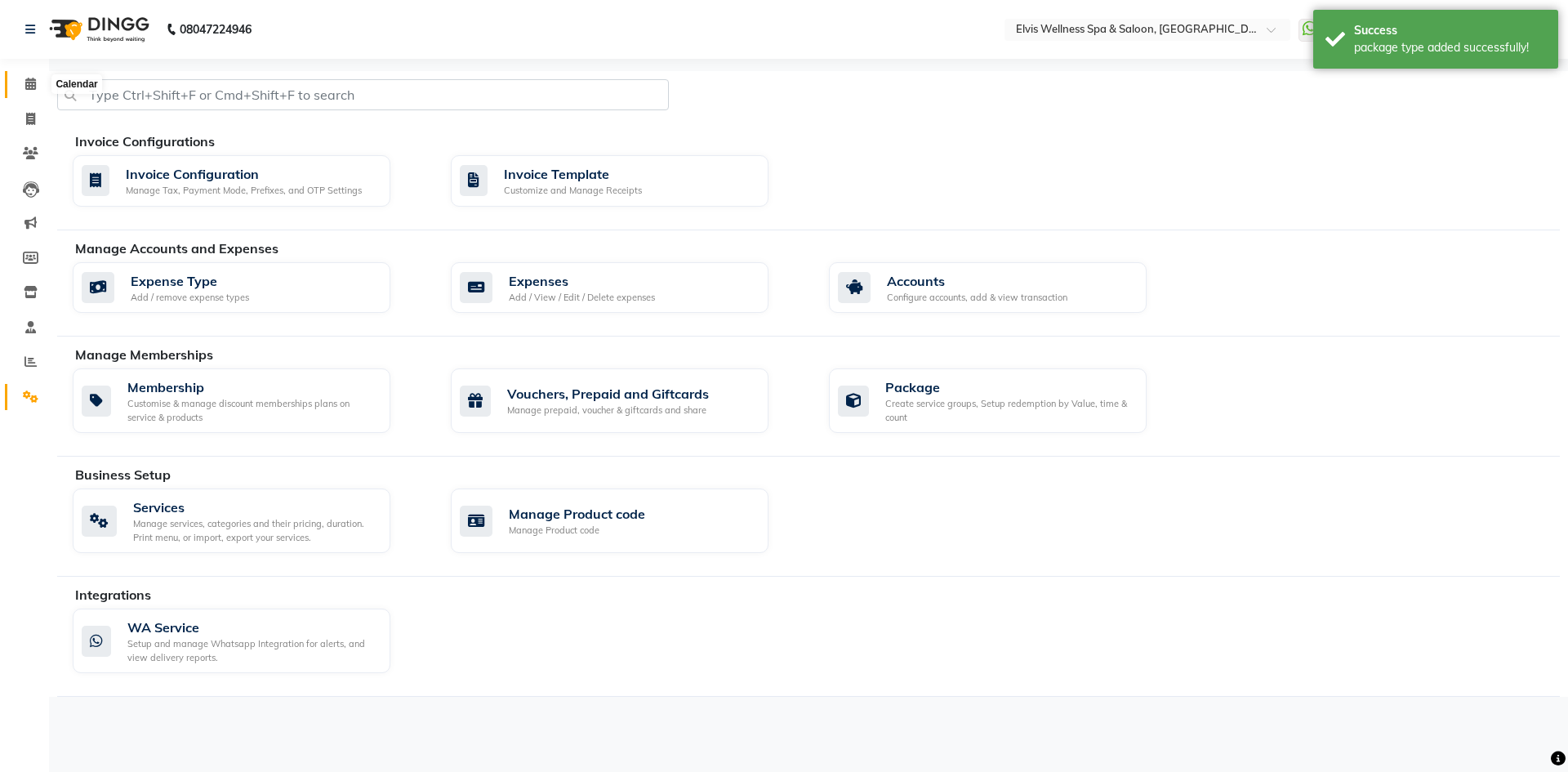
click at [40, 88] on span at bounding box center [31, 84] width 29 height 18
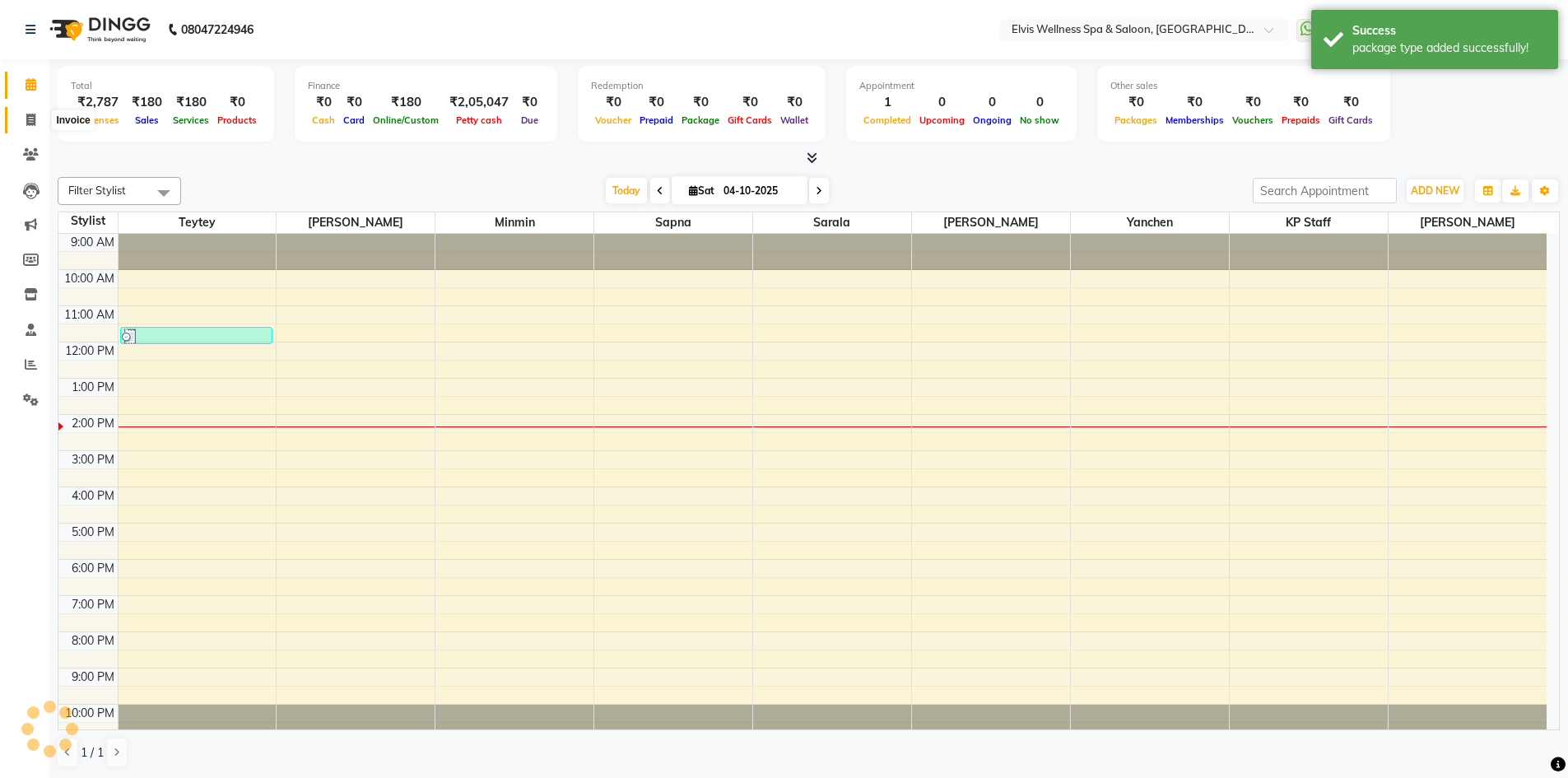
click at [27, 117] on icon at bounding box center [31, 120] width 9 height 12
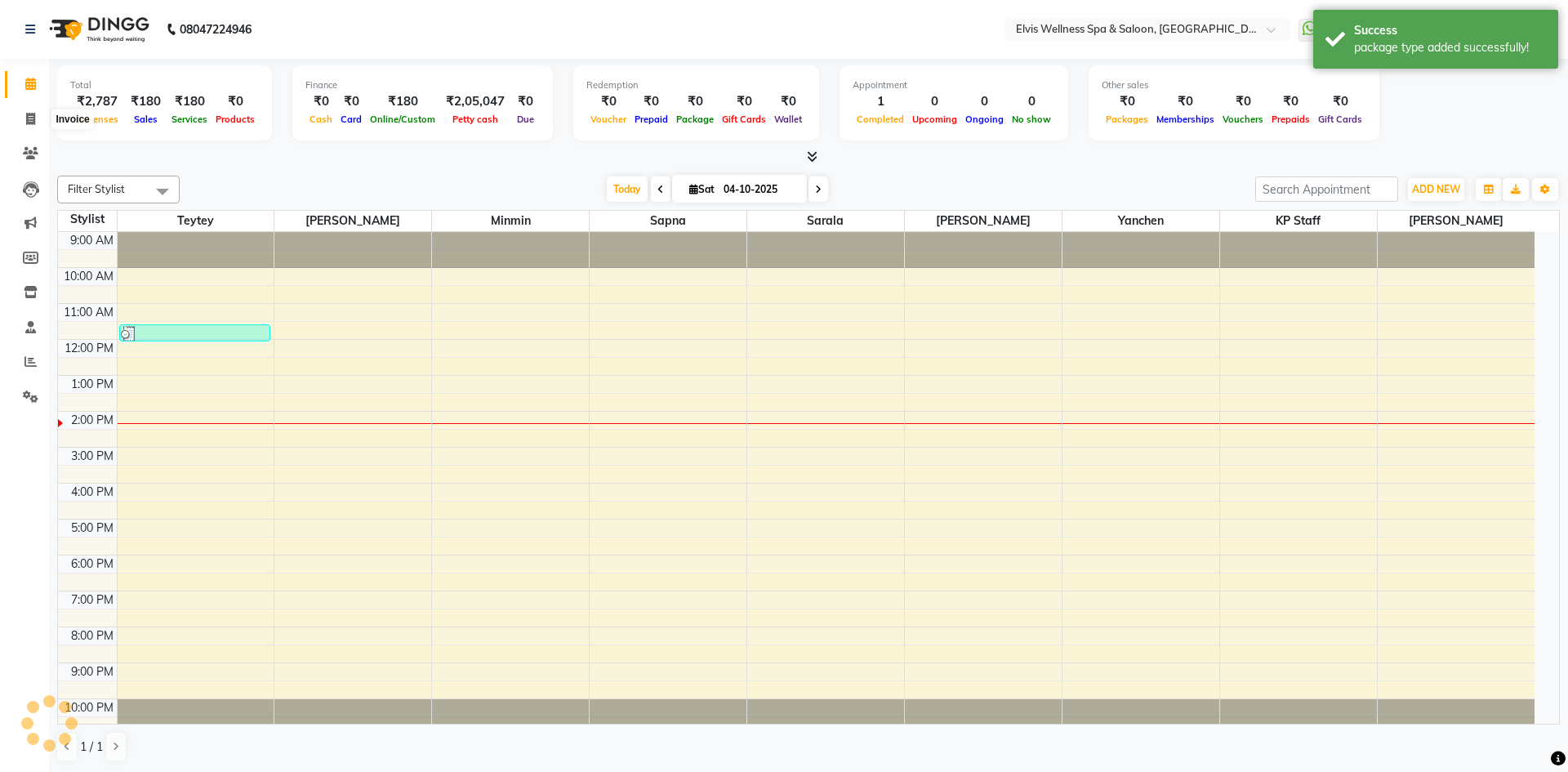
select select "service"
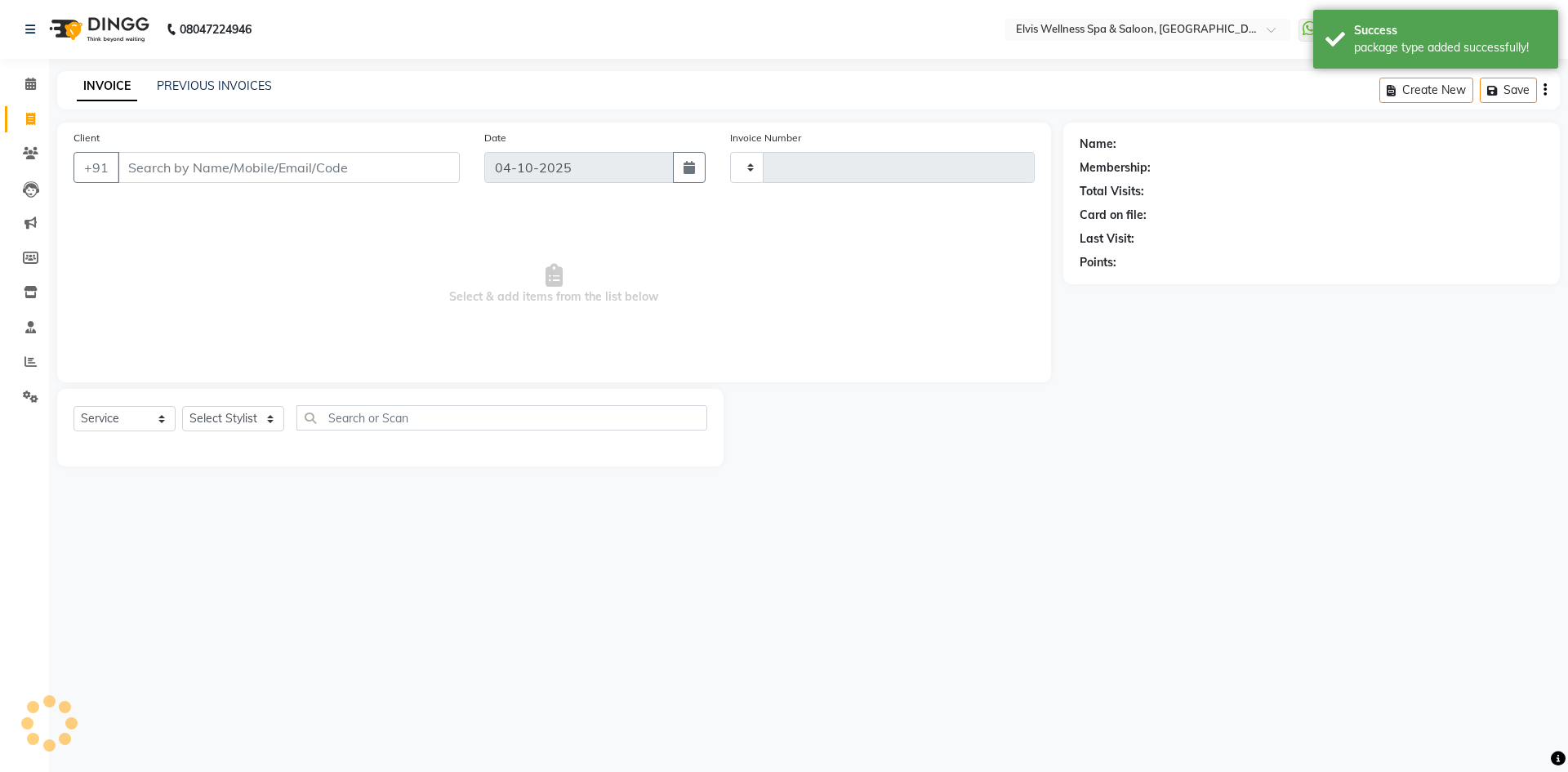
type input "1906"
select select "6269"
click at [171, 157] on input "Client" at bounding box center [288, 167] width 342 height 31
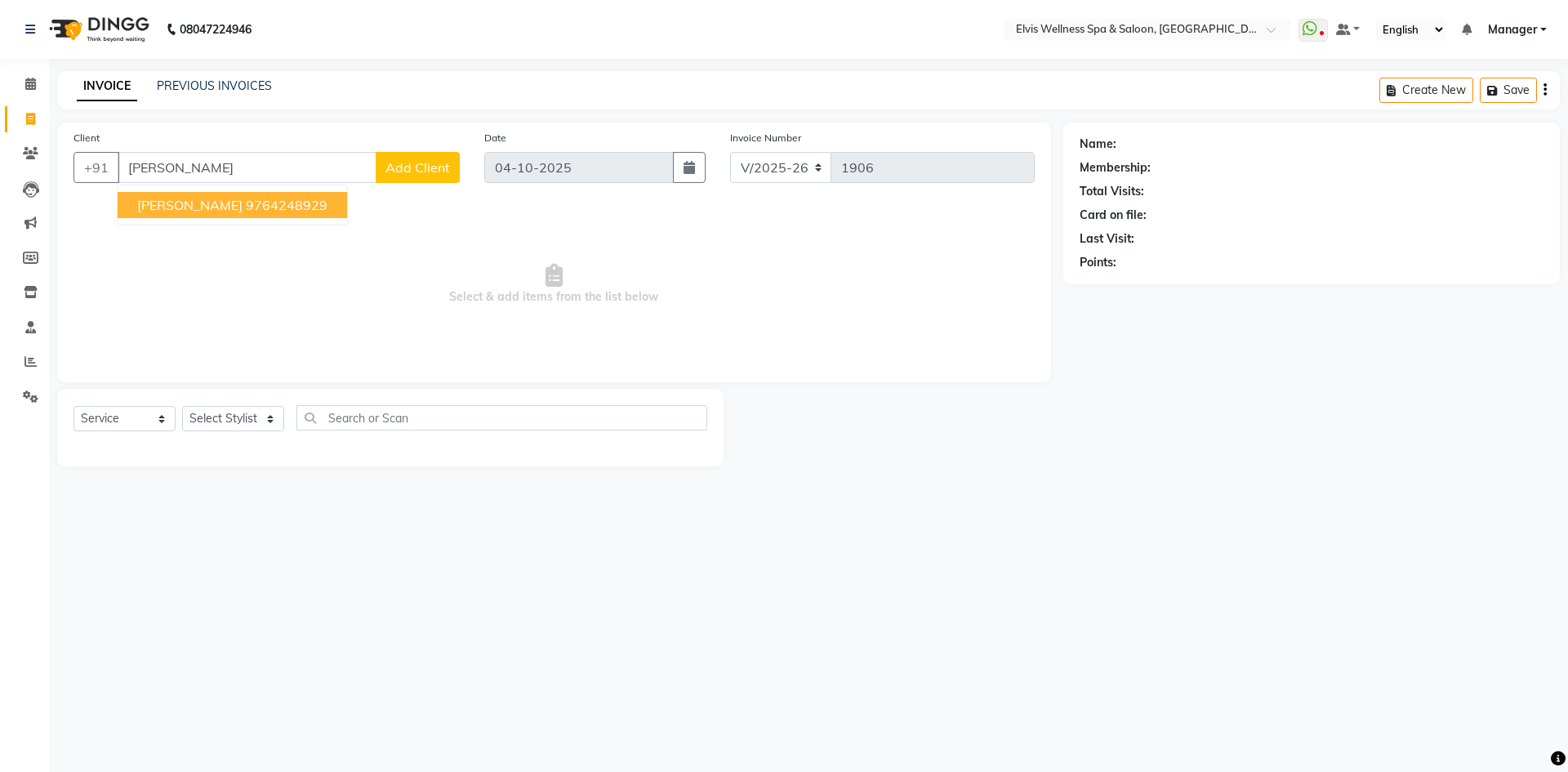
click at [246, 208] on ngb-highlight "9764248929" at bounding box center [287, 205] width 82 height 17
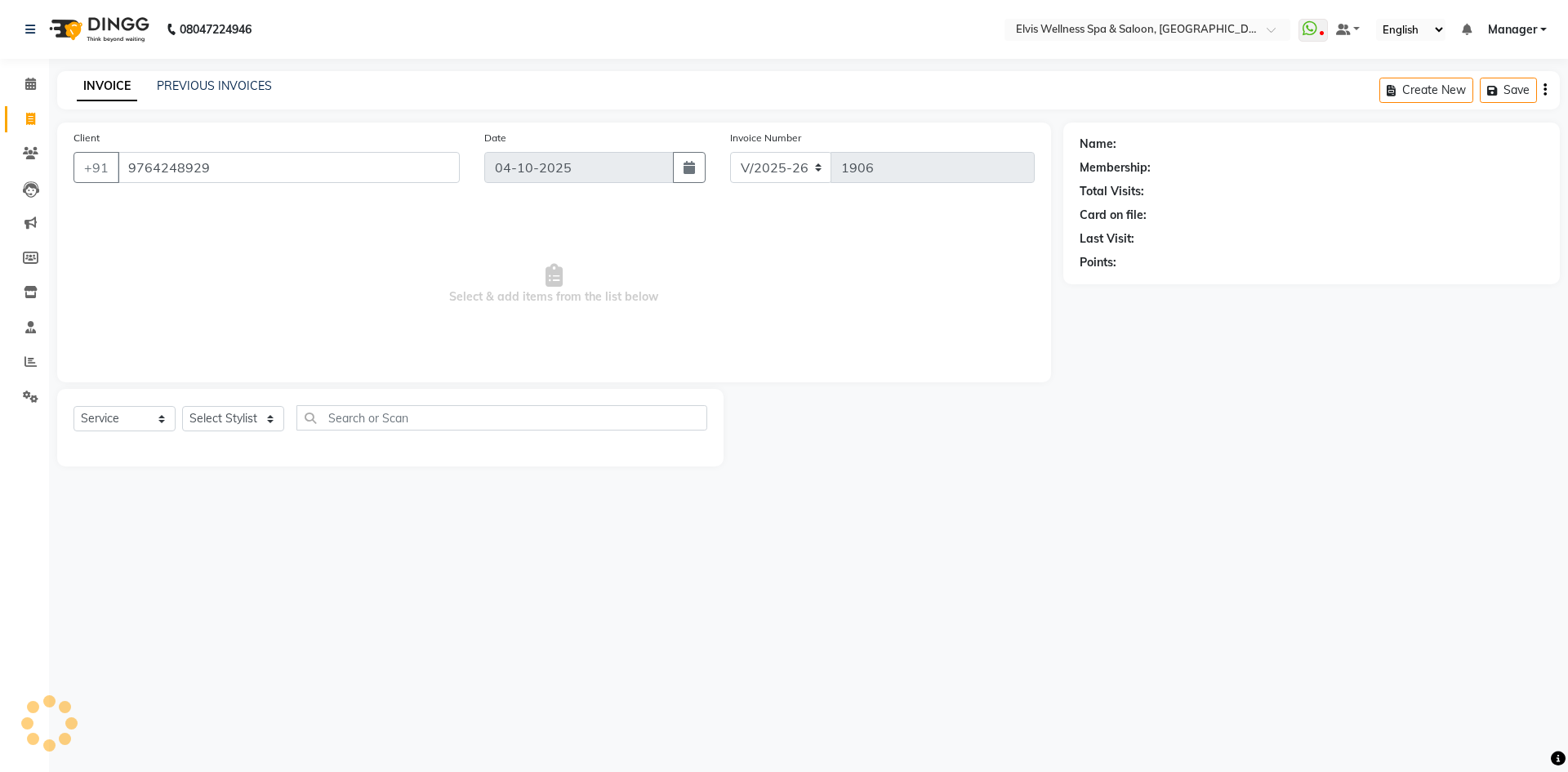
type input "9764248929"
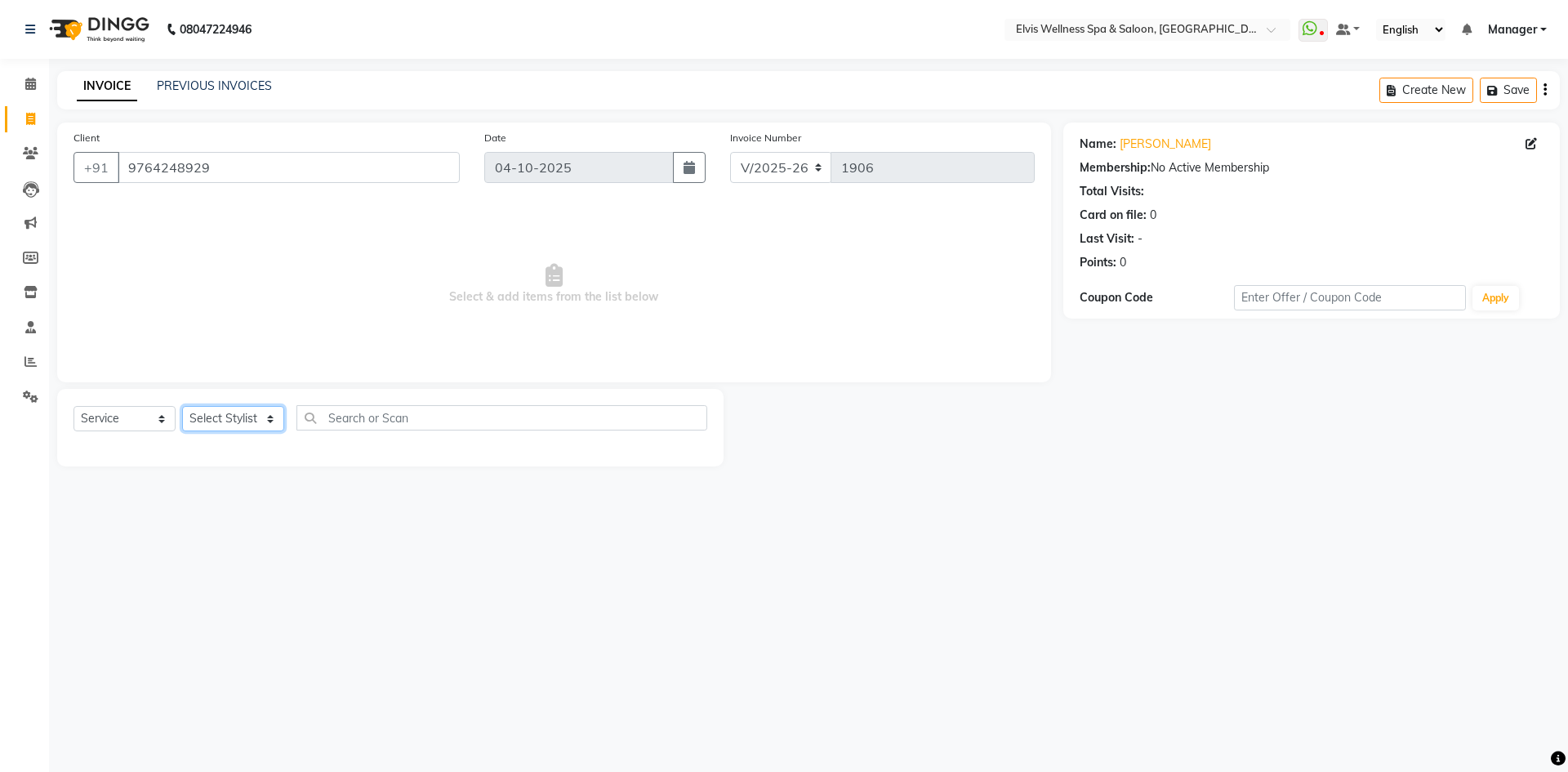
click at [238, 413] on select "Select Stylist Jitendra Bhandari Kalyani Staff KP Staff Manager Minmin Nora Rus…" at bounding box center [233, 419] width 102 height 25
click at [182, 406] on select "Select Stylist Jitendra Bhandari Kalyani Staff KP Staff Manager Minmin Nora Rus…" at bounding box center [233, 419] width 102 height 25
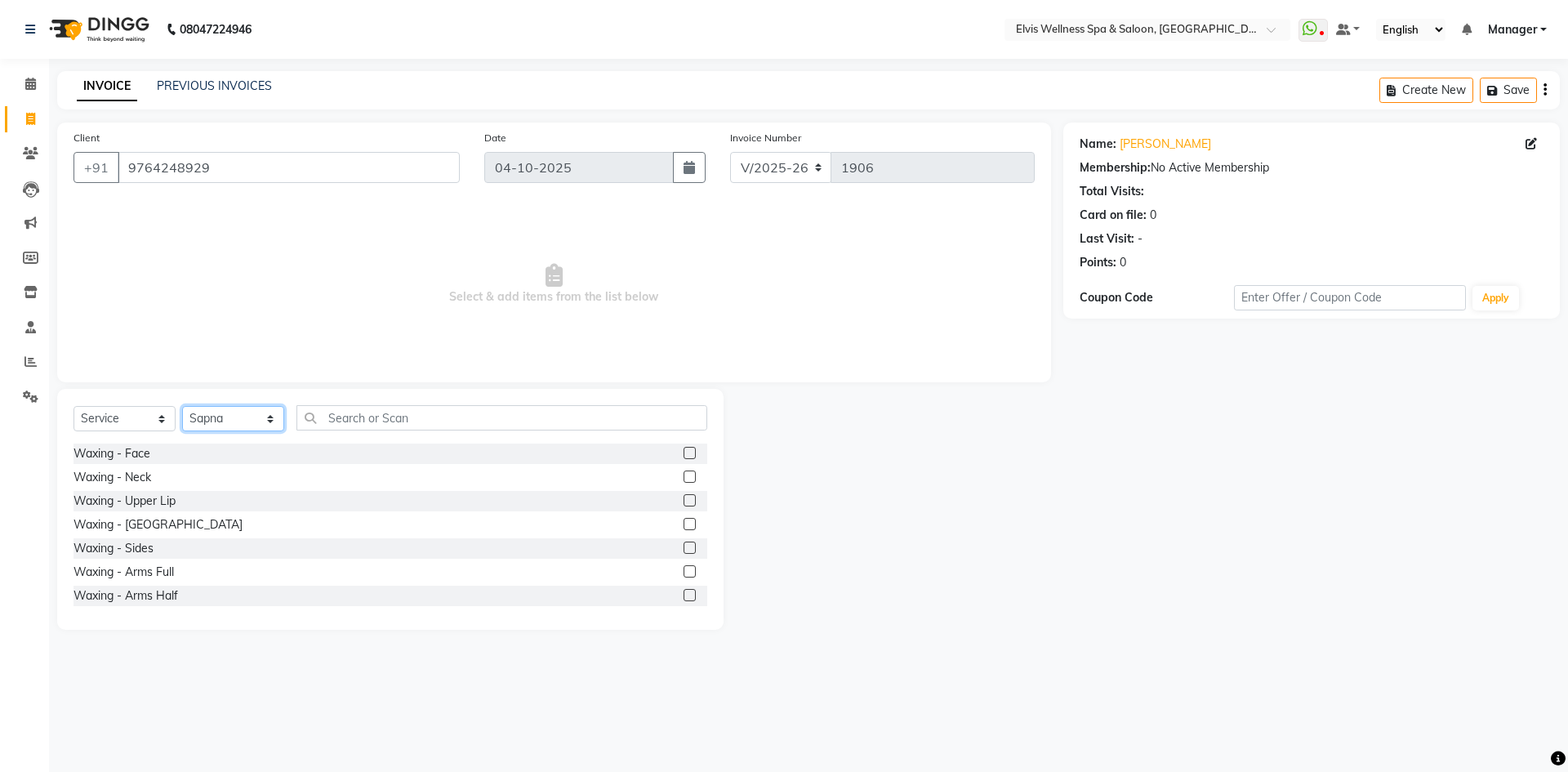
click at [214, 419] on select "Select Stylist Jitendra Bhandari Kalyani Staff KP Staff Manager Minmin Nora Rus…" at bounding box center [233, 419] width 102 height 25
select select "71671"
click at [182, 406] on select "Select Stylist Jitendra Bhandari Kalyani Staff KP Staff Manager Minmin Nora Rus…" at bounding box center [233, 419] width 102 height 25
click at [381, 407] on input "text" at bounding box center [501, 418] width 410 height 25
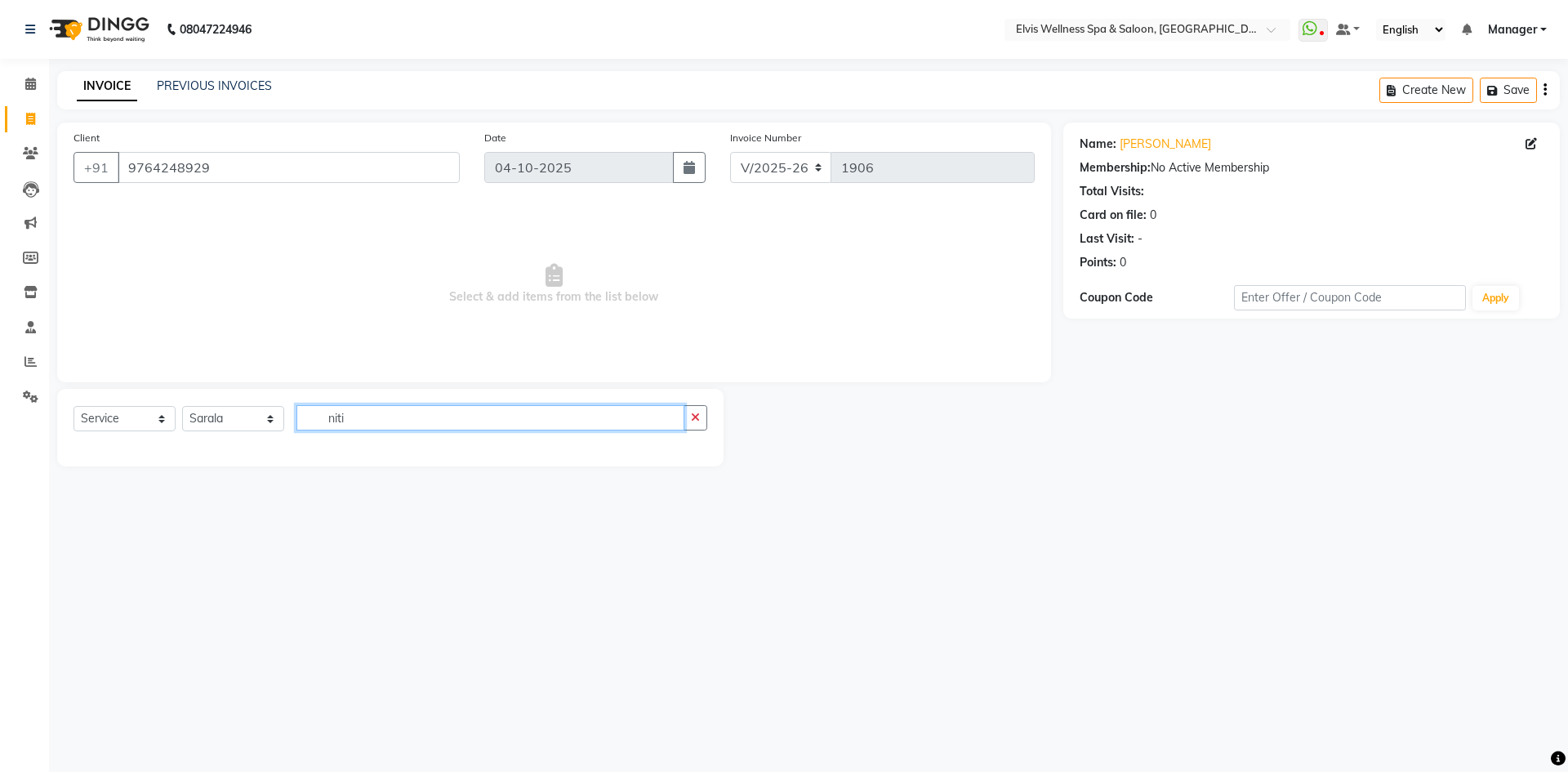
type input "niti"
click at [96, 402] on div "Select Service Product Membership Package Voucher Prepaid Gift Card Select Styl…" at bounding box center [390, 427] width 666 height 77
click at [99, 419] on select "Select Service Product Membership Package Voucher Prepaid Gift Card" at bounding box center [125, 419] width 102 height 25
select select "package"
click at [74, 406] on select "Select Service Product Membership Package Voucher Prepaid Gift Card" at bounding box center [125, 419] width 102 height 25
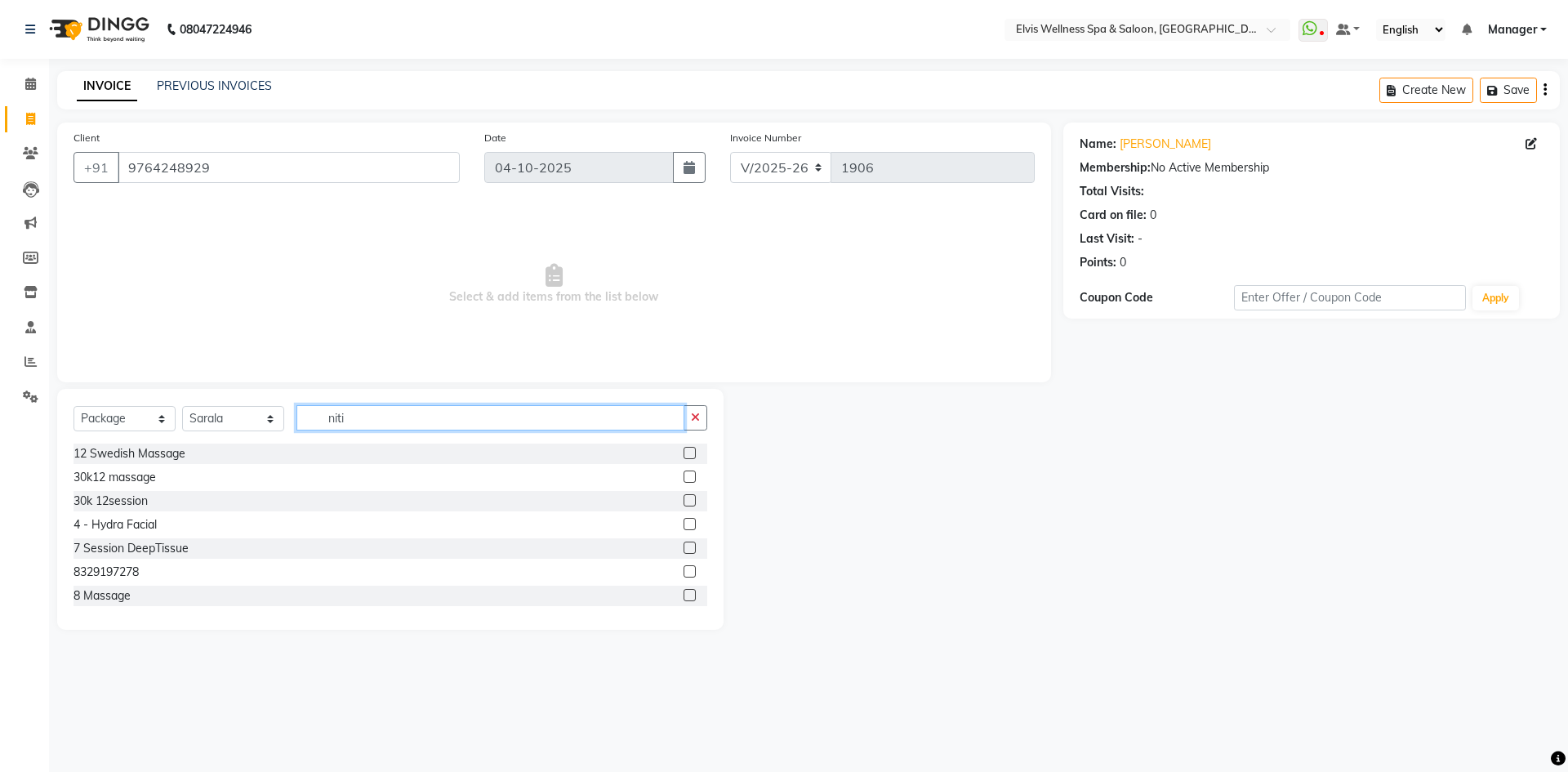
click at [401, 419] on input "niti" at bounding box center [490, 418] width 388 height 25
type input "niti"
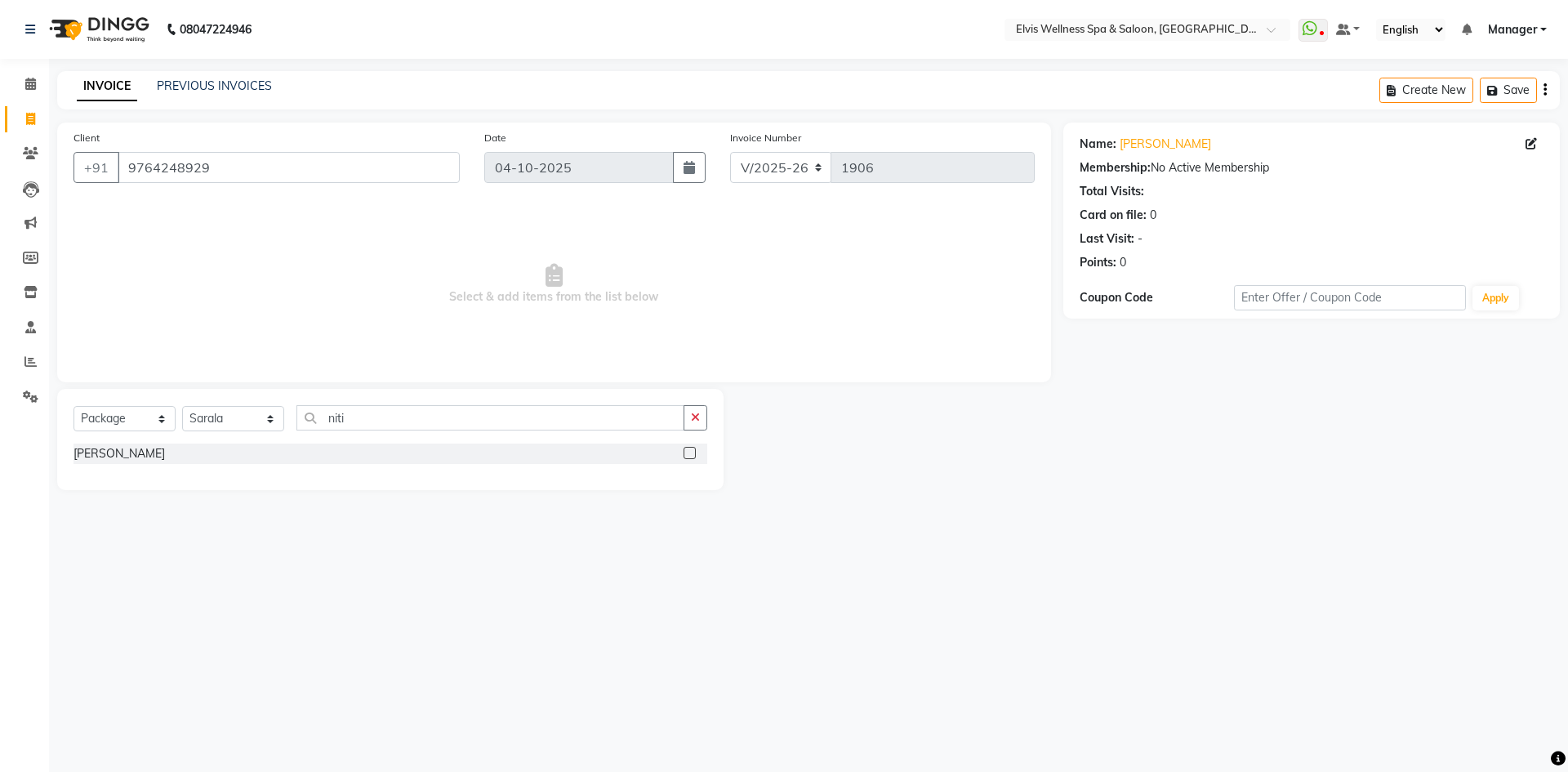
click at [688, 448] on label at bounding box center [690, 453] width 12 height 12
click at [688, 448] on input "checkbox" at bounding box center [689, 454] width 11 height 11
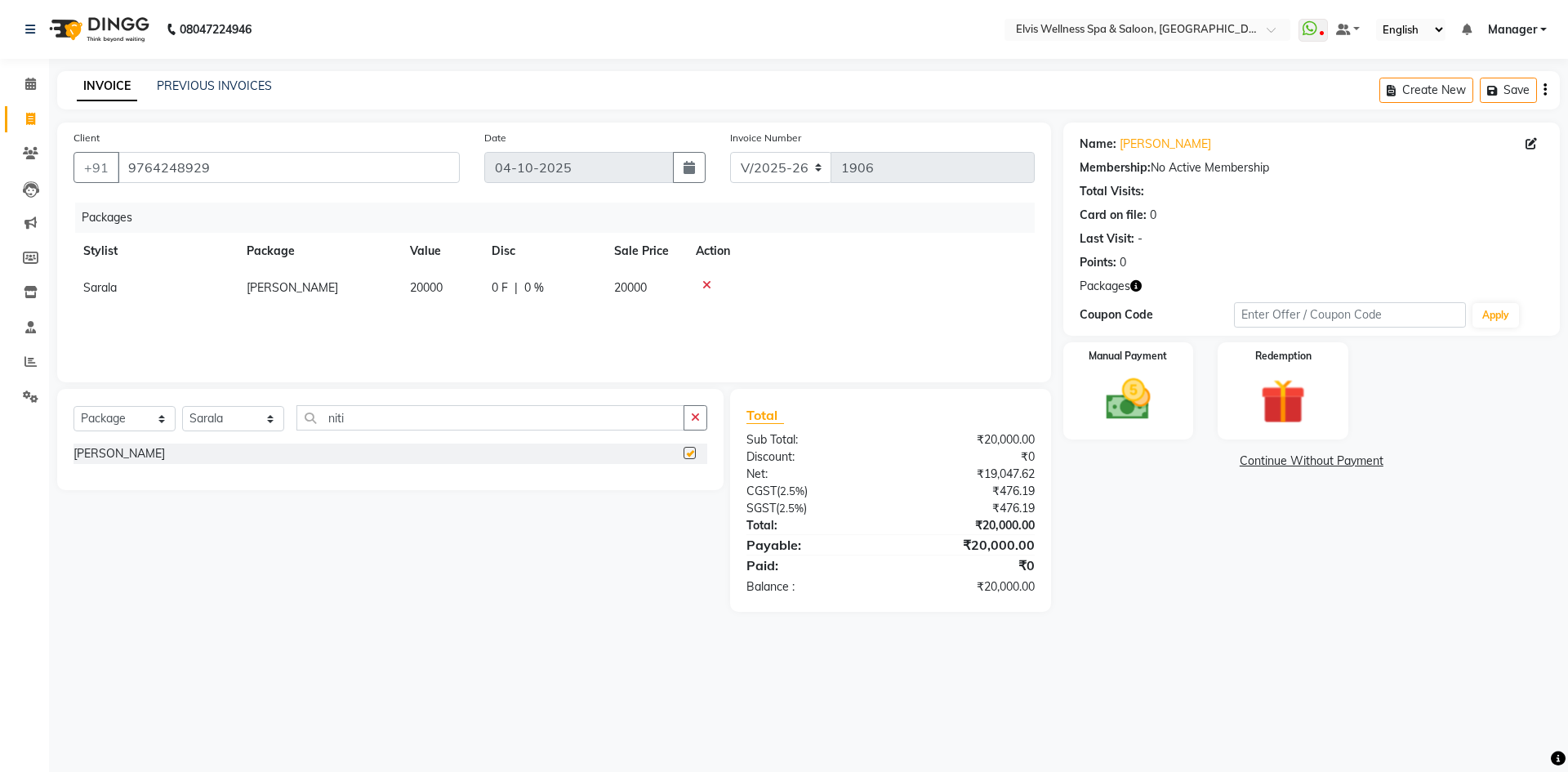
checkbox input "false"
click at [1154, 394] on img at bounding box center [1129, 399] width 76 height 54
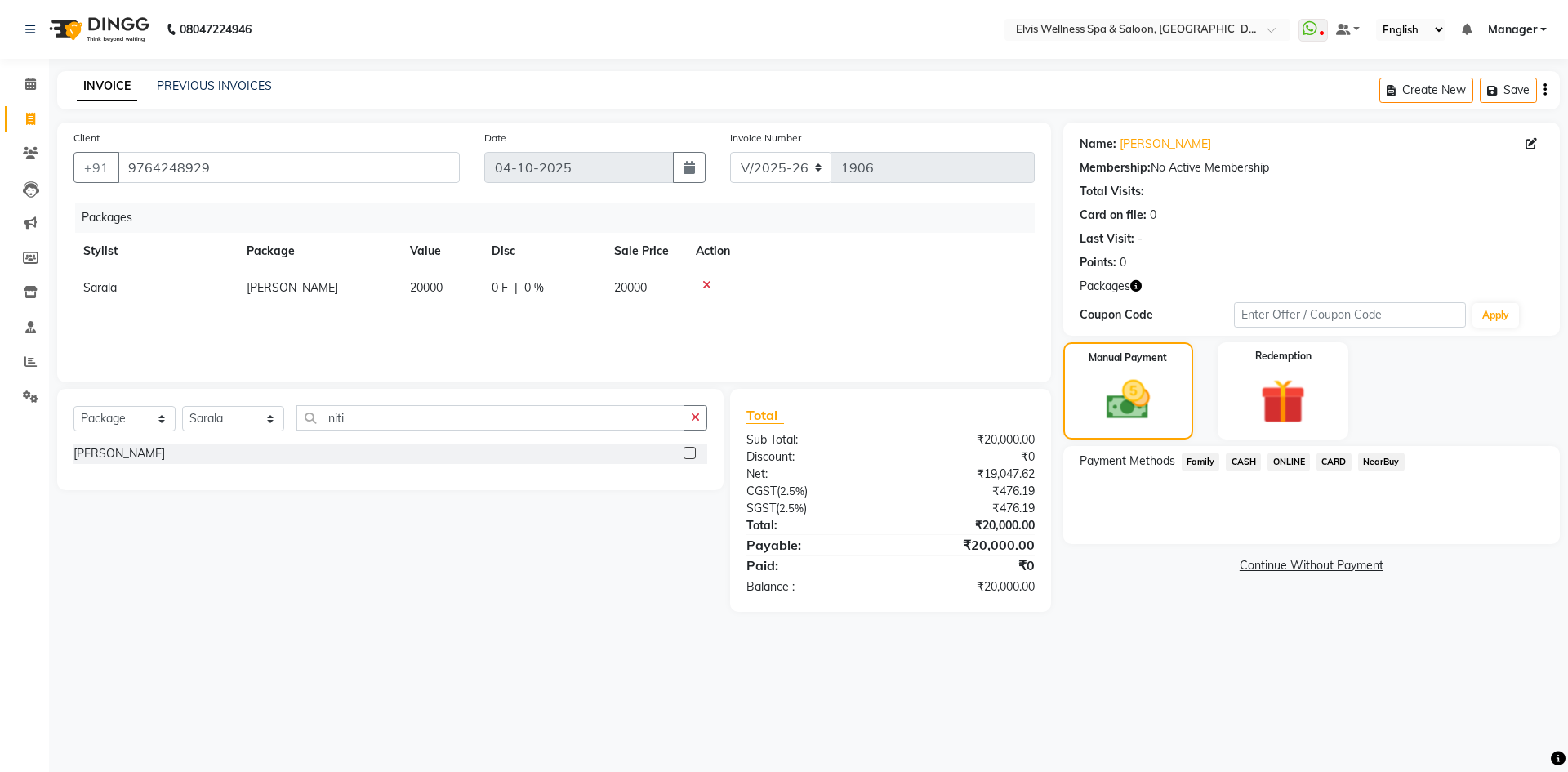
click at [1282, 456] on span "ONLINE" at bounding box center [1289, 462] width 42 height 18
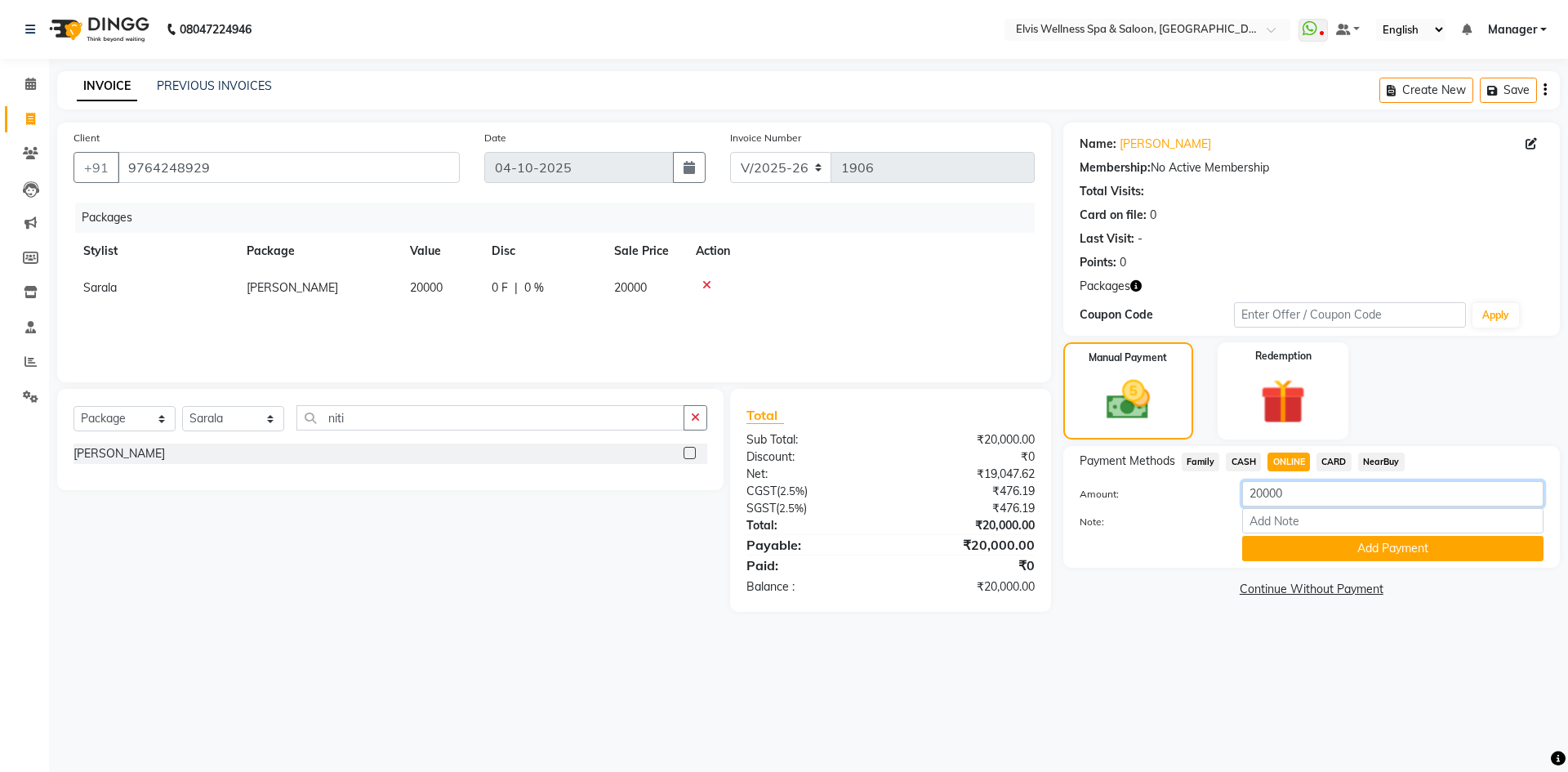
drag, startPoint x: 1300, startPoint y: 494, endPoint x: 1119, endPoint y: 496, distance: 181.0
click at [1130, 496] on div "Amount: 20000" at bounding box center [1312, 495] width 489 height 28
click at [1246, 465] on span "CASH" at bounding box center [1244, 462] width 35 height 18
click at [1320, 502] on input "20000" at bounding box center [1392, 493] width 301 height 25
click at [1284, 470] on span "ONLINE" at bounding box center [1289, 462] width 42 height 18
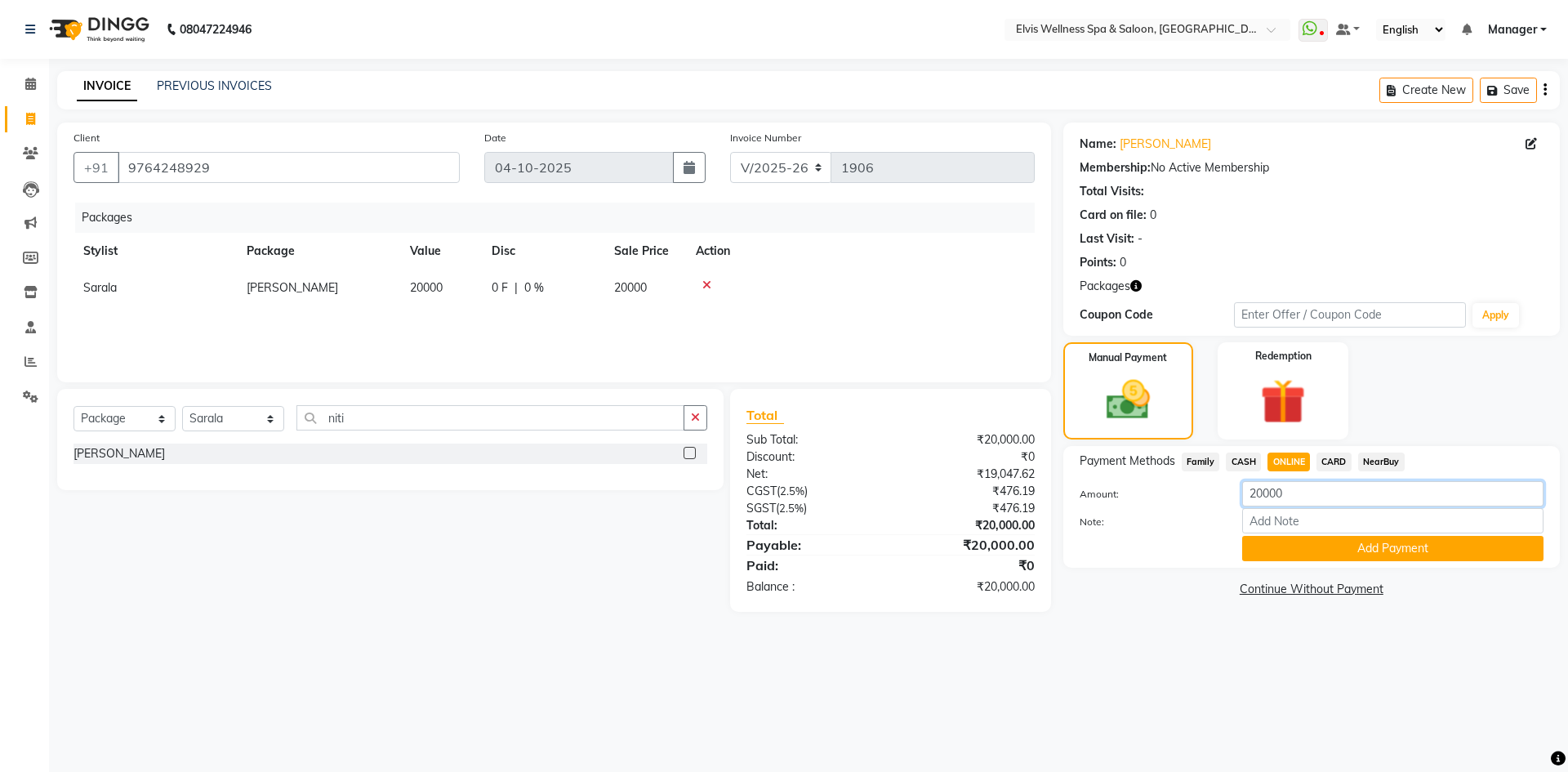
drag, startPoint x: 1311, startPoint y: 490, endPoint x: 1230, endPoint y: 504, distance: 82.2
click at [1230, 504] on div "20000" at bounding box center [1393, 493] width 326 height 25
type input "17000"
click at [1344, 547] on button "Add Payment" at bounding box center [1392, 549] width 301 height 25
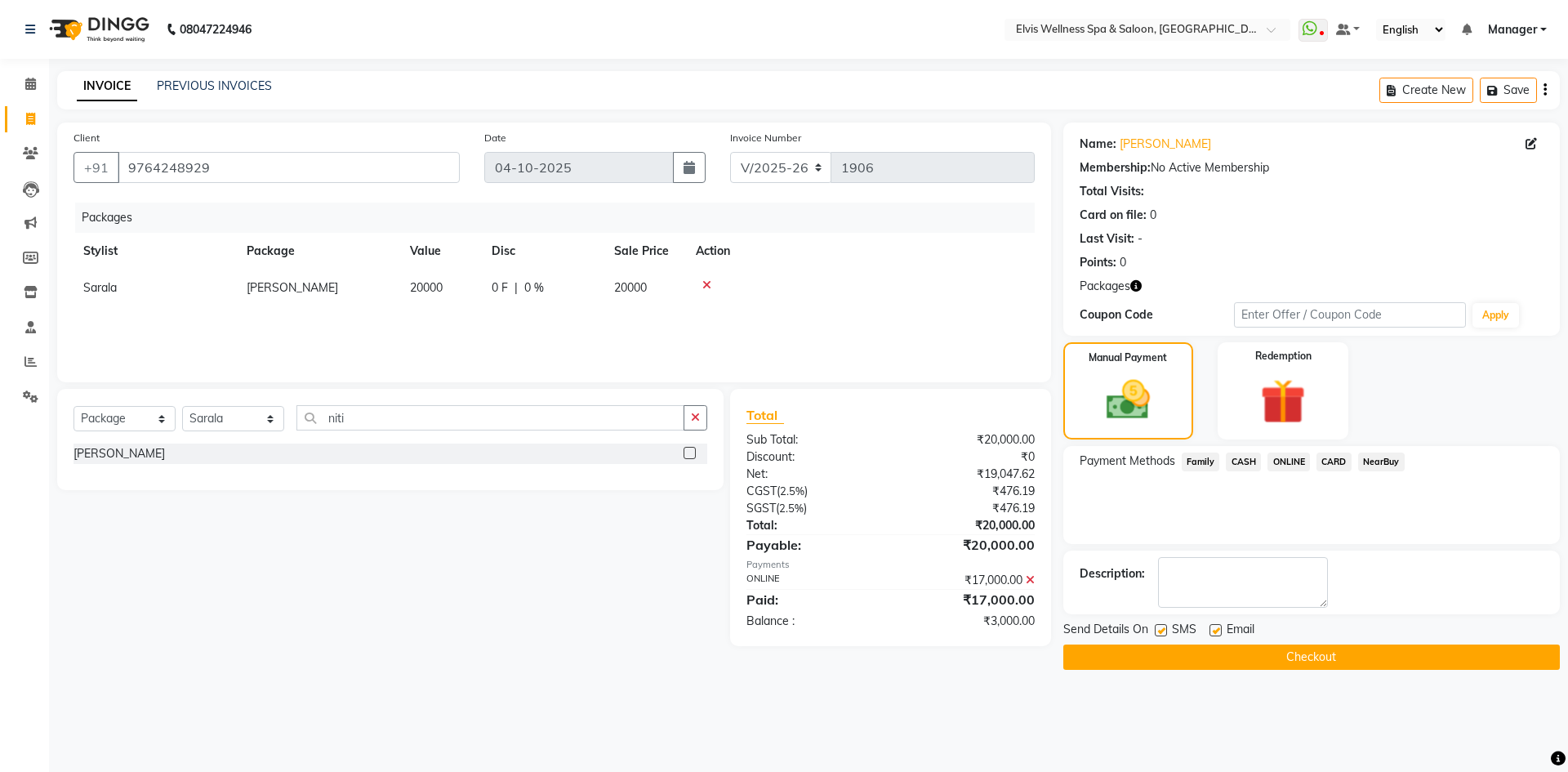
click at [1247, 460] on span "CASH" at bounding box center [1244, 462] width 35 height 18
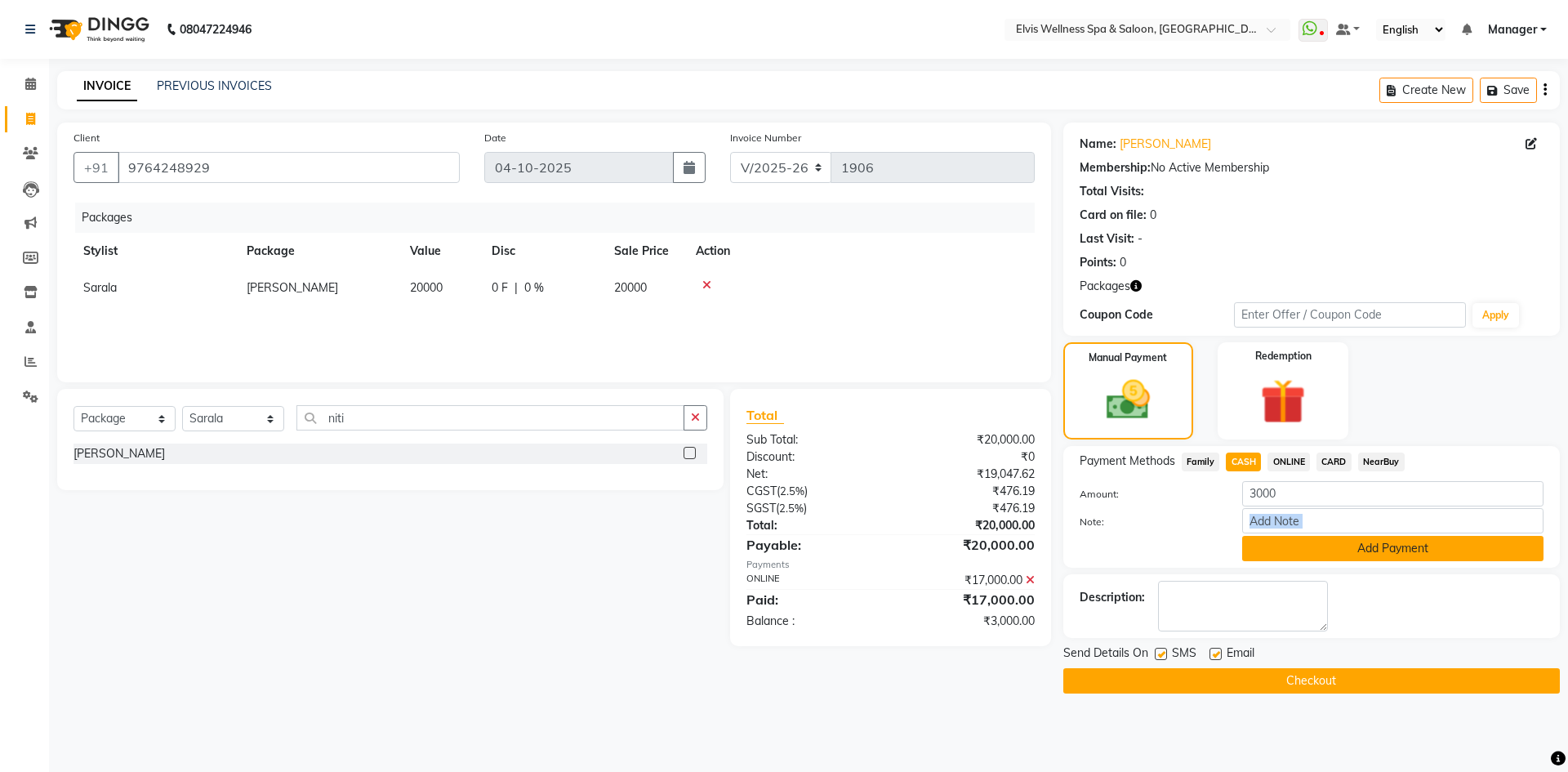
click at [1338, 535] on div "Amount: 3000 Note: Add Payment" at bounding box center [1312, 521] width 464 height 80
click at [1359, 560] on div "Payment Methods Family CASH ONLINE CARD NearBuy Amount: 3000 Note: Add Payment" at bounding box center [1311, 506] width 497 height 121
click at [1358, 550] on button "Add Payment" at bounding box center [1392, 549] width 301 height 25
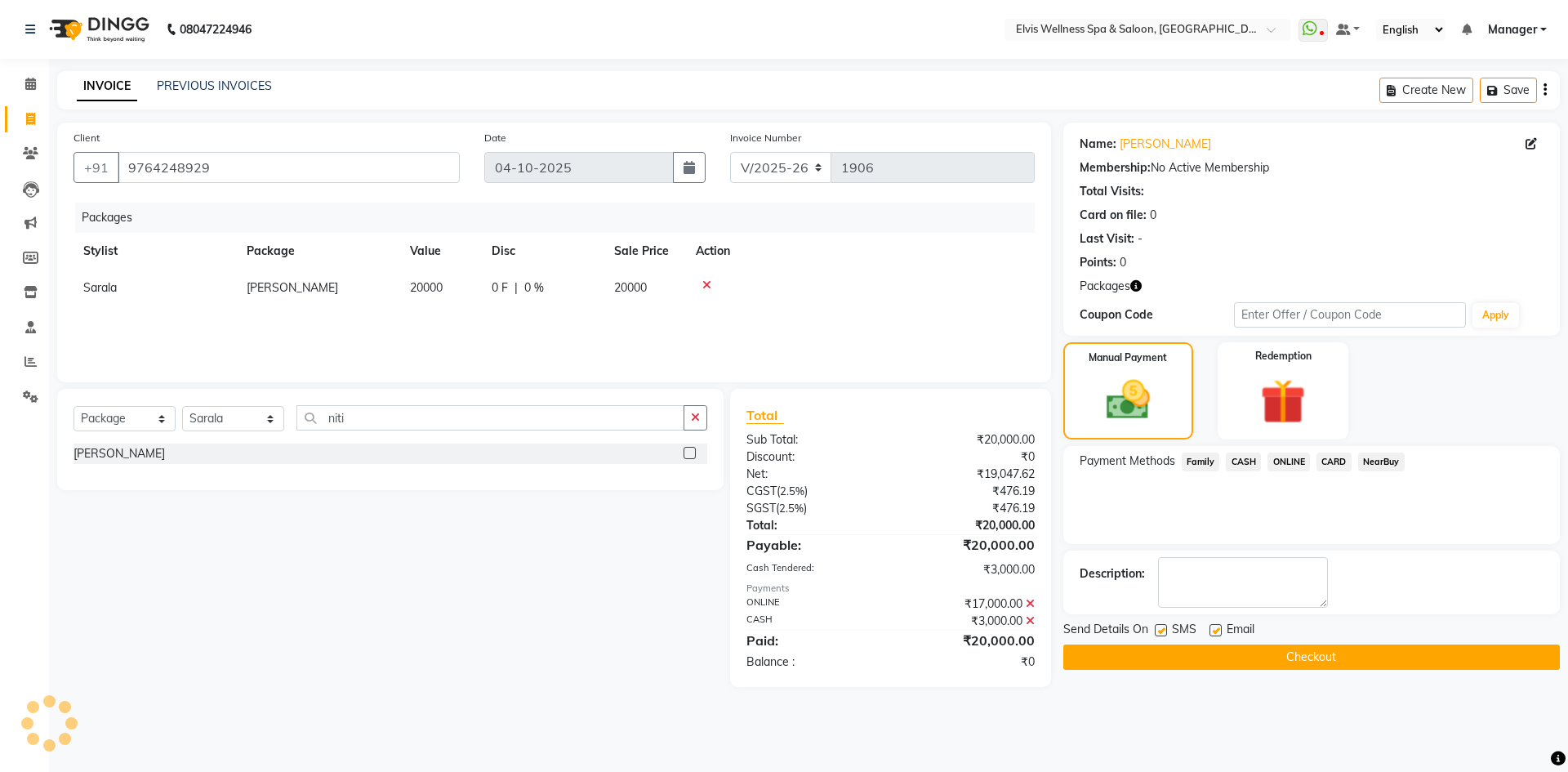
click at [1317, 666] on button "Checkout" at bounding box center [1311, 657] width 497 height 25
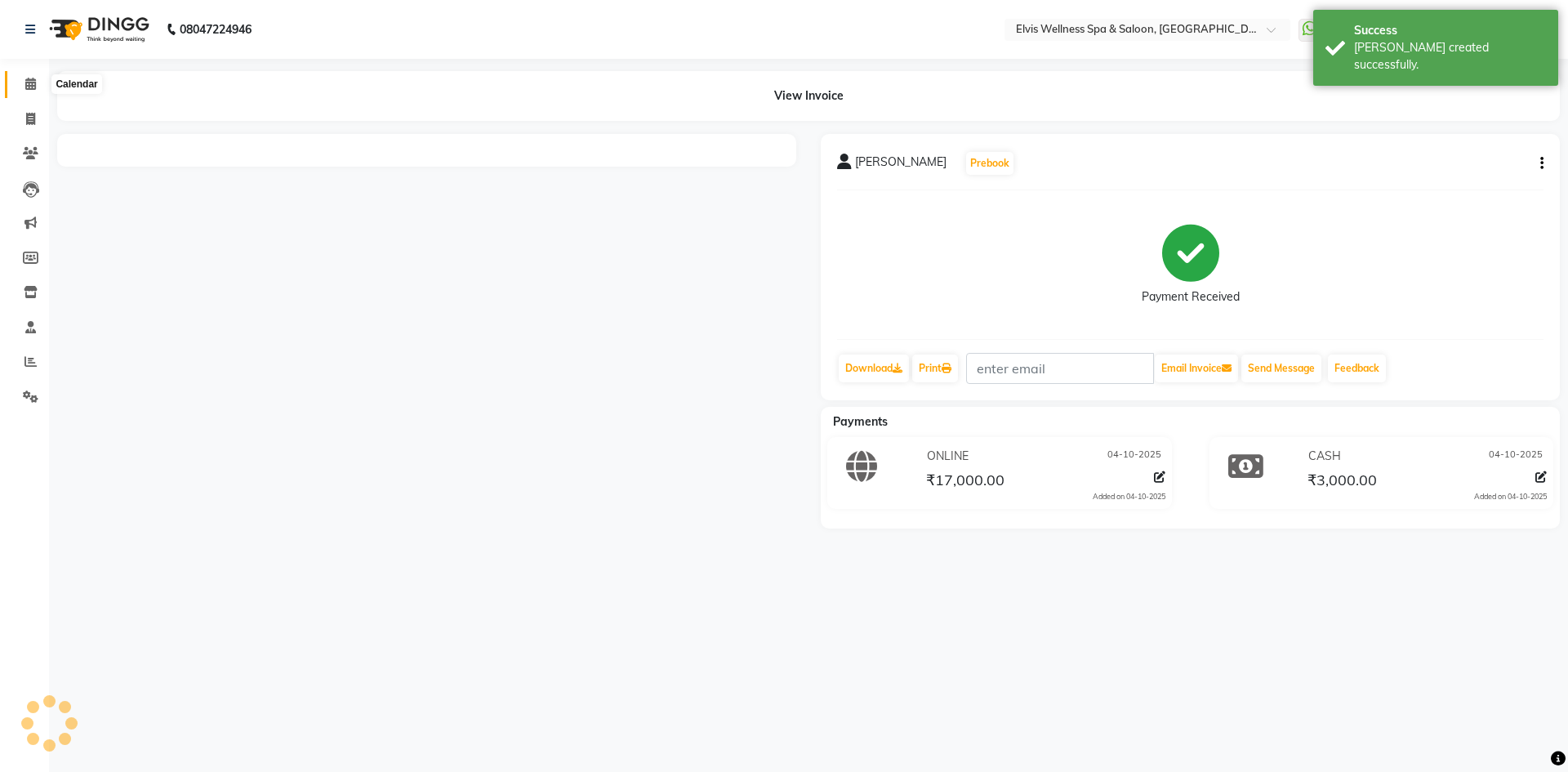
click at [40, 87] on span at bounding box center [31, 84] width 29 height 18
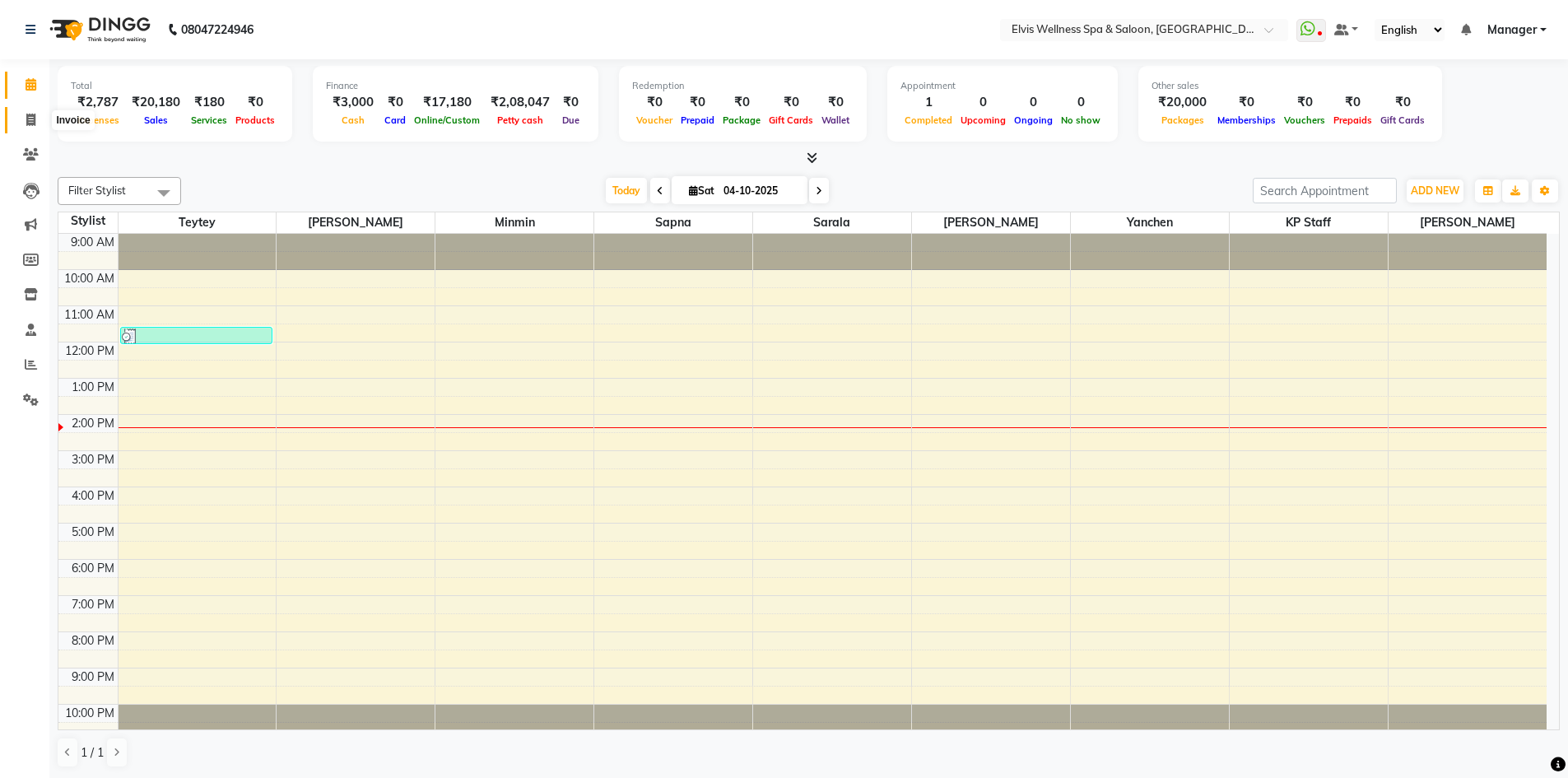
drag, startPoint x: 31, startPoint y: 113, endPoint x: 43, endPoint y: 113, distance: 12.0
click at [31, 113] on icon at bounding box center [31, 120] width 9 height 12
select select "service"
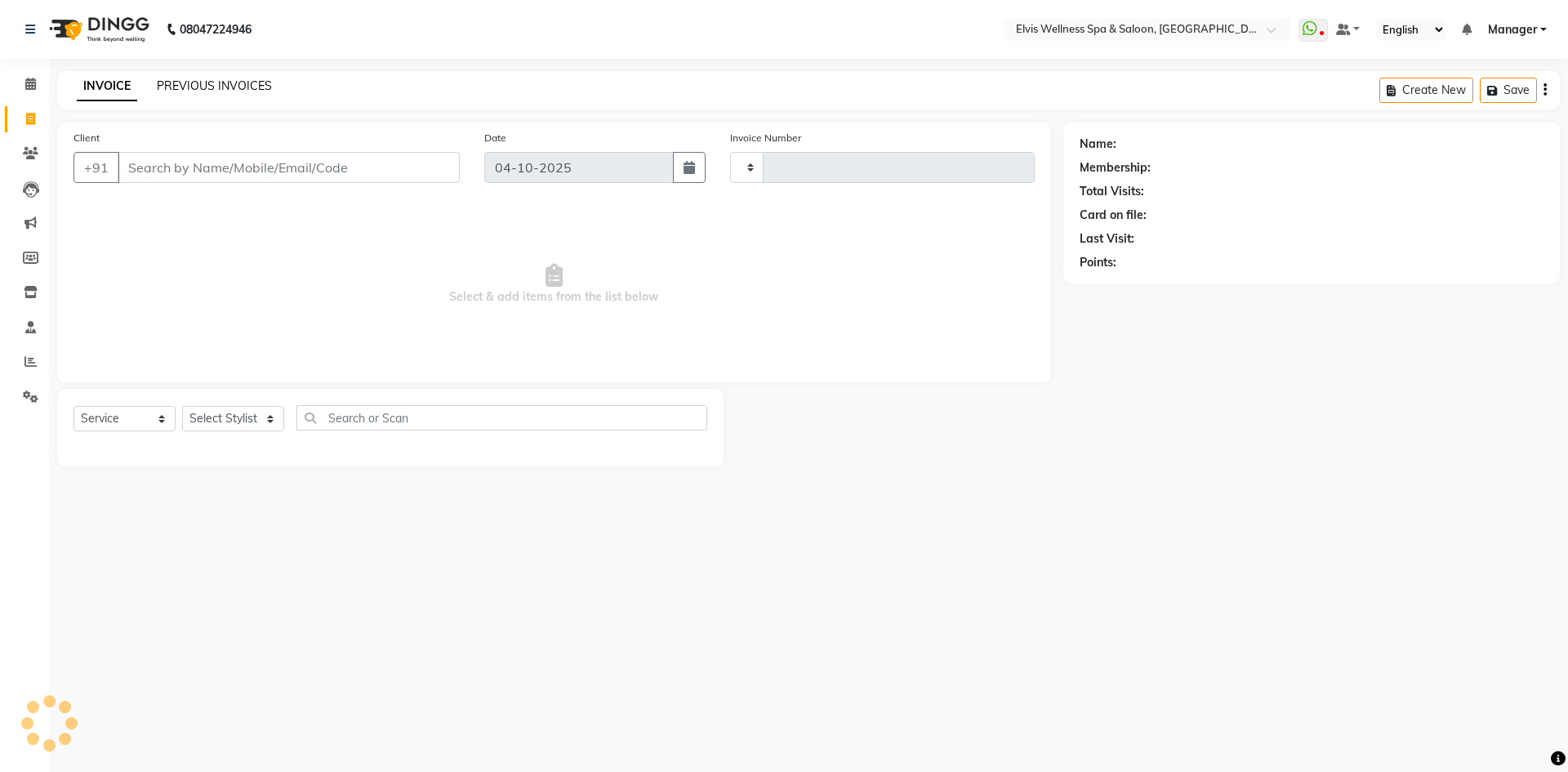
type input "1907"
select select "6269"
click at [211, 82] on link "PREVIOUS INVOICES" at bounding box center [214, 85] width 115 height 15
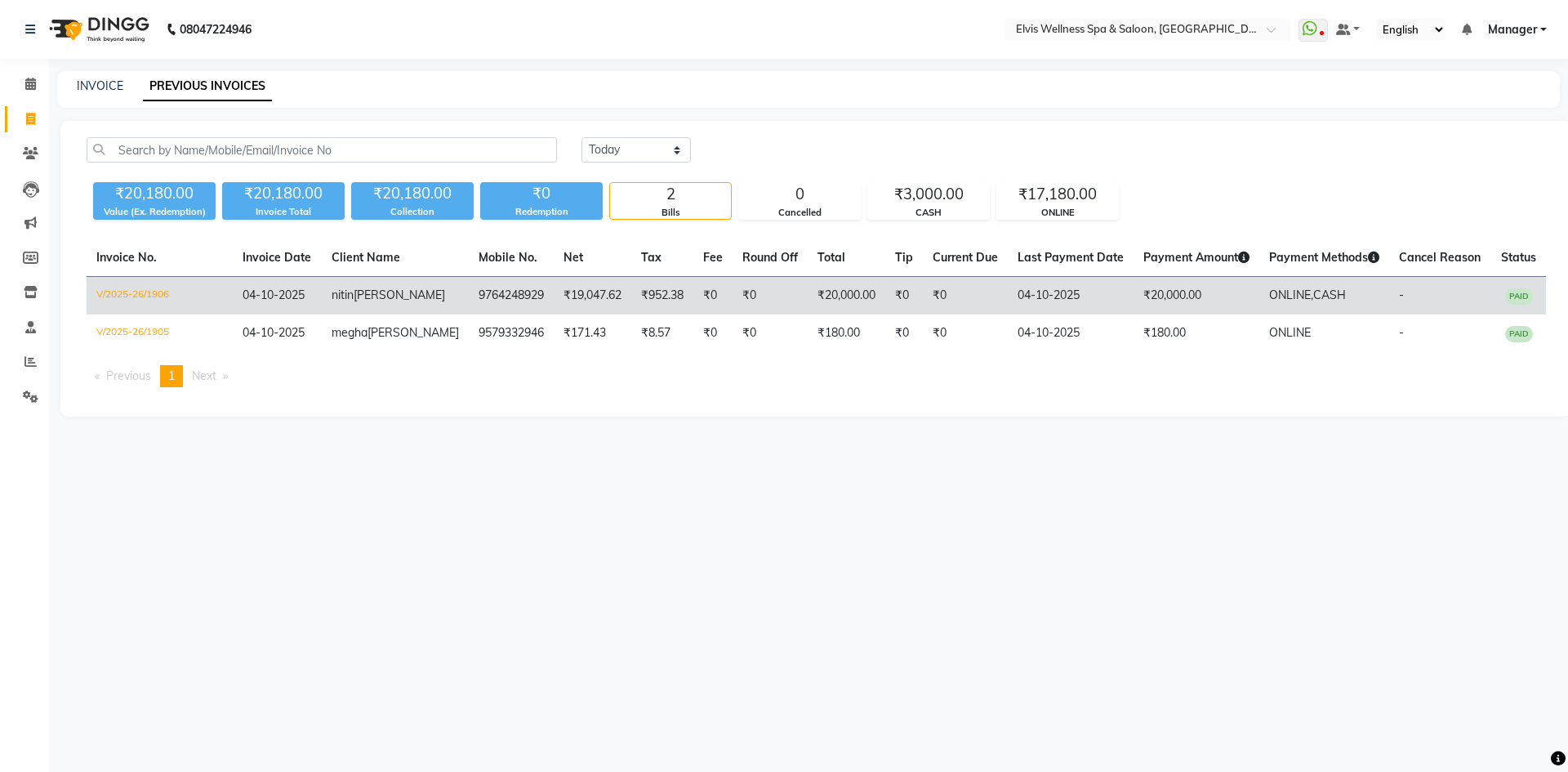
click at [766, 315] on td "₹0" at bounding box center [770, 296] width 75 height 39
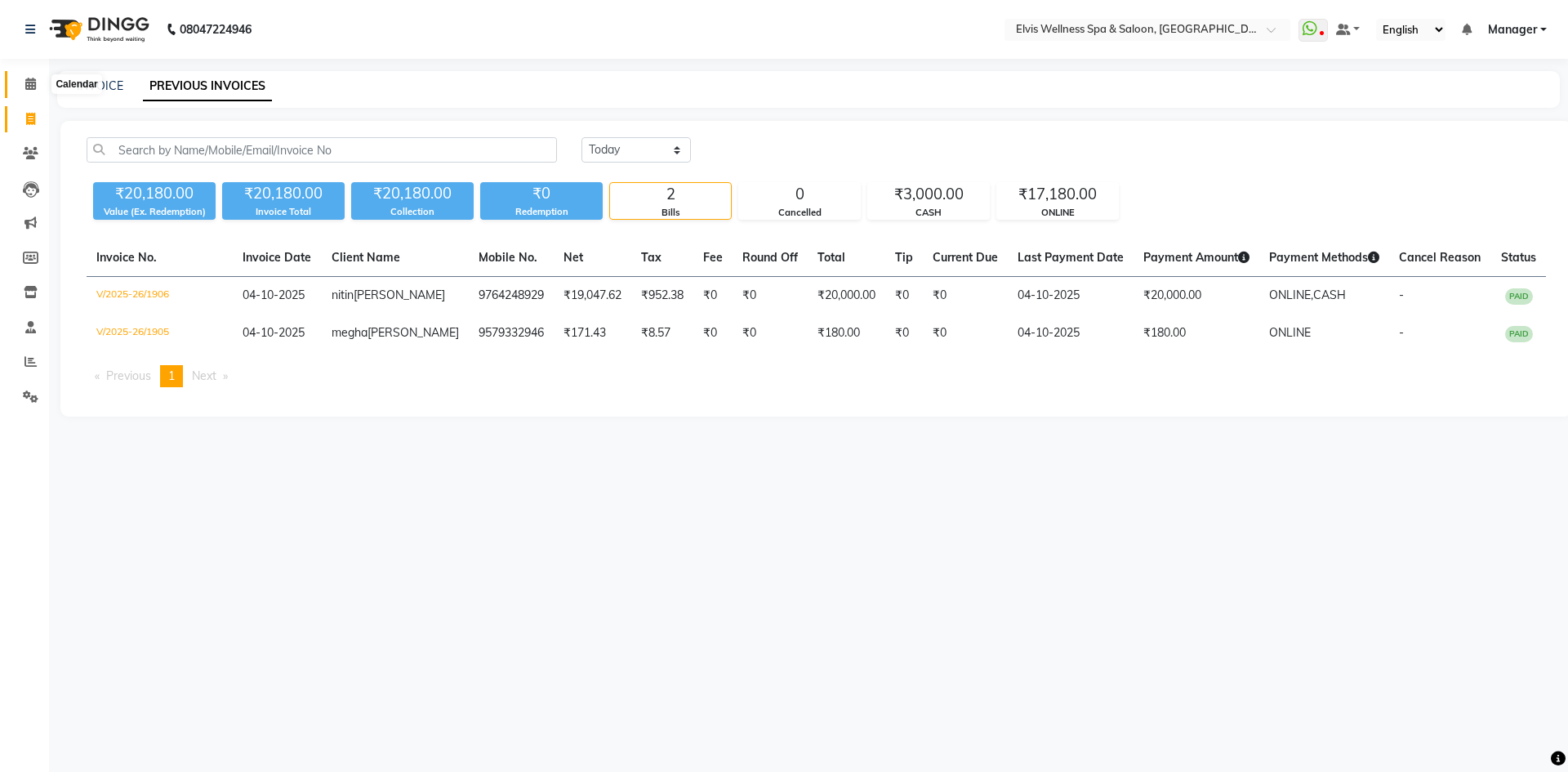
click at [35, 87] on icon at bounding box center [31, 84] width 11 height 12
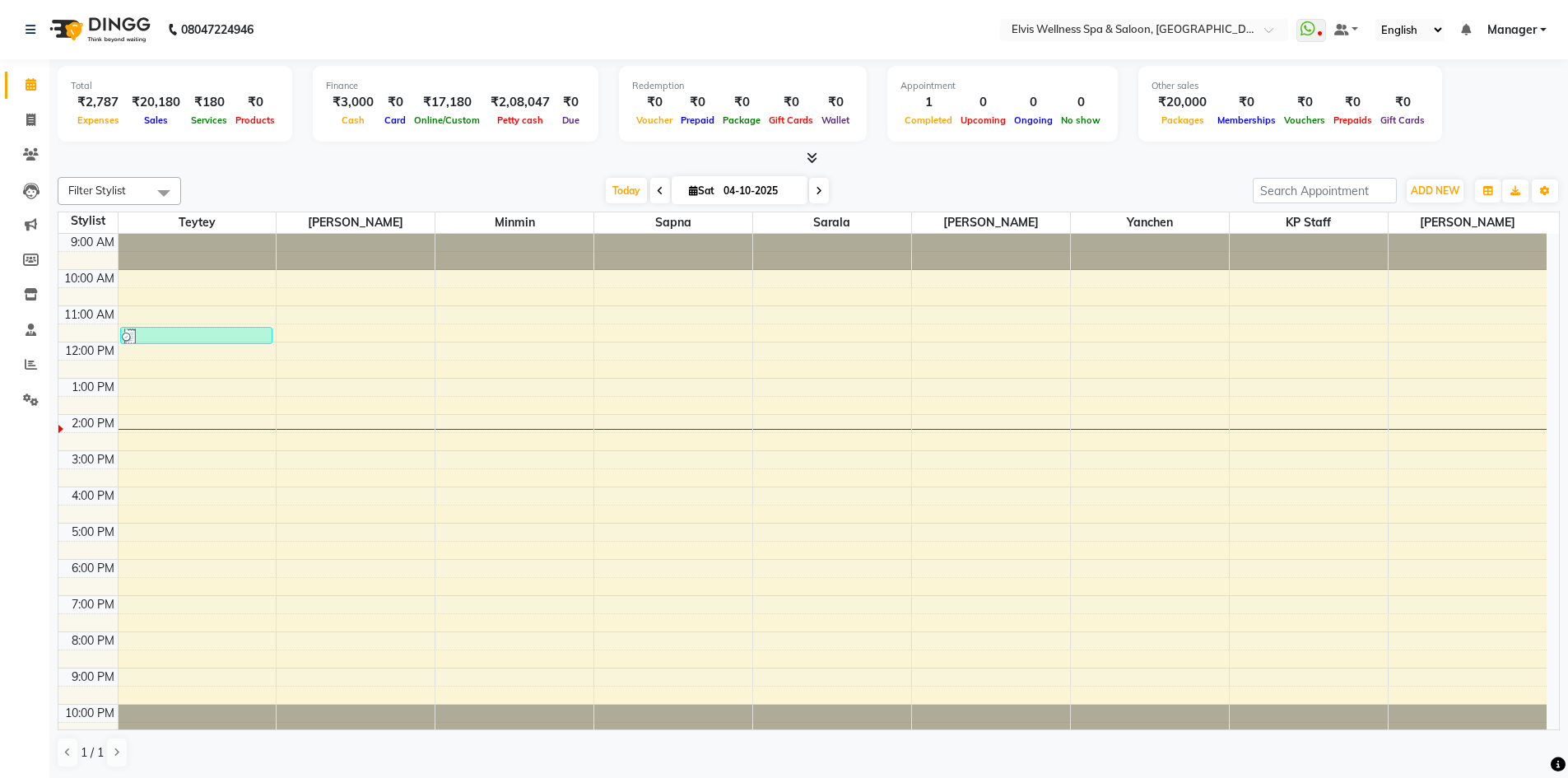
click at [221, 565] on div "9:00 AM 10:00 AM 11:00 AM 12:00 PM 1:00 PM 2:00 PM 3:00 PM 4:00 PM 5:00 PM 6:00…" at bounding box center [803, 487] width 1488 height 507
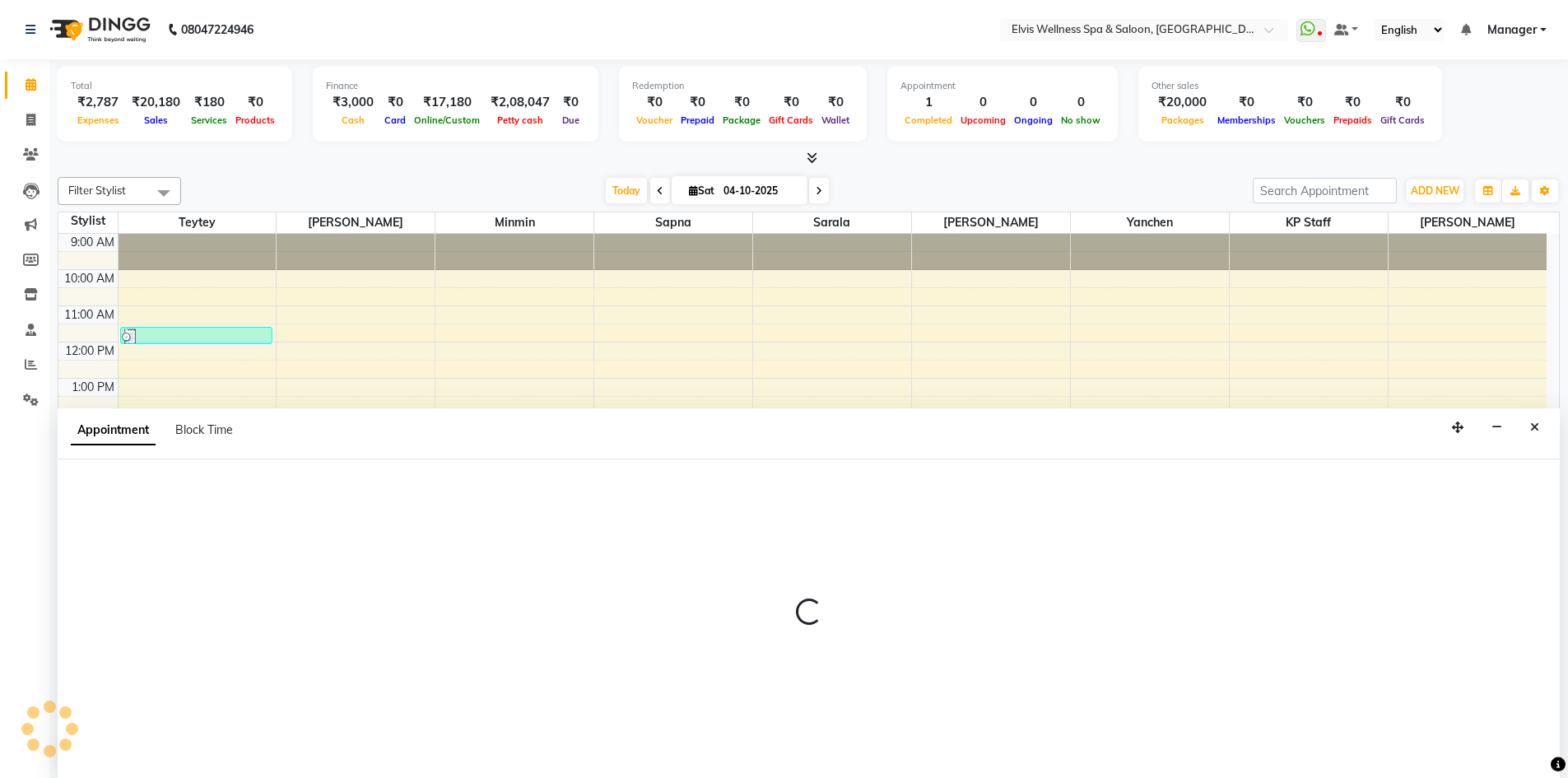
scroll to position [1, 0]
select select "46562"
select select "tentative"
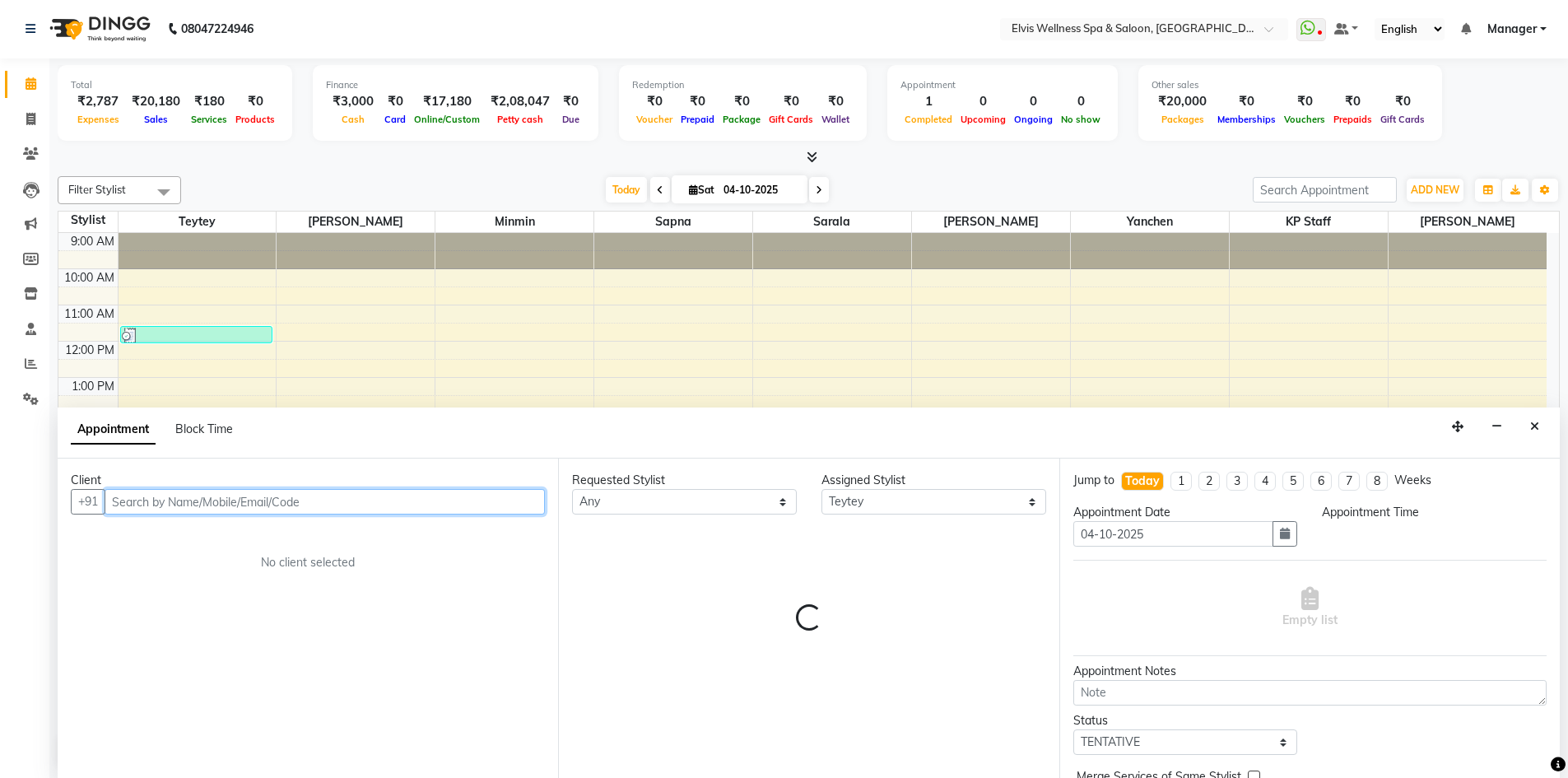
select select "1080"
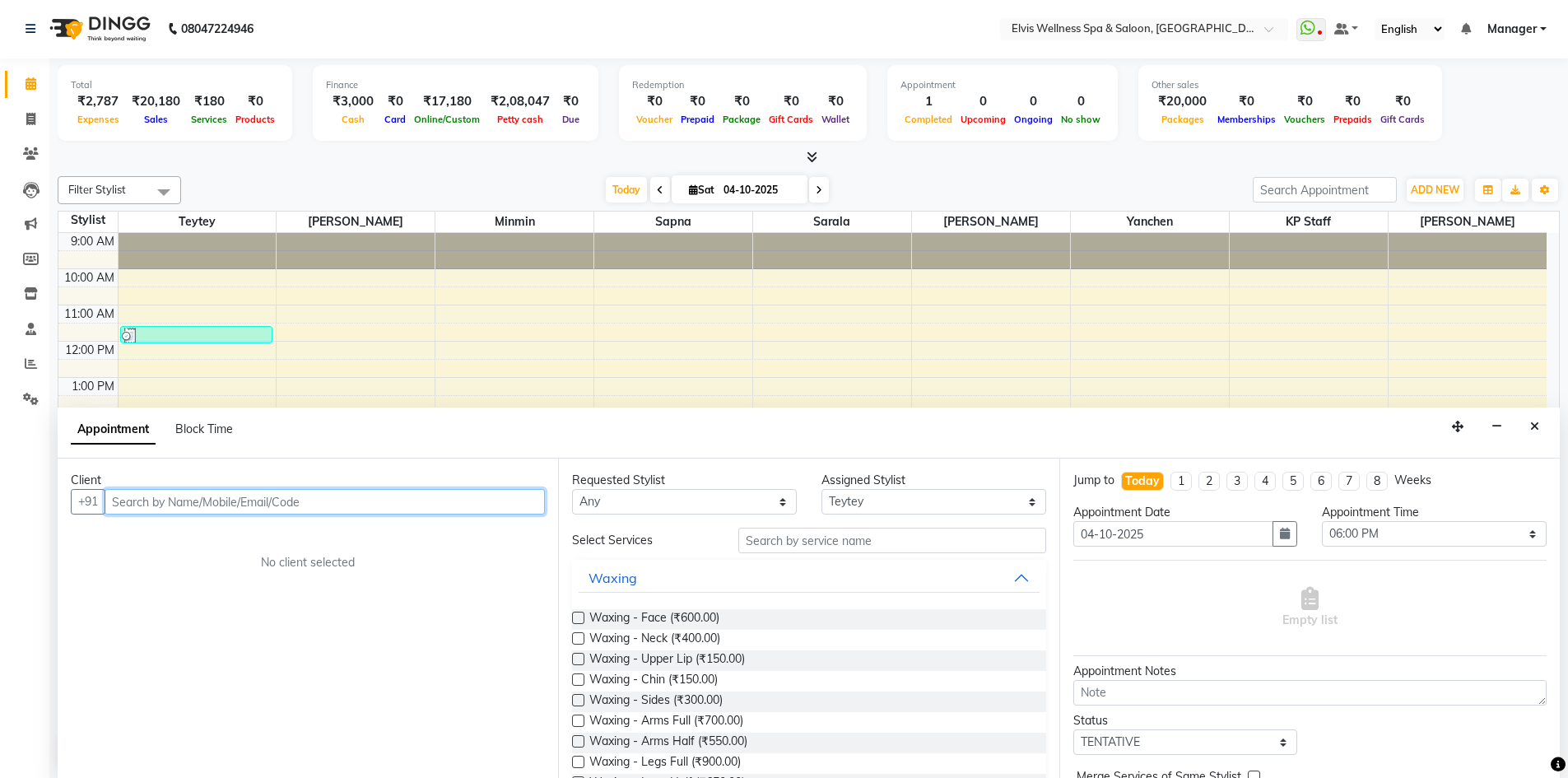
click at [195, 499] on input "text" at bounding box center [324, 502] width 440 height 26
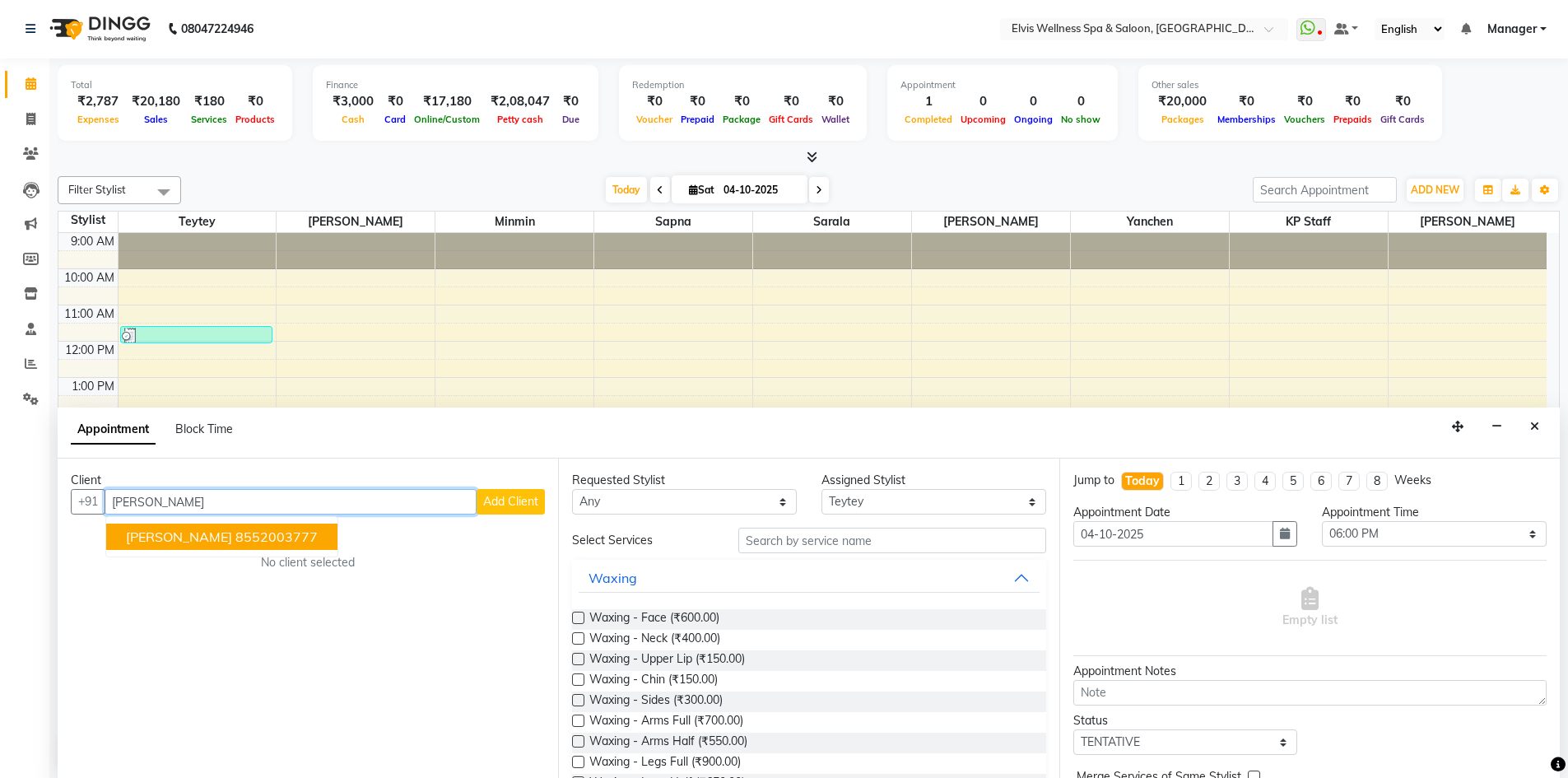
click at [236, 542] on ngb-highlight "8552003777" at bounding box center [276, 537] width 82 height 17
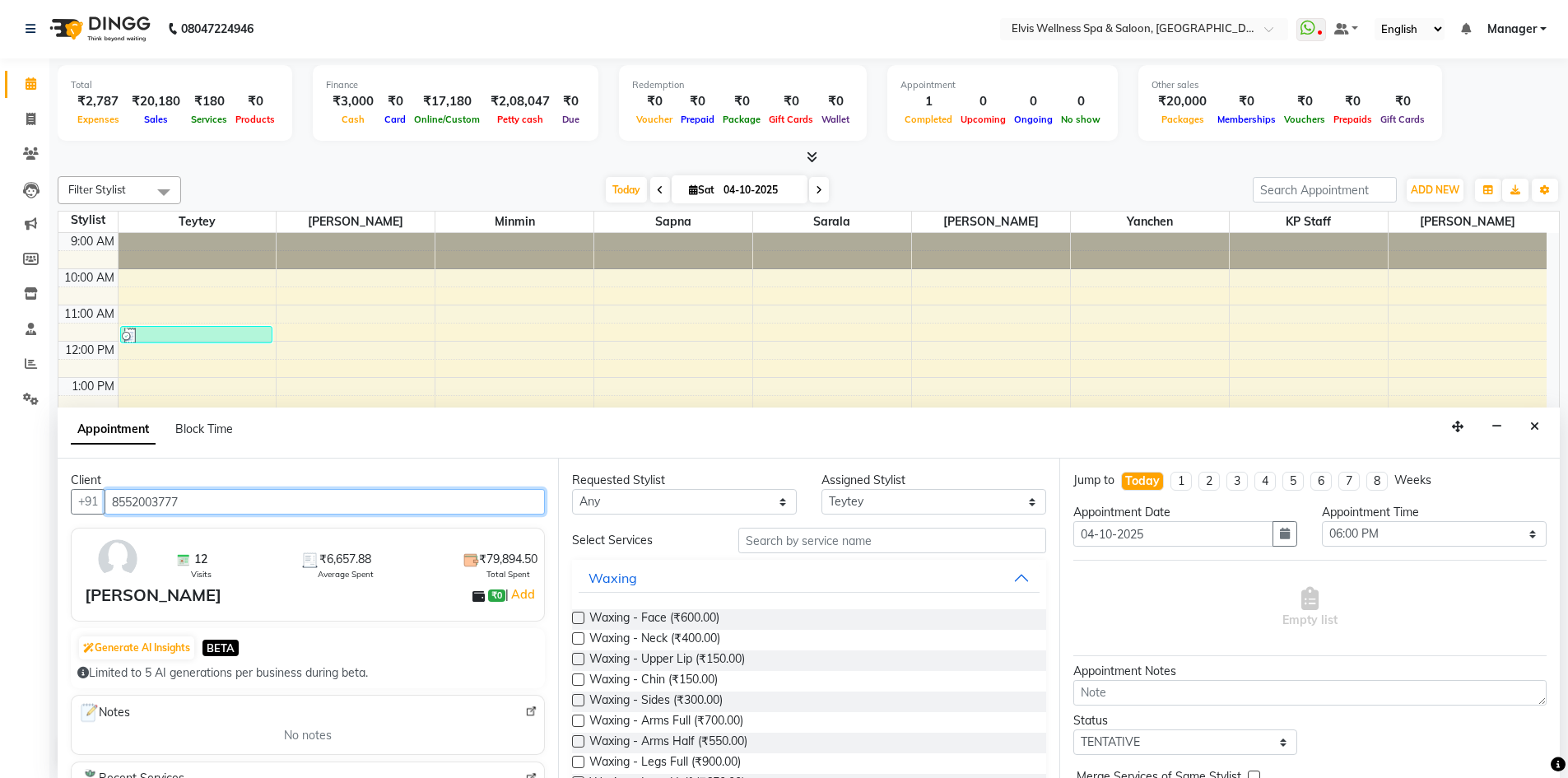
type input "8552003777"
click at [774, 537] on input "text" at bounding box center [893, 541] width 308 height 26
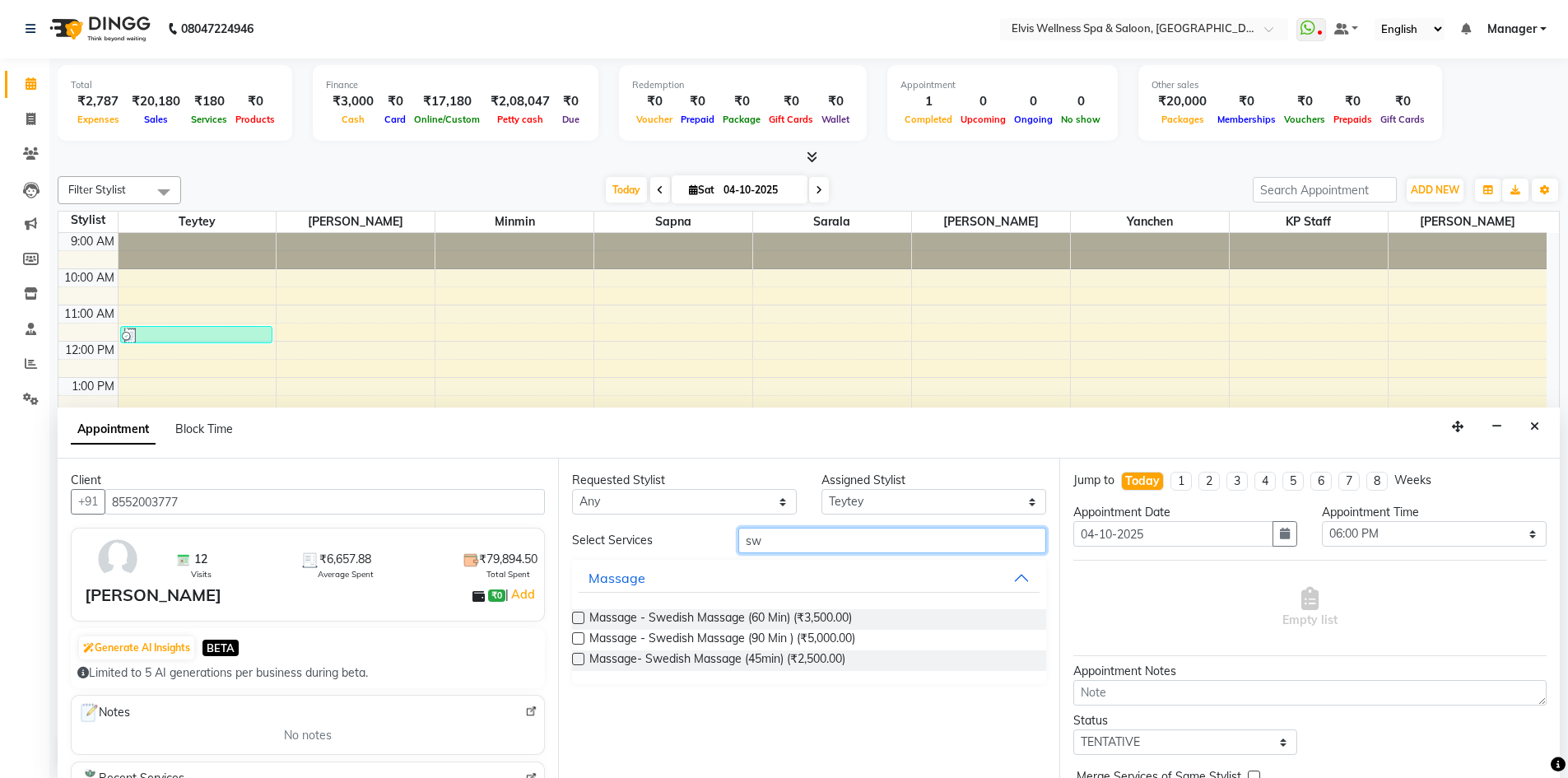
type input "s"
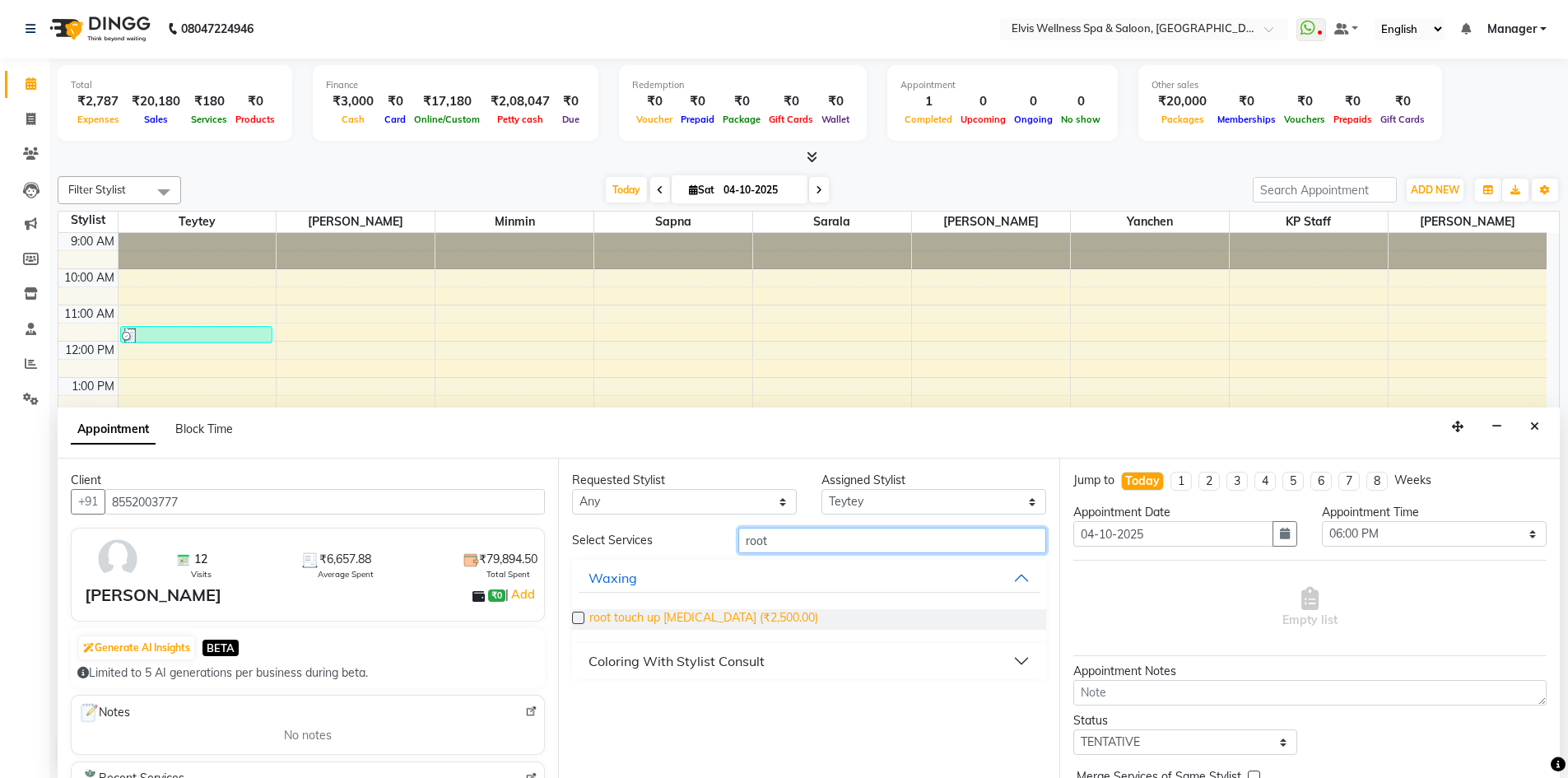
scroll to position [0, 0]
type input "root"
click at [582, 613] on label at bounding box center [578, 619] width 12 height 12
click at [582, 615] on input "checkbox" at bounding box center [578, 620] width 11 height 11
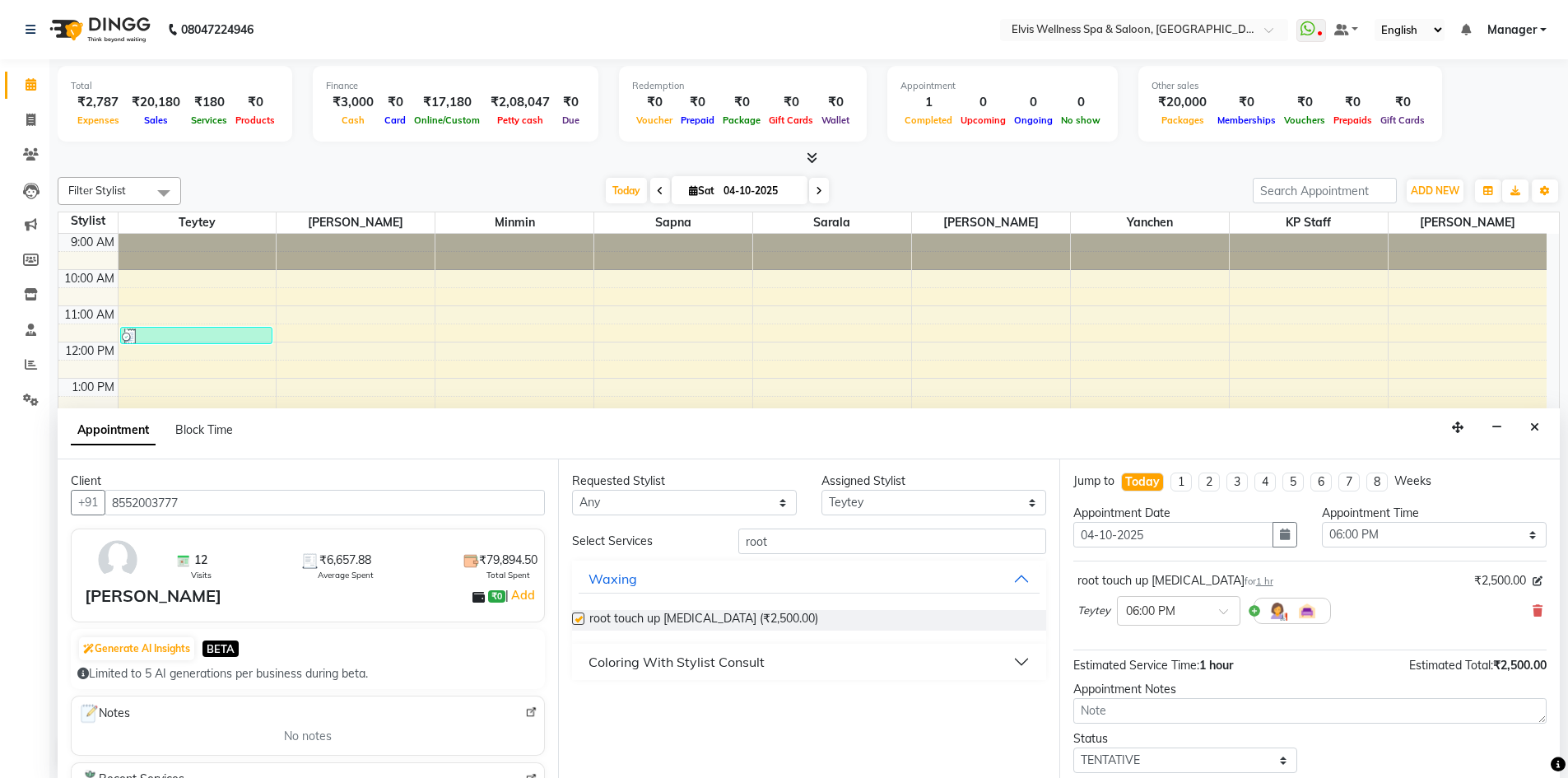
checkbox input "false"
click at [876, 502] on select "Select KP Staff Minmin Nora Rushikesh Sapna Sarala SUMITRA Teytey Yanchen" at bounding box center [934, 502] width 225 height 26
select select "46975"
click at [821, 490] on select "Select KP Staff Minmin Nora Rushikesh Sapna Sarala SUMITRA Teytey Yanchen" at bounding box center [934, 502] width 225 height 26
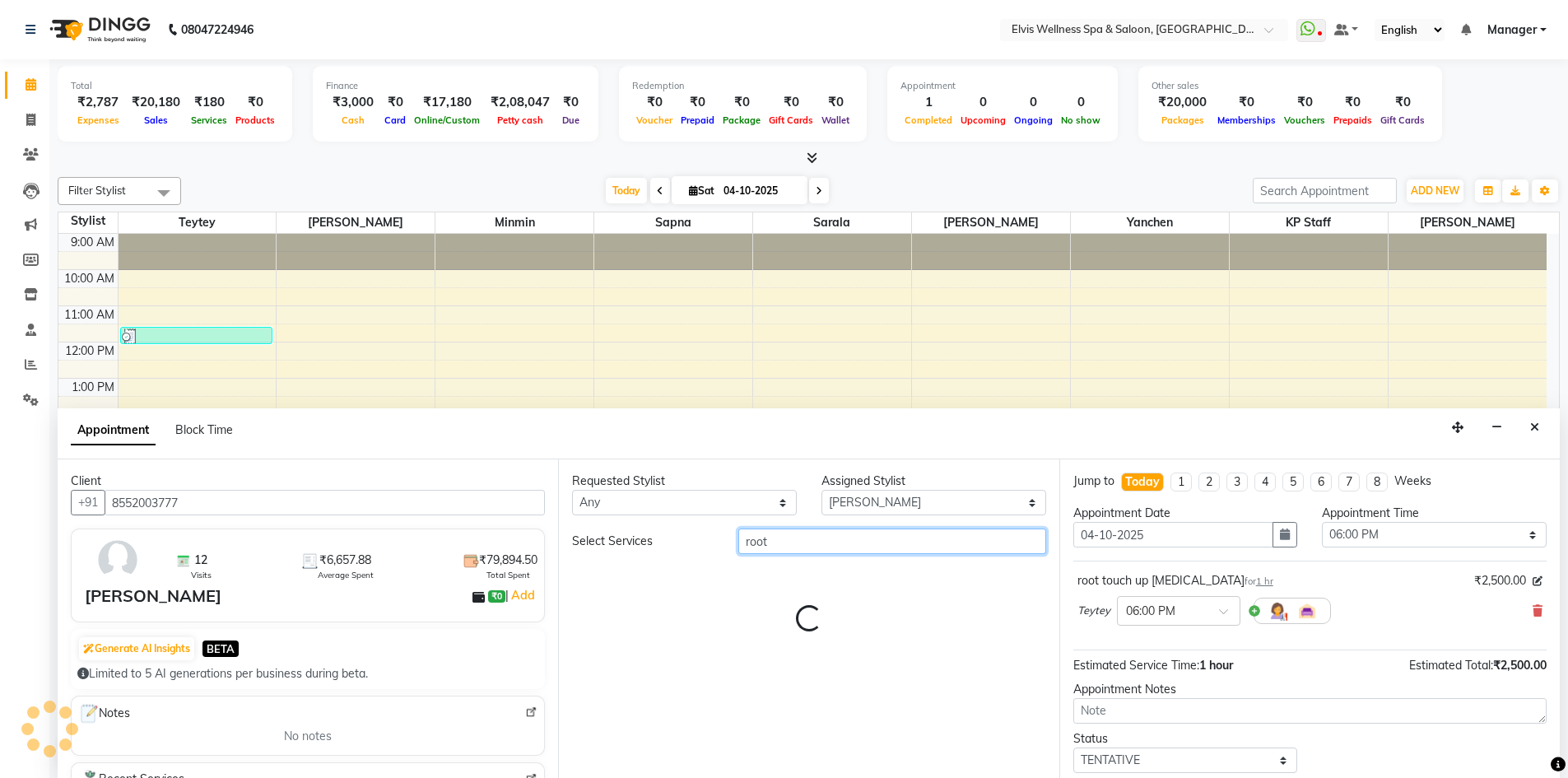
click at [782, 541] on input "root" at bounding box center [893, 541] width 308 height 26
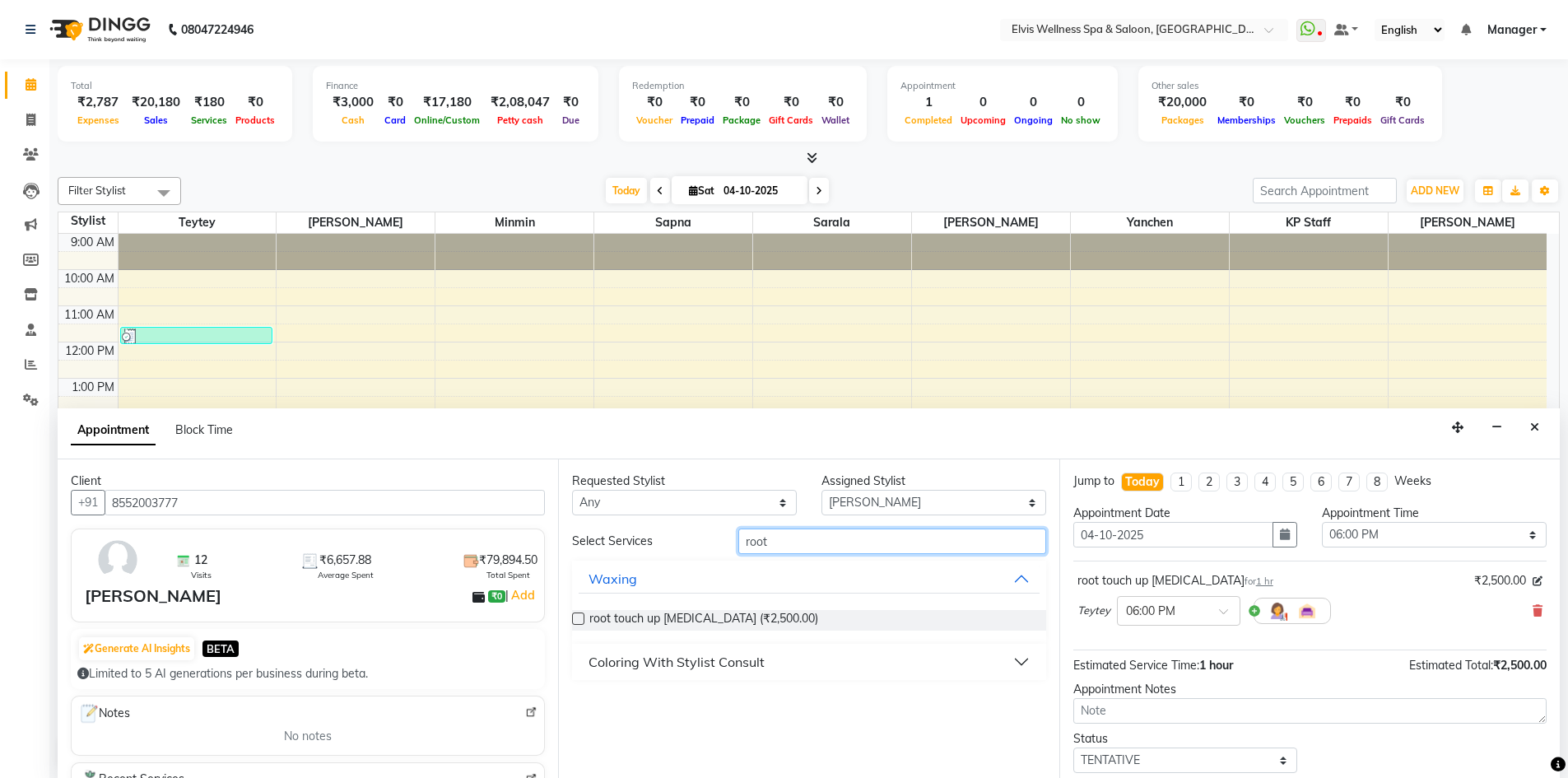
type input "root"
click at [584, 619] on label at bounding box center [578, 619] width 12 height 12
click at [583, 619] on input "checkbox" at bounding box center [578, 620] width 11 height 11
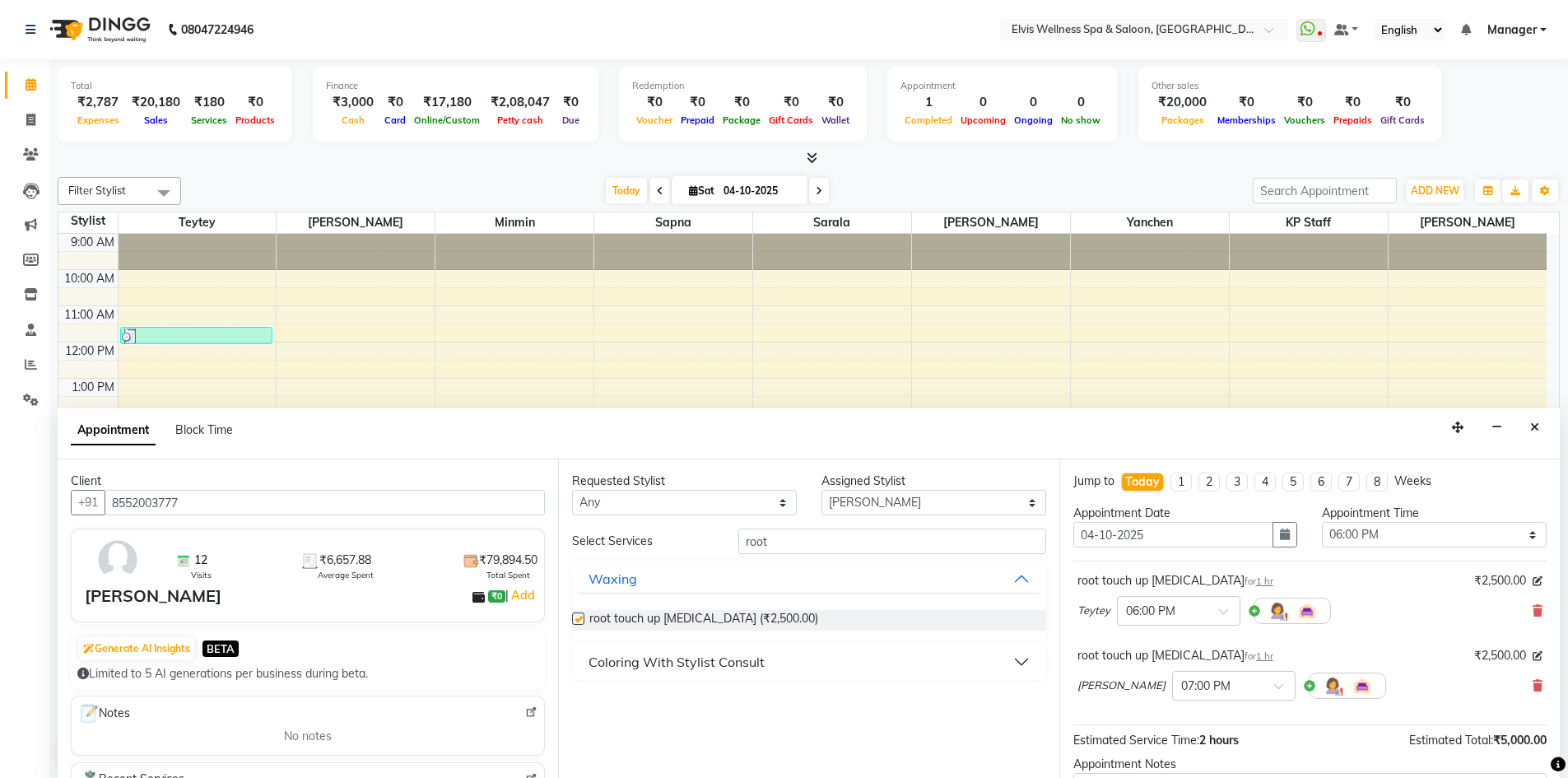
checkbox input "false"
click at [854, 506] on select "Select KP Staff Minmin Nora Rushikesh Sapna Sarala SUMITRA Teytey Yanchen" at bounding box center [934, 502] width 225 height 26
click at [679, 719] on div "Requested Stylist Any KP Staff Minmin Nora Rushikesh Sapna Sarala SUMITRA Teyte…" at bounding box center [808, 619] width 501 height 320
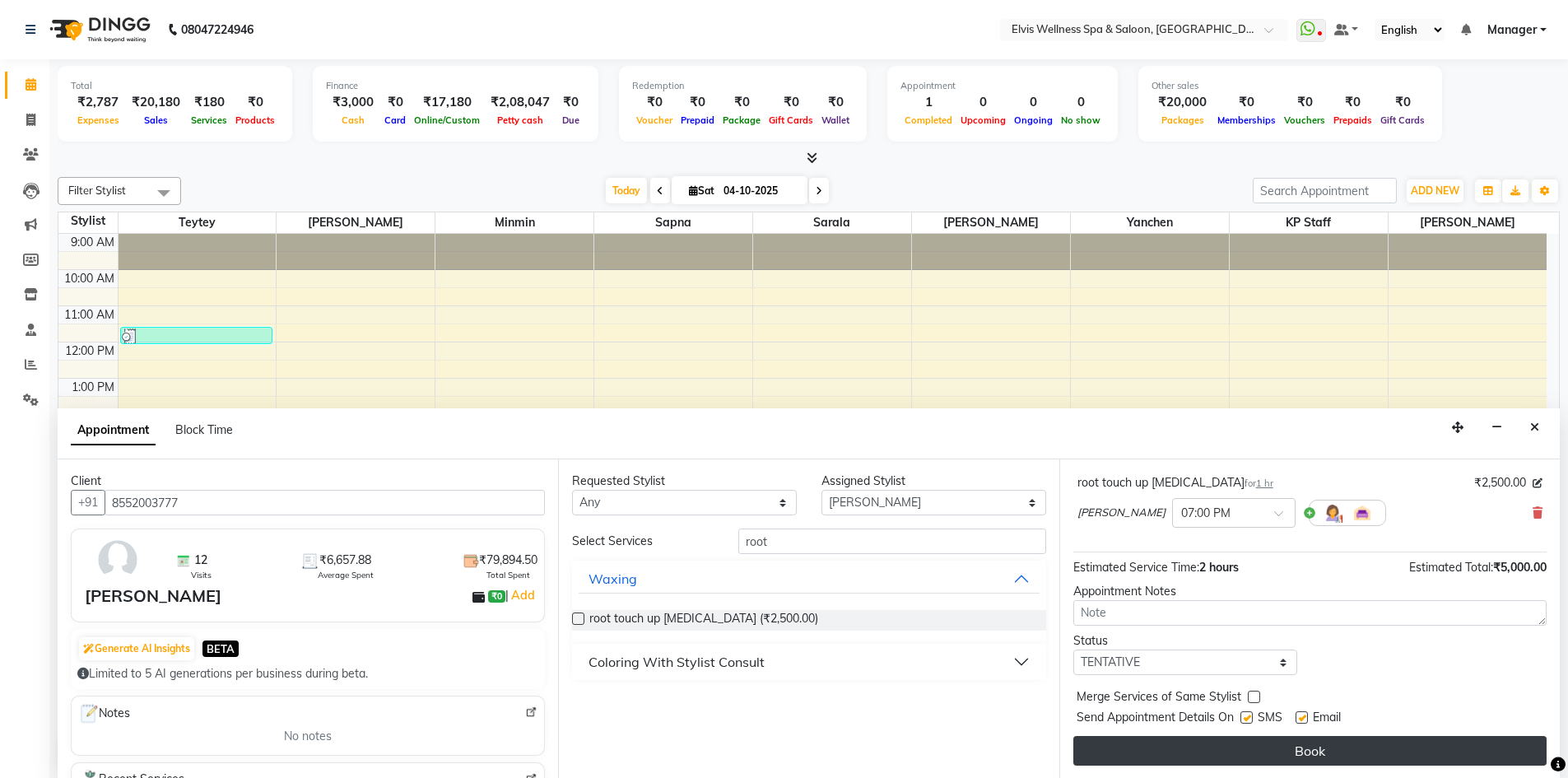
click at [1328, 749] on button "Book" at bounding box center [1310, 751] width 473 height 29
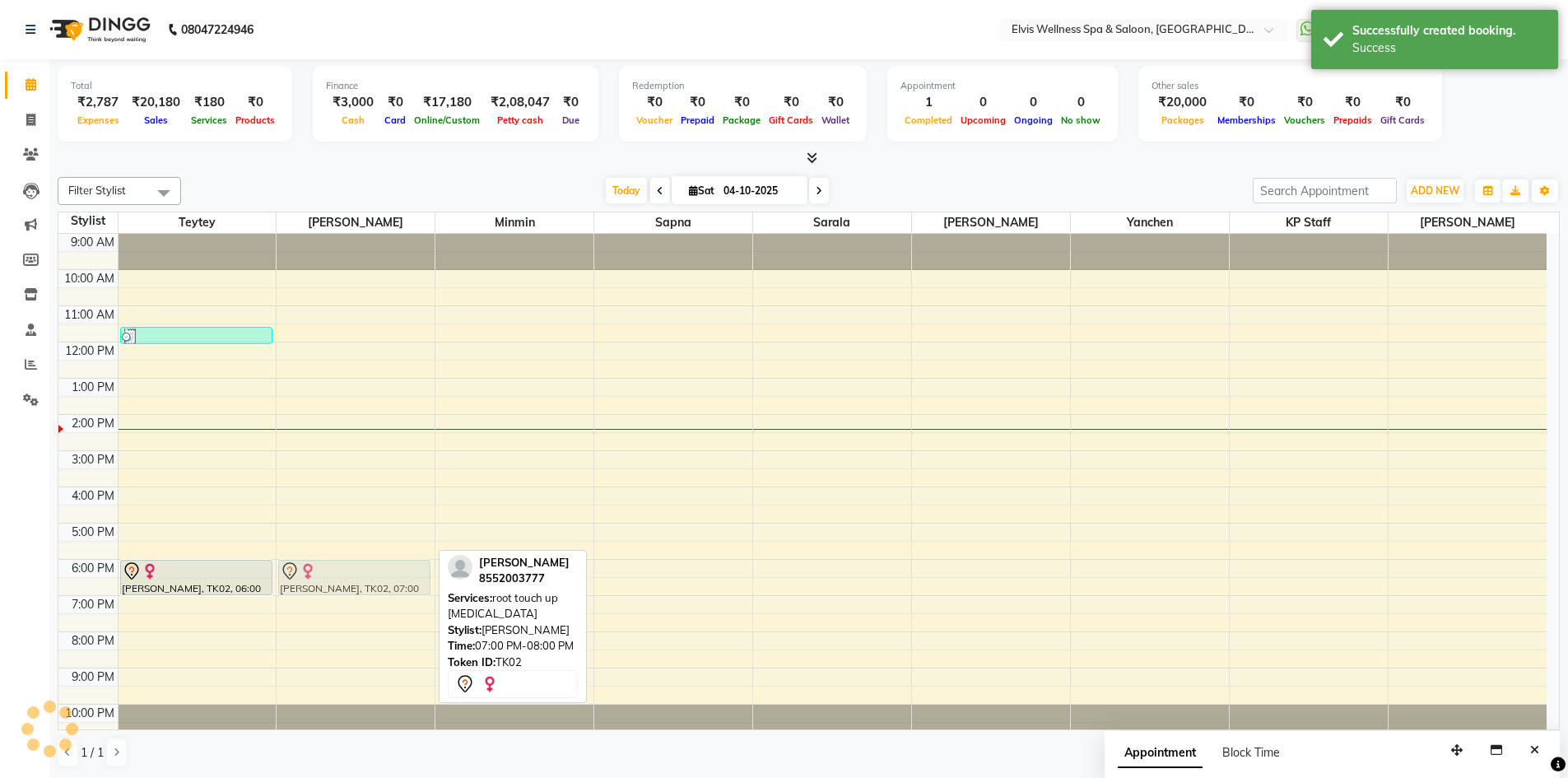
drag, startPoint x: 309, startPoint y: 618, endPoint x: 313, endPoint y: 579, distance: 39.2
click at [313, 579] on div "Rinki, TK02, 07:00 PM-08:00 PM, root touch up Ammonia Rinki, TK02, 07:00 PM-08:…" at bounding box center [355, 487] width 158 height 507
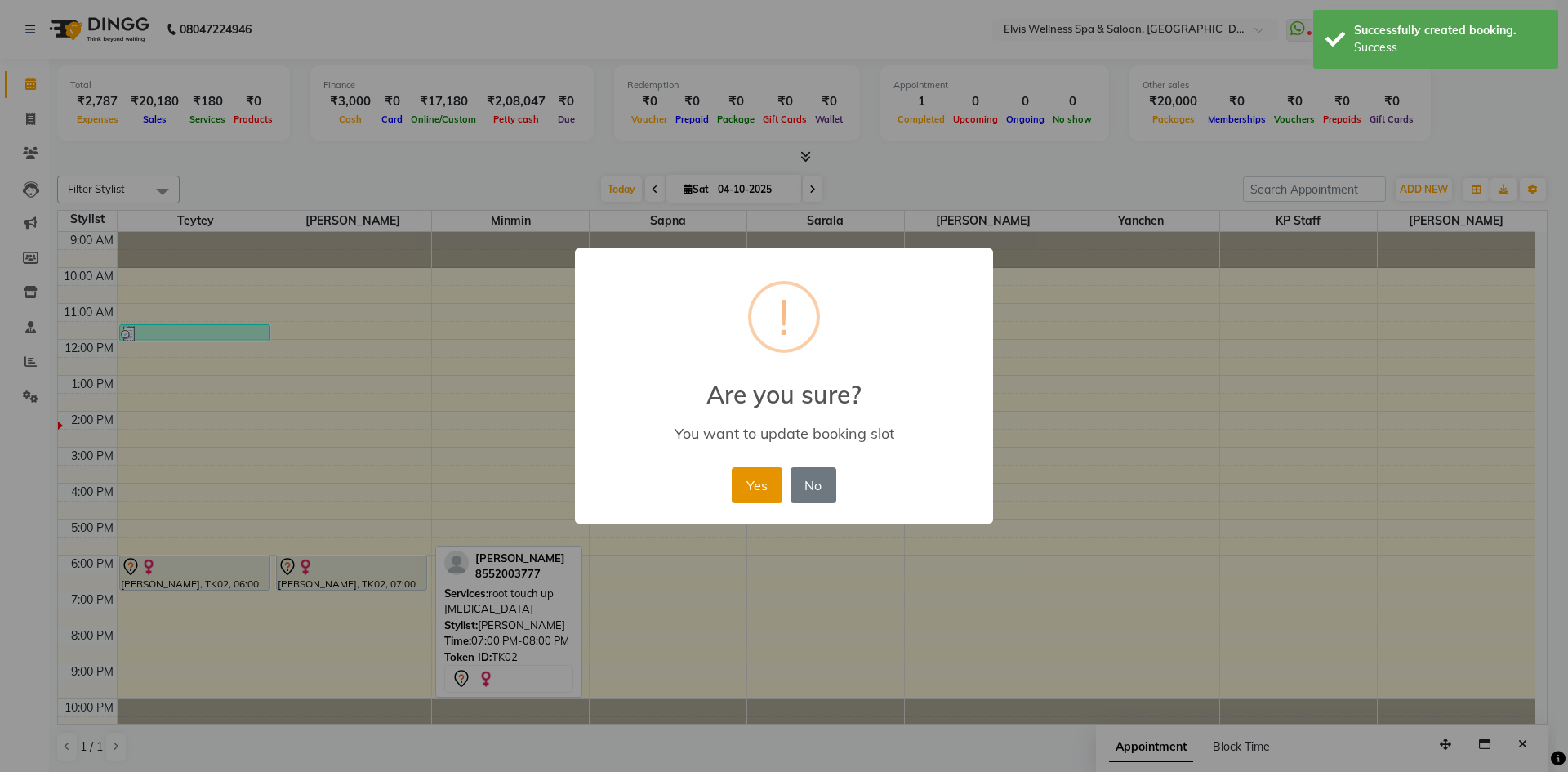
click at [750, 482] on button "Yes" at bounding box center [757, 485] width 50 height 36
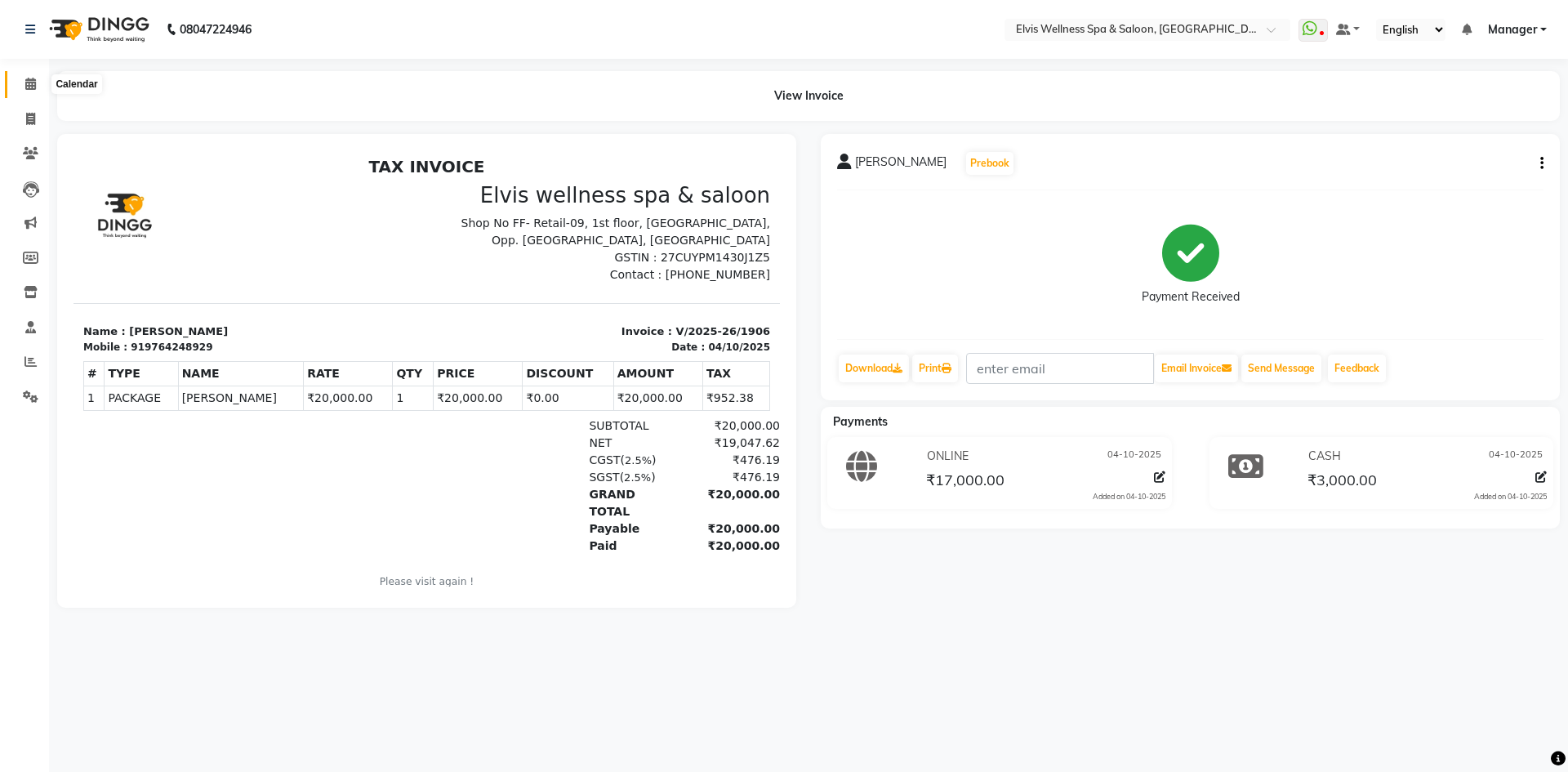
click at [27, 80] on icon at bounding box center [31, 84] width 11 height 12
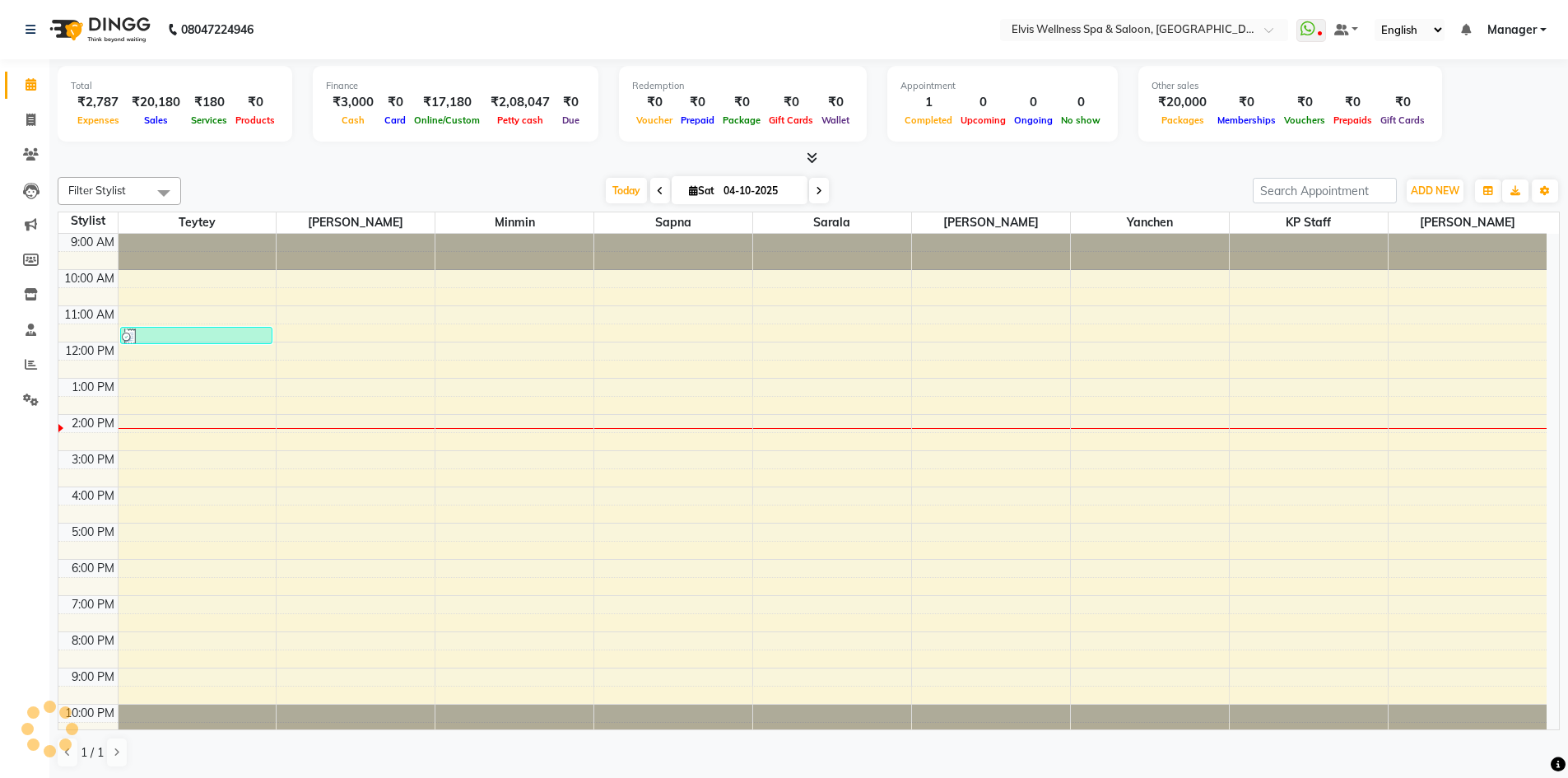
scroll to position [11, 0]
